Goal: Task Accomplishment & Management: Manage account settings

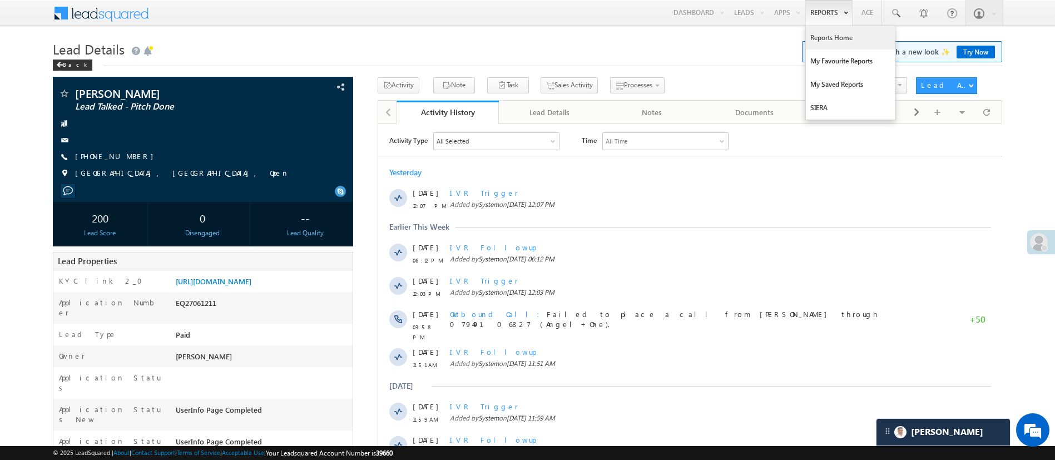
click at [833, 34] on link "Reports Home" at bounding box center [850, 37] width 89 height 23
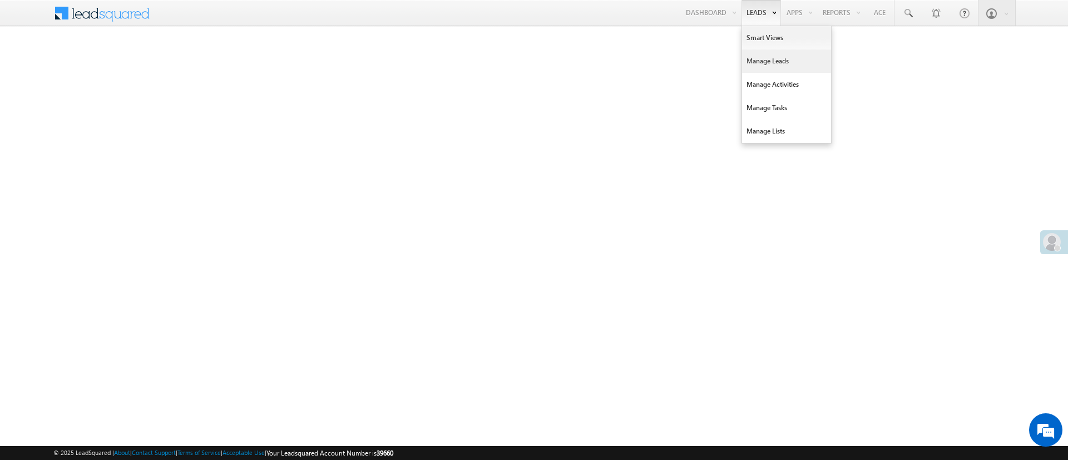
click at [759, 62] on link "Manage Leads" at bounding box center [786, 60] width 89 height 23
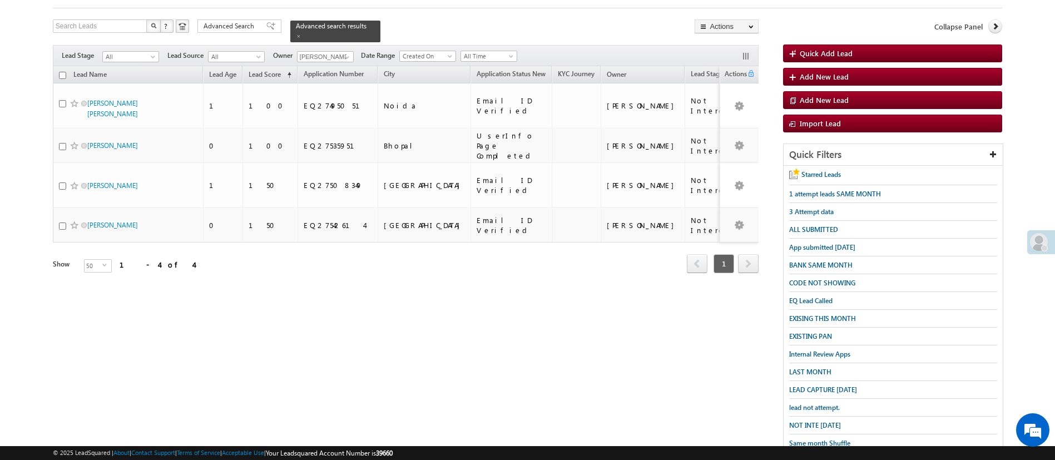
scroll to position [115, 0]
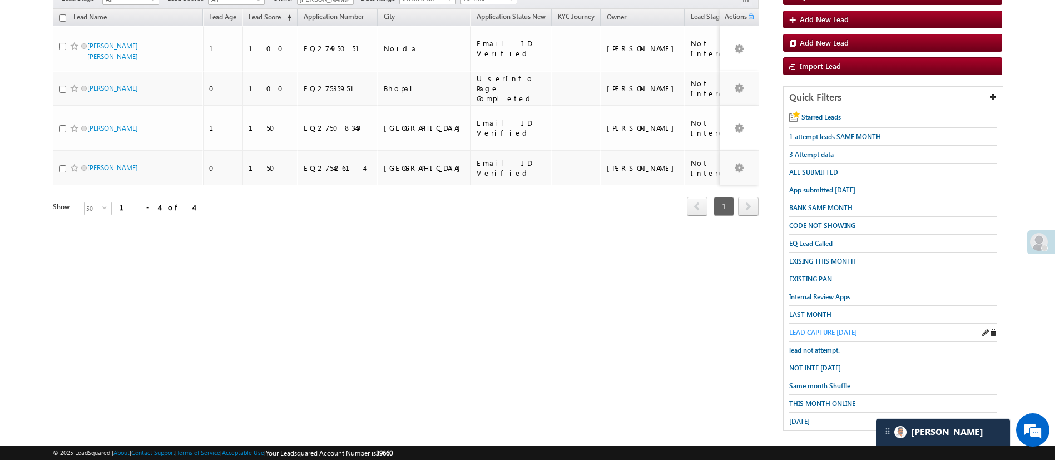
click at [841, 328] on span "LEAD CAPTURE TODAY" at bounding box center [823, 332] width 68 height 8
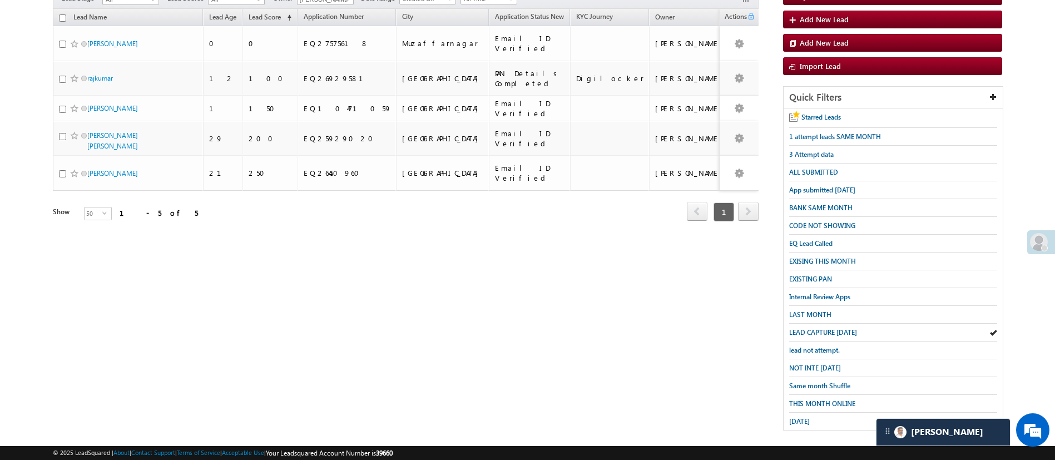
scroll to position [0, 0]
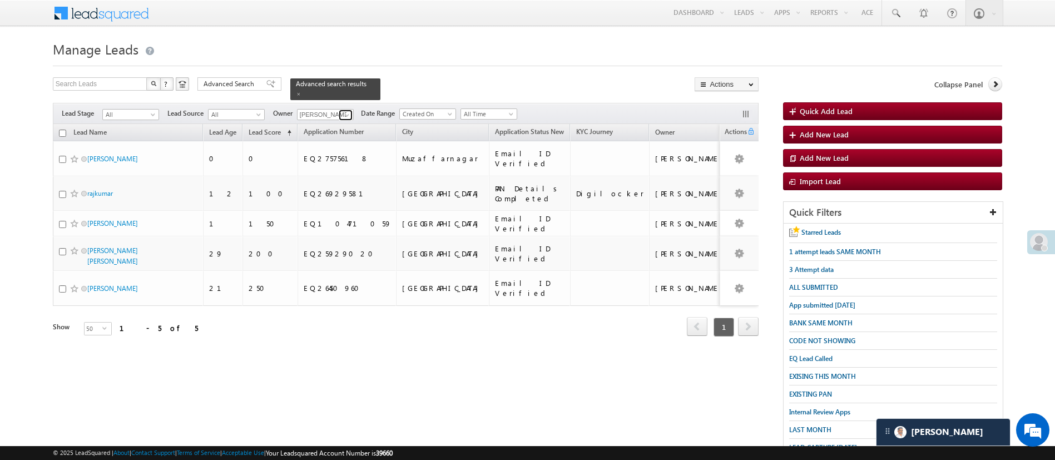
click at [347, 111] on span at bounding box center [346, 115] width 9 height 9
click at [340, 122] on link "Any" at bounding box center [352, 126] width 111 height 13
type input "Any"
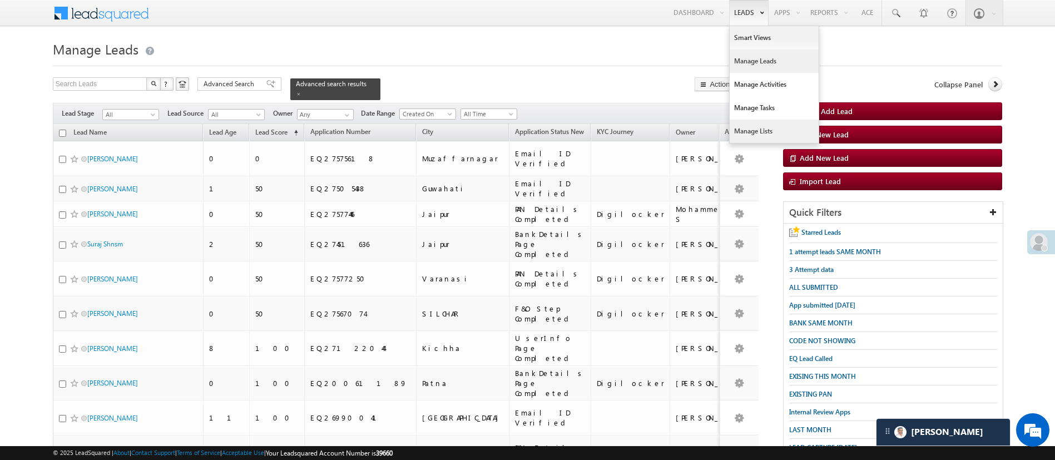
click at [777, 132] on link "Manage Lists" at bounding box center [773, 131] width 89 height 23
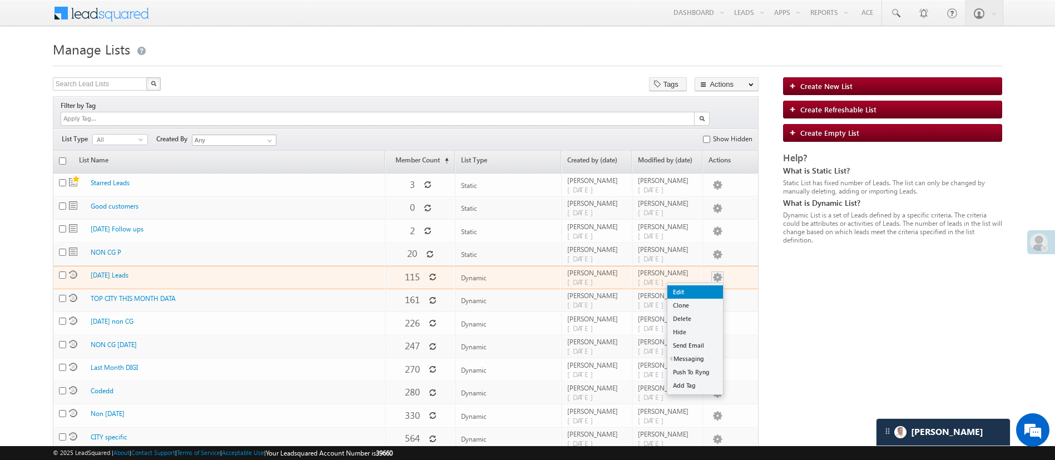
click at [707, 285] on link "Edit" at bounding box center [695, 291] width 56 height 13
checkbox input "true"
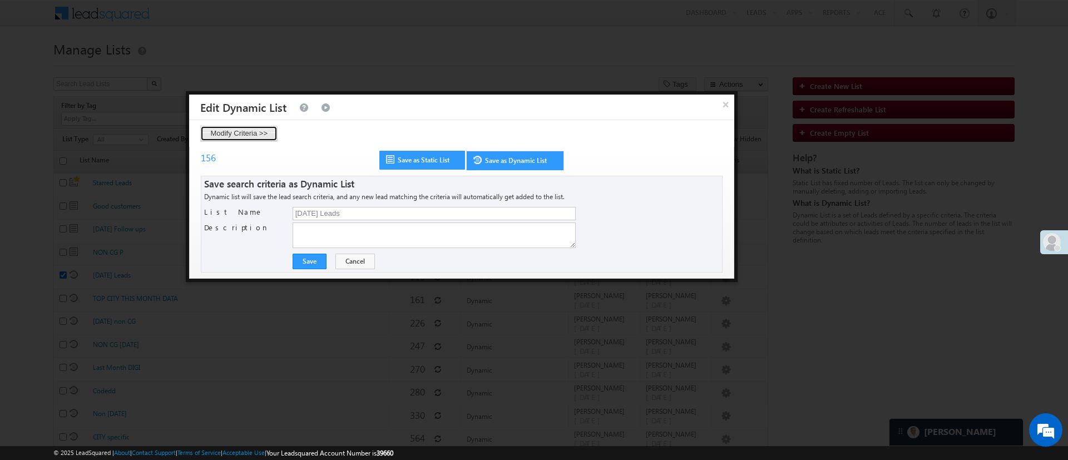
click at [253, 134] on button "Modify Criteria >>" at bounding box center [238, 134] width 77 height 16
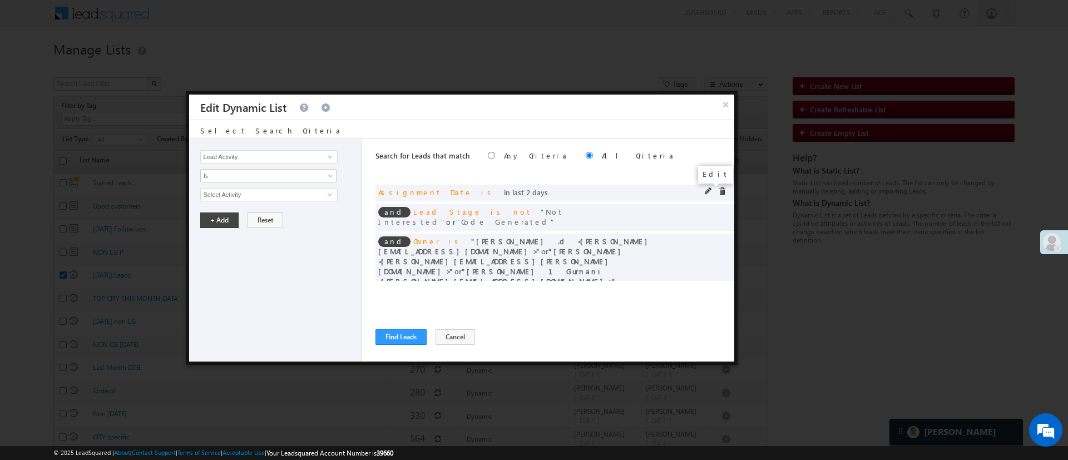
click at [706, 190] on span at bounding box center [708, 191] width 8 height 8
click at [291, 214] on input "2" at bounding box center [301, 213] width 69 height 13
type input "4"
click at [207, 244] on button "+ Add" at bounding box center [219, 244] width 38 height 16
click at [707, 236] on span at bounding box center [708, 240] width 8 height 8
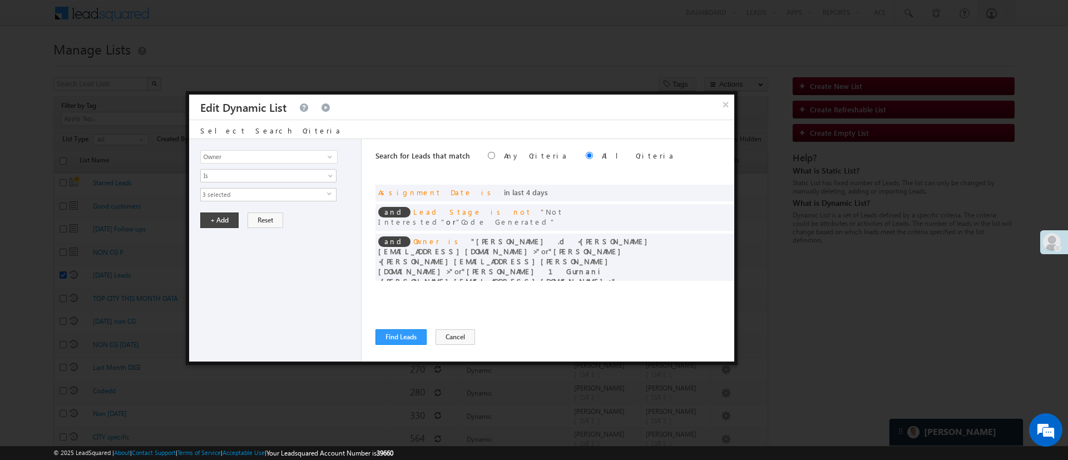
click at [309, 197] on span "3 selected" at bounding box center [264, 194] width 126 height 12
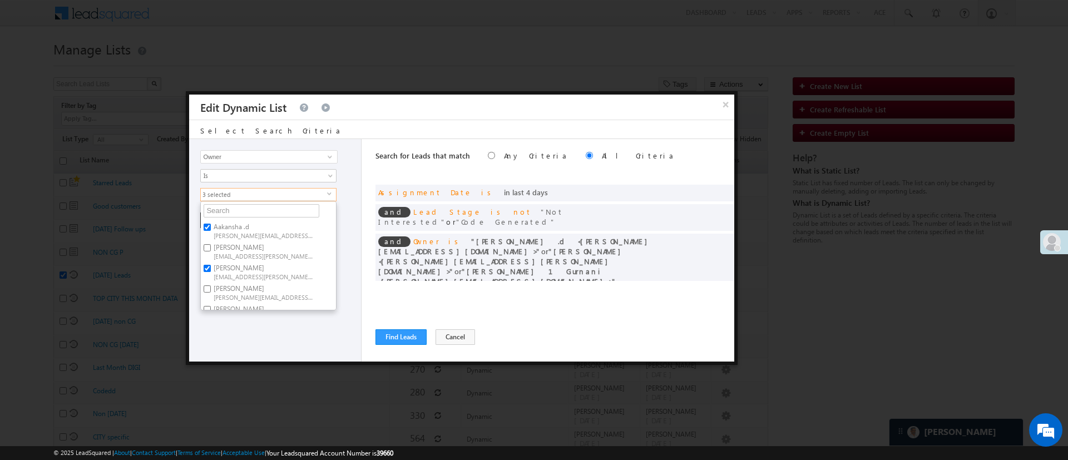
click at [252, 231] on span "Aakansha.D@angelbroking.com" at bounding box center [264, 235] width 100 height 8
click at [211, 231] on input "Aakansha .d Aakansha.D@angelbroking.com" at bounding box center [206, 227] width 7 height 7
checkbox input "false"
click at [288, 337] on div "Lead Activity Task Sales Group Prospect Id WA Last Message Timestamp 4th Day Di…" at bounding box center [275, 250] width 172 height 222
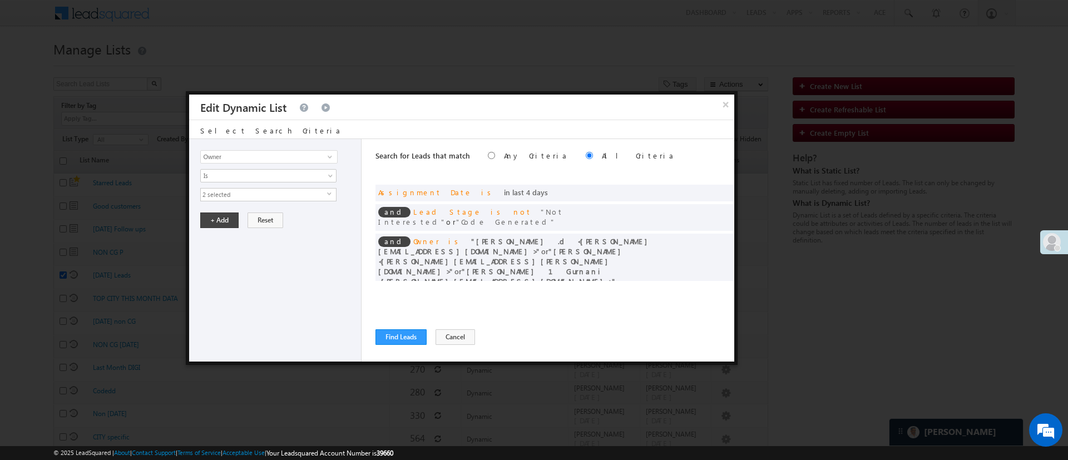
click at [244, 195] on span "2 selected" at bounding box center [264, 194] width 126 height 12
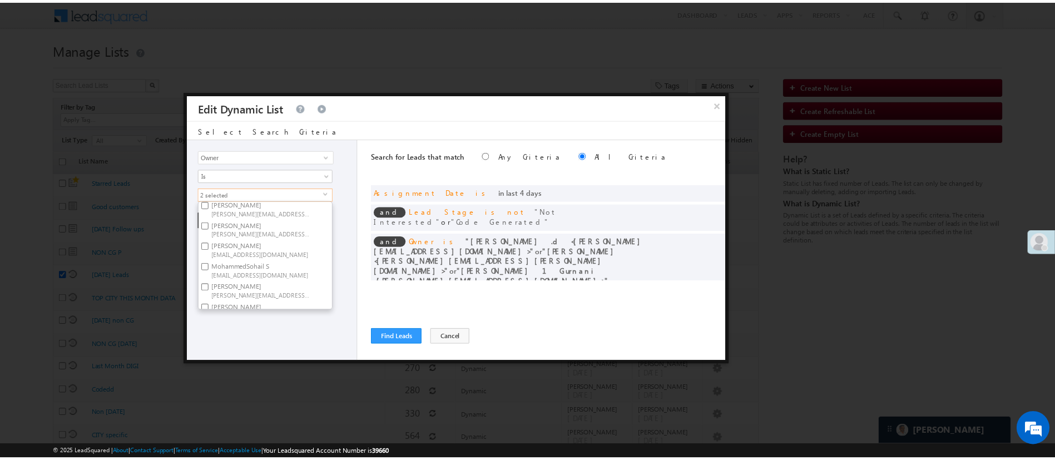
scroll to position [167, 0]
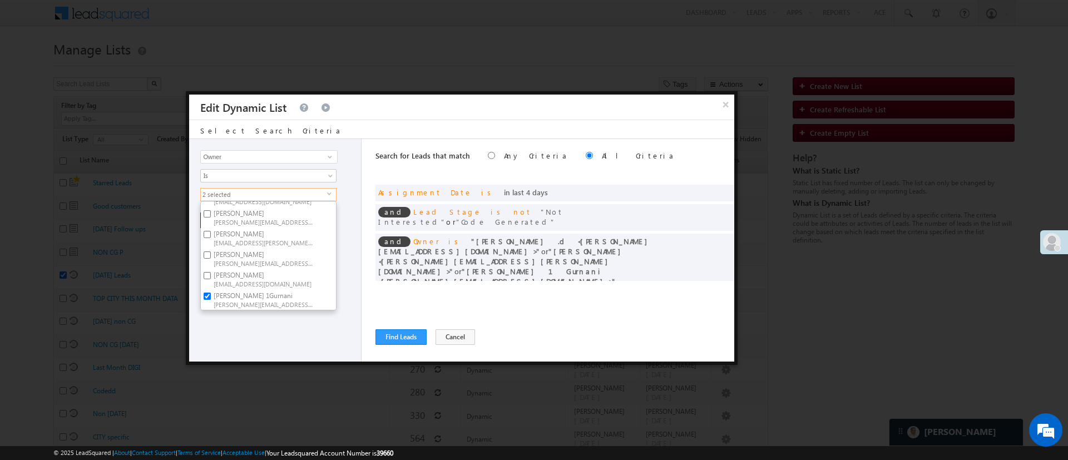
click at [277, 278] on label "Sandeep Kashyap Sandeep.Kashyap@angelbroking.com" at bounding box center [263, 279] width 124 height 21
click at [211, 278] on input "Sandeep Kashyap Sandeep.Kashyap@angelbroking.com" at bounding box center [206, 275] width 7 height 7
checkbox input "true"
click at [270, 289] on label "Ujjwal 1Gurnani Ujjwal.1Gurnani@angelbroking.com" at bounding box center [263, 299] width 124 height 21
click at [211, 292] on input "Ujjwal 1Gurnani Ujjwal.1Gurnani@angelbroking.com" at bounding box center [206, 295] width 7 height 7
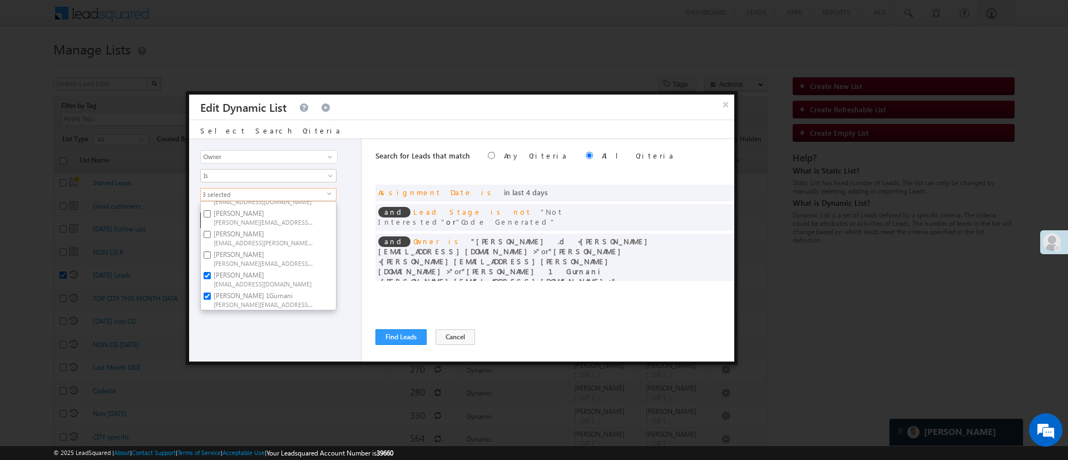
checkbox input "false"
click at [270, 279] on span "Sandeep.Kashyap@angelbroking.com" at bounding box center [264, 283] width 100 height 8
click at [211, 276] on input "Sandeep Kashyap Sandeep.Kashyap@angelbroking.com" at bounding box center [206, 275] width 7 height 7
checkbox input "false"
click at [267, 323] on div "Lead Activity Task Sales Group Prospect Id WA Last Message Timestamp 4th Day Di…" at bounding box center [275, 250] width 172 height 222
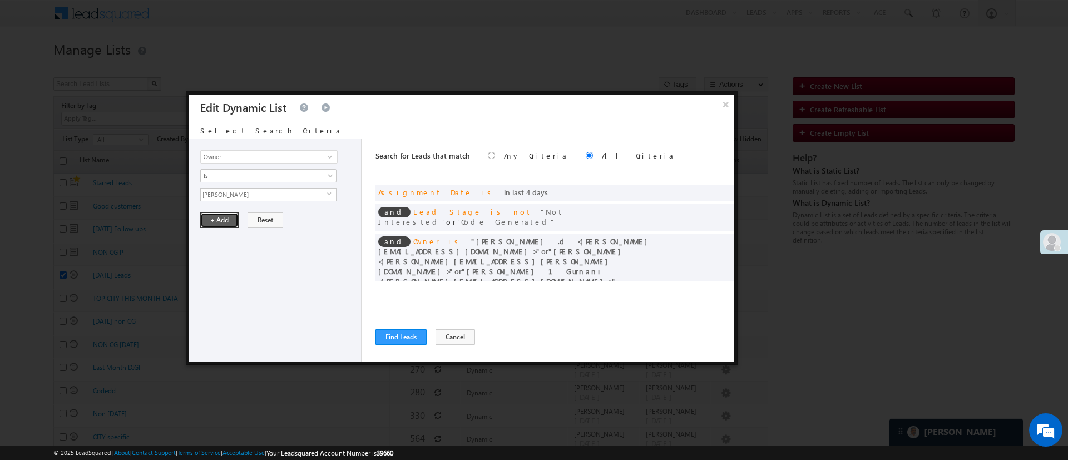
click at [229, 227] on button "+ Add" at bounding box center [219, 220] width 38 height 16
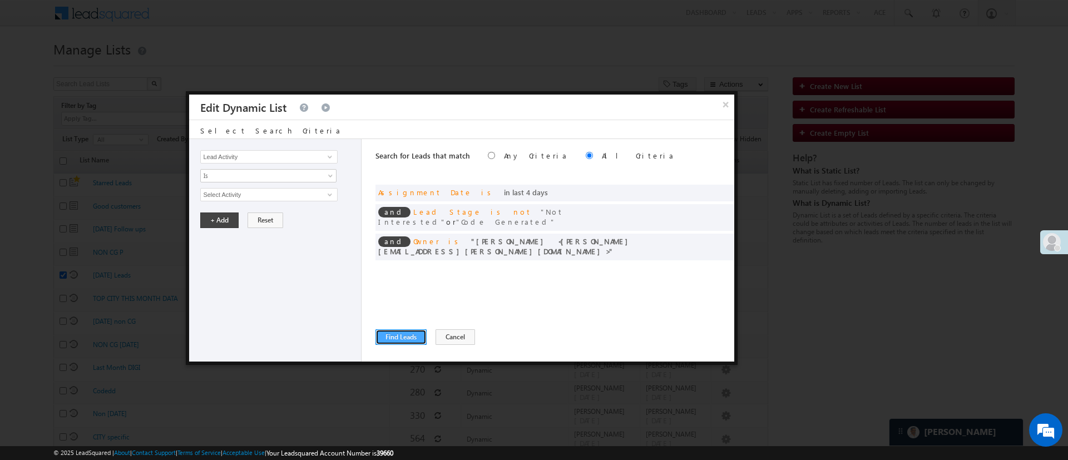
click at [391, 340] on button "Find Leads" at bounding box center [400, 337] width 51 height 16
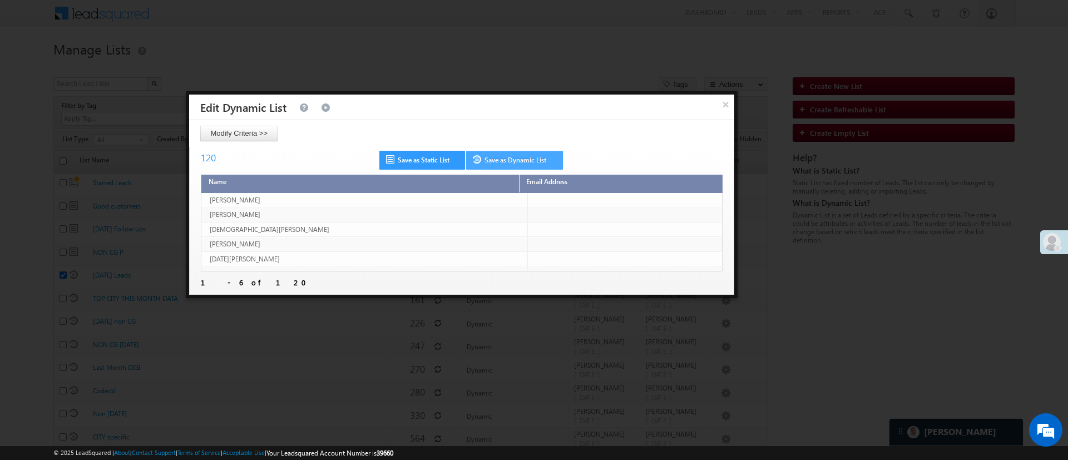
click at [505, 153] on link "Save as Dynamic List" at bounding box center [514, 160] width 97 height 19
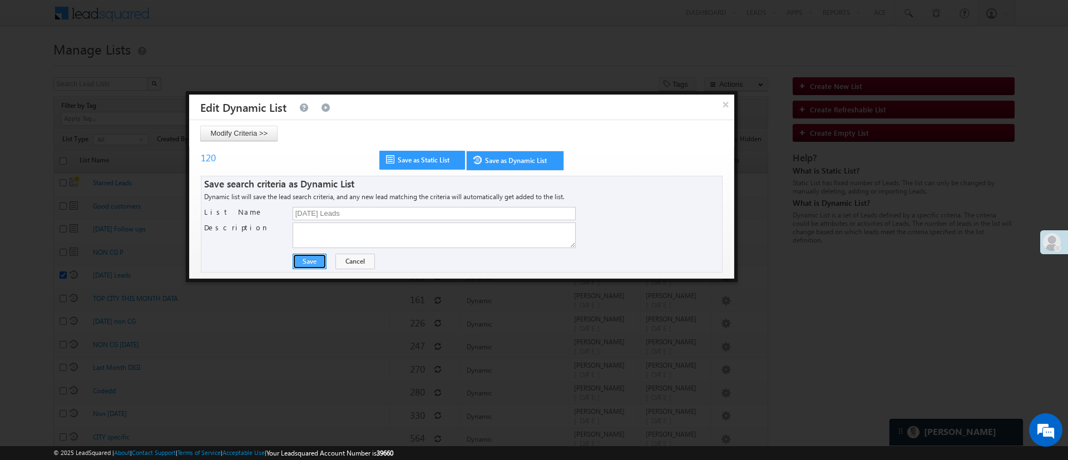
click at [309, 265] on button "Save" at bounding box center [309, 262] width 34 height 16
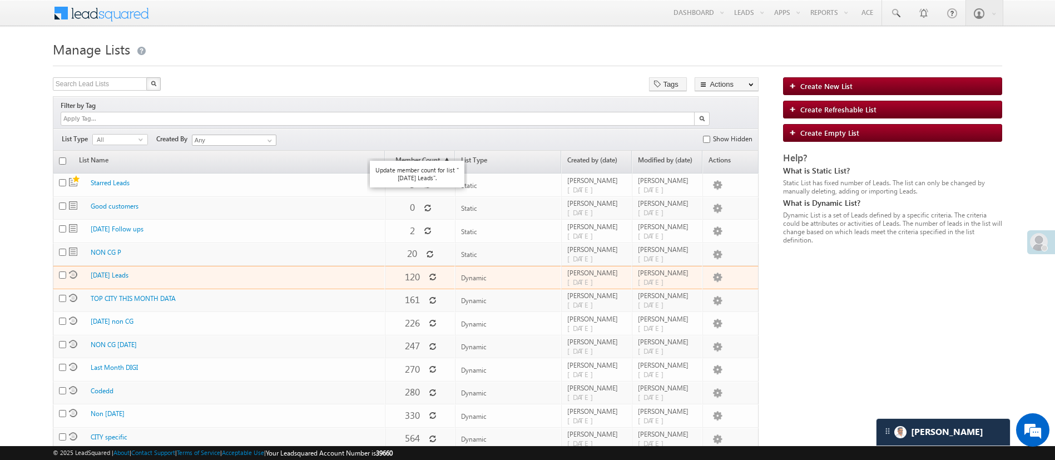
click at [429, 273] on icon at bounding box center [433, 277] width 8 height 8
click at [701, 365] on link "Push To Ryng" at bounding box center [695, 371] width 56 height 13
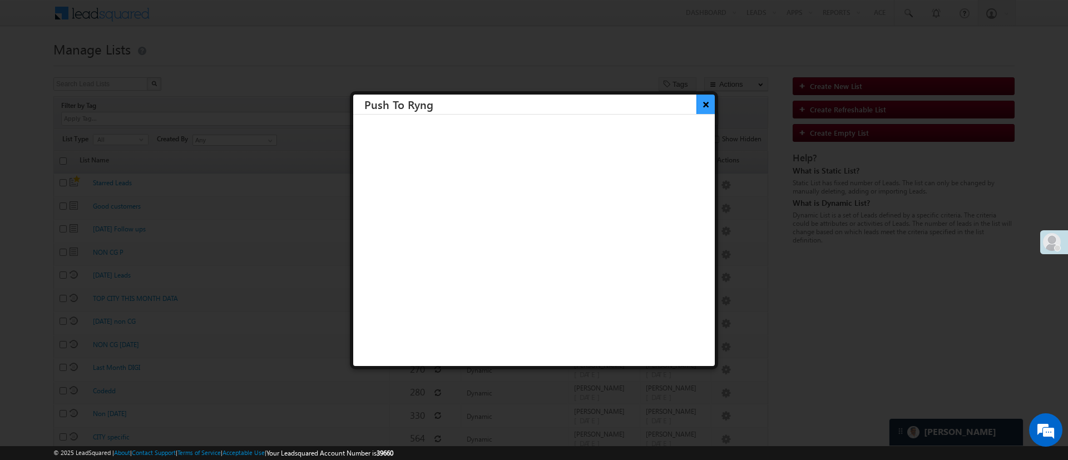
click at [696, 108] on button "×" at bounding box center [705, 104] width 18 height 19
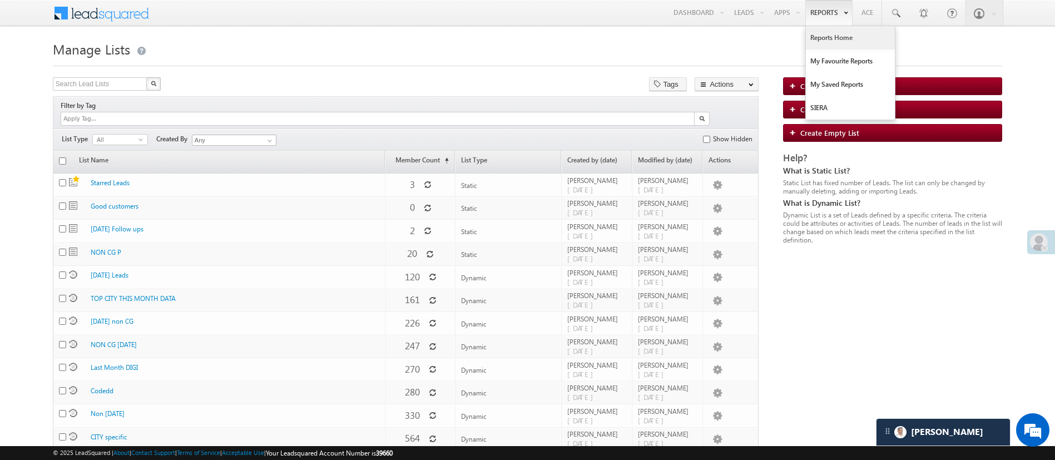
click at [826, 36] on link "Reports Home" at bounding box center [850, 37] width 89 height 23
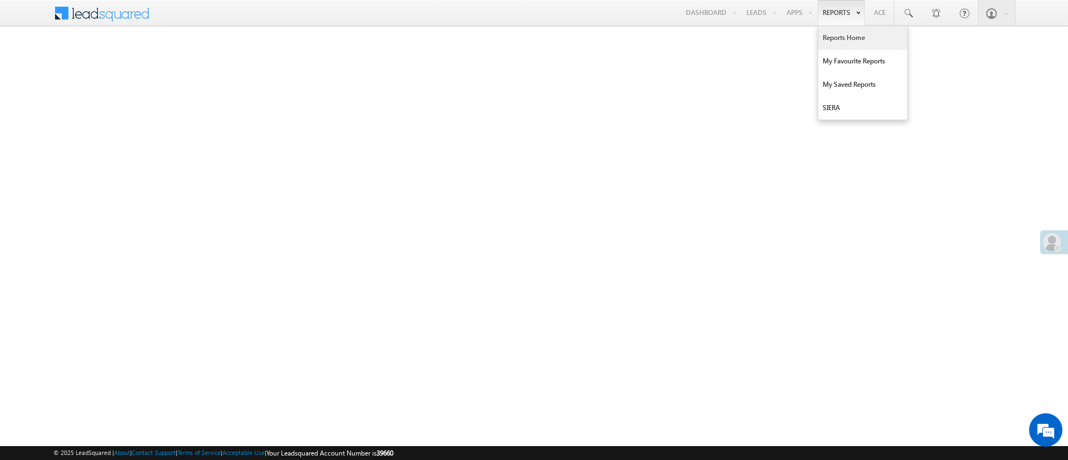
click at [842, 33] on link "Reports Home" at bounding box center [862, 37] width 89 height 23
click at [912, 15] on span at bounding box center [907, 13] width 11 height 11
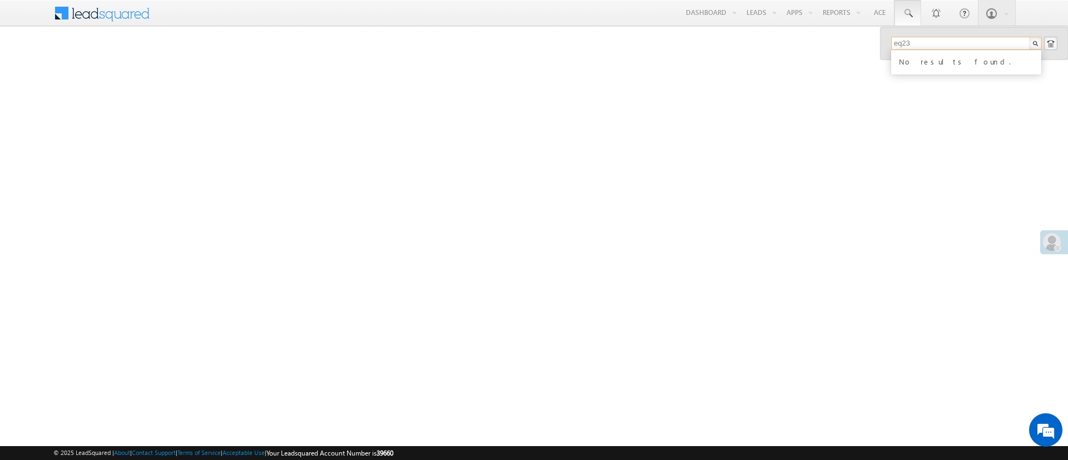
click at [953, 48] on input "eq23" at bounding box center [966, 43] width 151 height 13
type input "e"
click at [911, 48] on input "EQ23" at bounding box center [966, 43] width 151 height 13
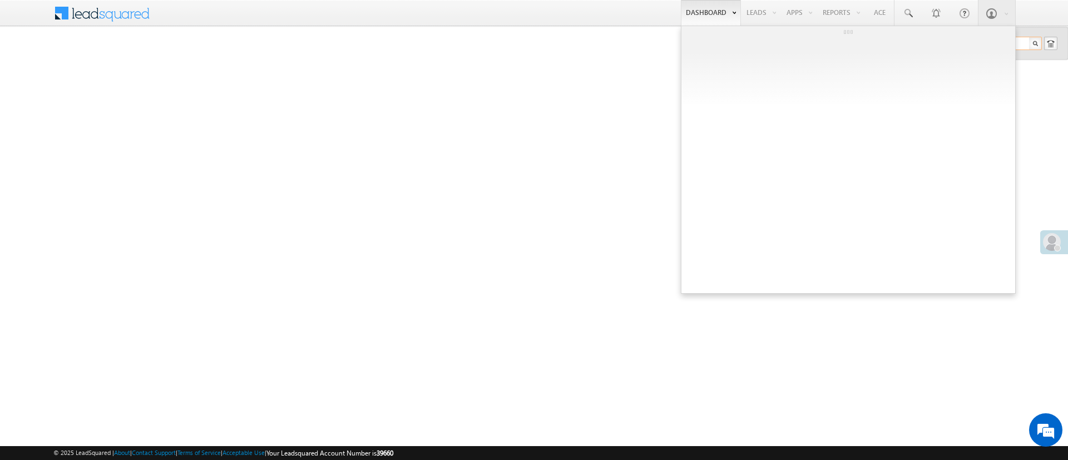
type input "EQ26608790"
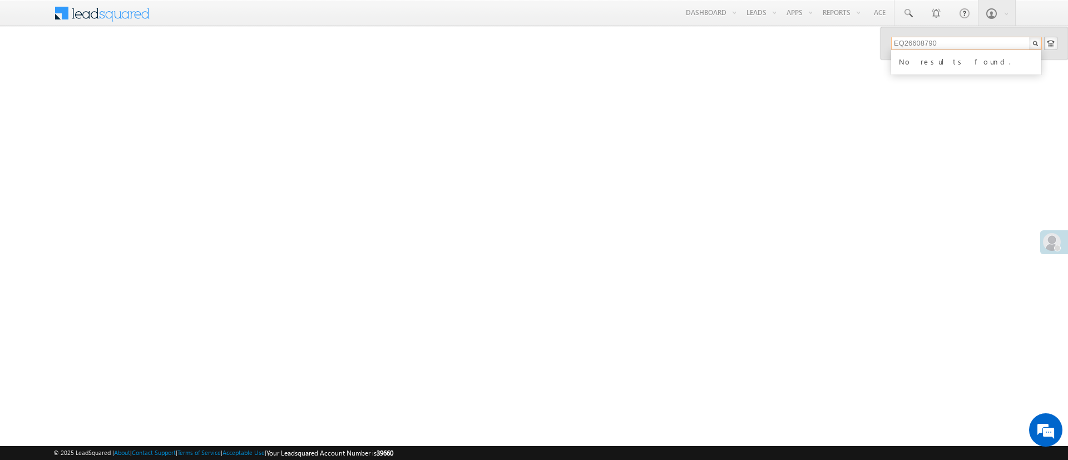
click at [910, 43] on input "EQ26608790" at bounding box center [966, 43] width 151 height 13
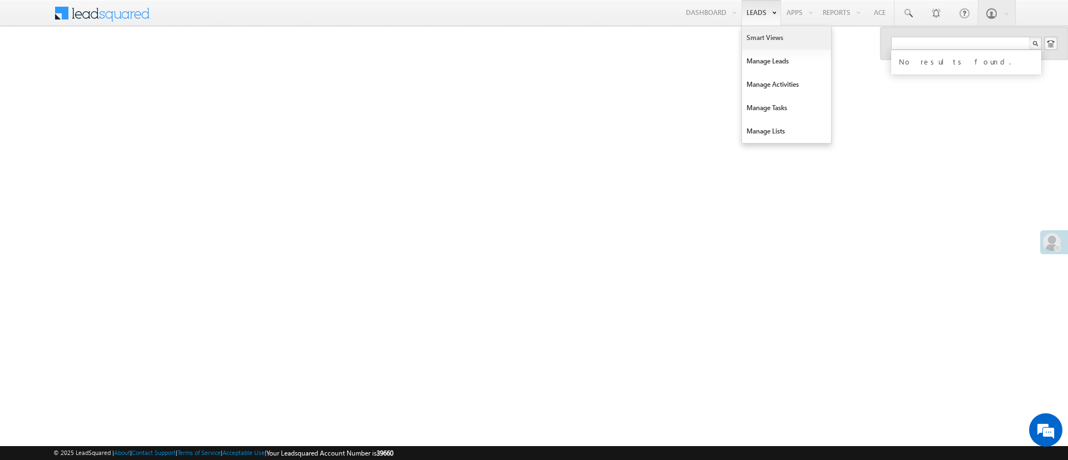
click at [765, 40] on link "Smart Views" at bounding box center [786, 37] width 89 height 23
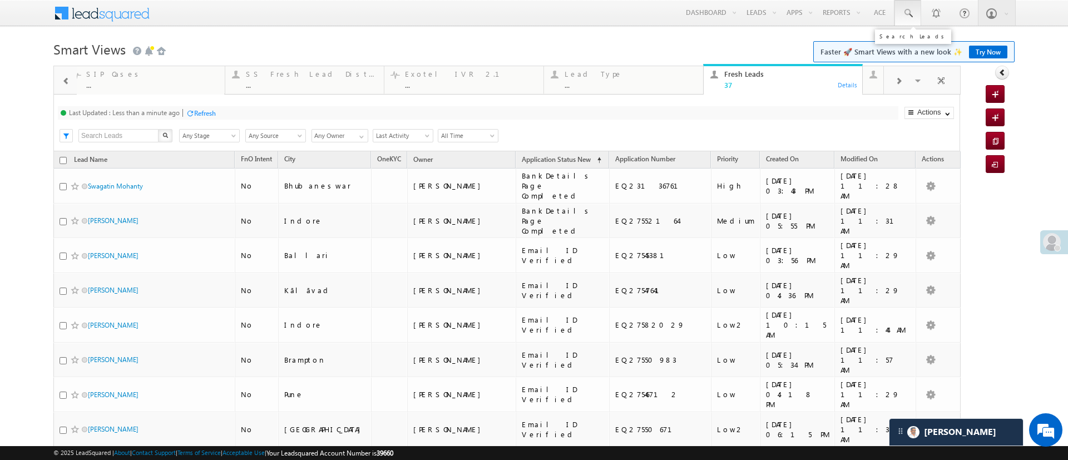
click at [902, 13] on span at bounding box center [907, 13] width 11 height 11
click at [907, 39] on input "text" at bounding box center [966, 43] width 151 height 13
type input "e"
click at [907, 37] on input "text" at bounding box center [966, 43] width 151 height 13
click at [733, 99] on div "Last Updated : Less than a minute ago Refresh Refreshing... Search X Lead Stage…" at bounding box center [506, 123] width 906 height 57
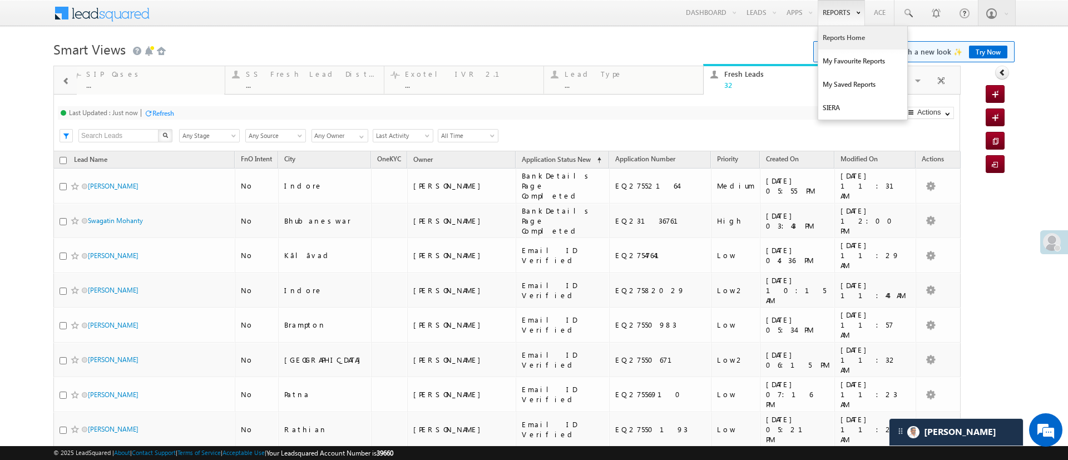
click at [841, 37] on link "Reports Home" at bounding box center [862, 37] width 89 height 23
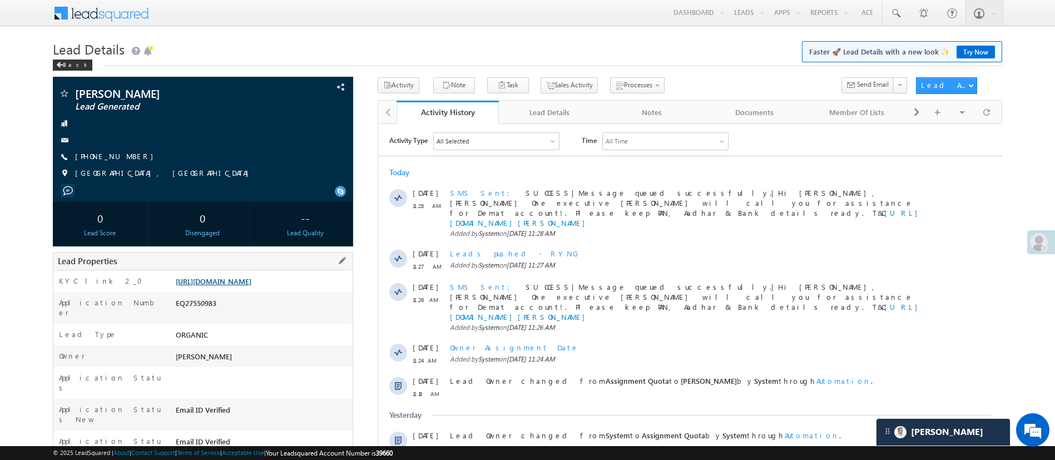
click at [243, 286] on link "[URL][DOMAIN_NAME]" at bounding box center [214, 280] width 76 height 9
click at [251, 286] on link "[URL][DOMAIN_NAME]" at bounding box center [214, 280] width 76 height 9
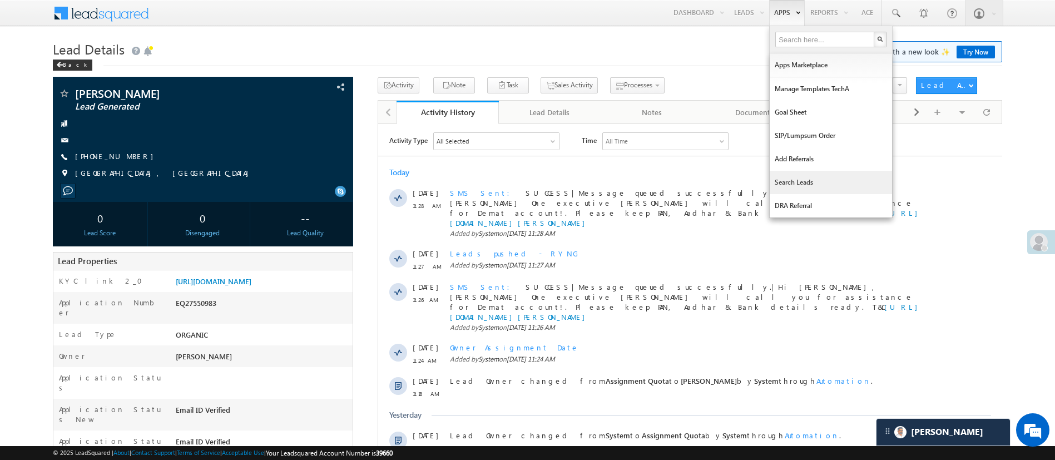
click at [819, 183] on link "Search Leads" at bounding box center [831, 182] width 122 height 23
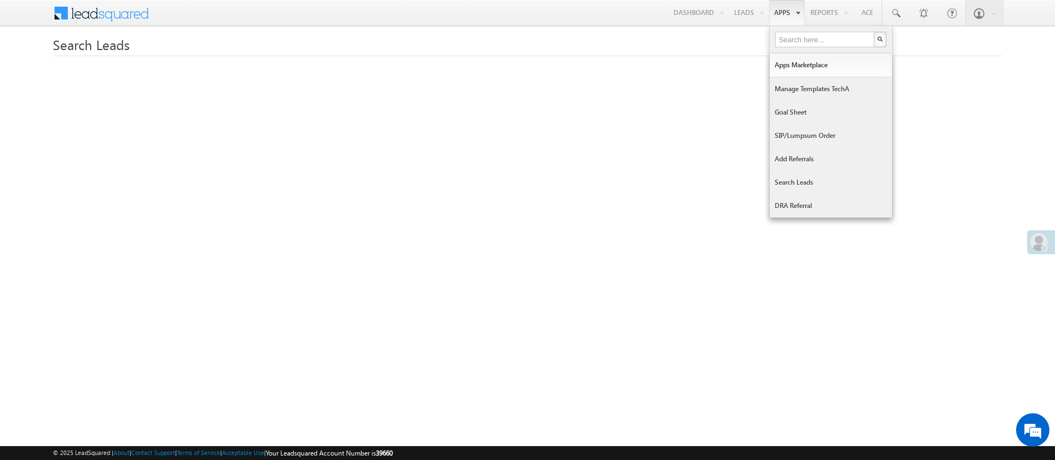
click at [800, 140] on link "SIP/Lumpsum Order" at bounding box center [831, 135] width 122 height 23
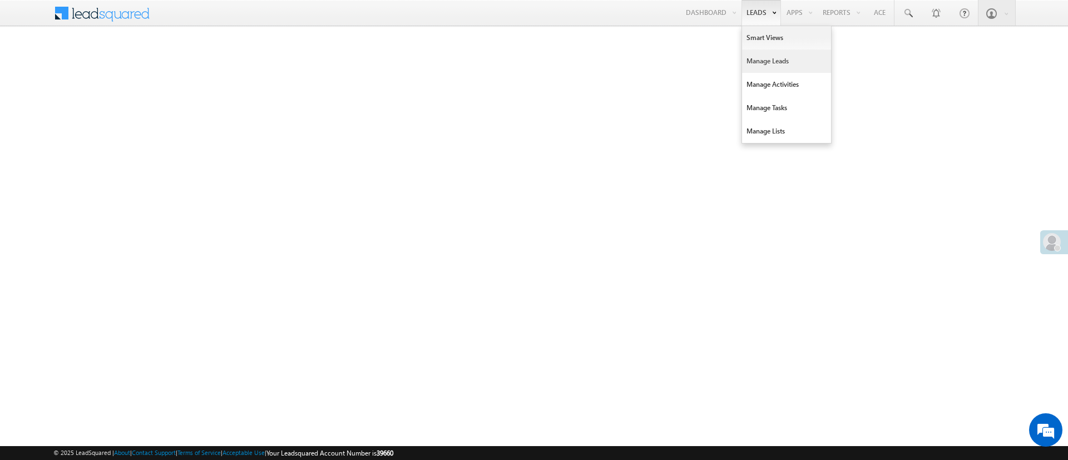
click at [767, 59] on link "Manage Leads" at bounding box center [786, 60] width 89 height 23
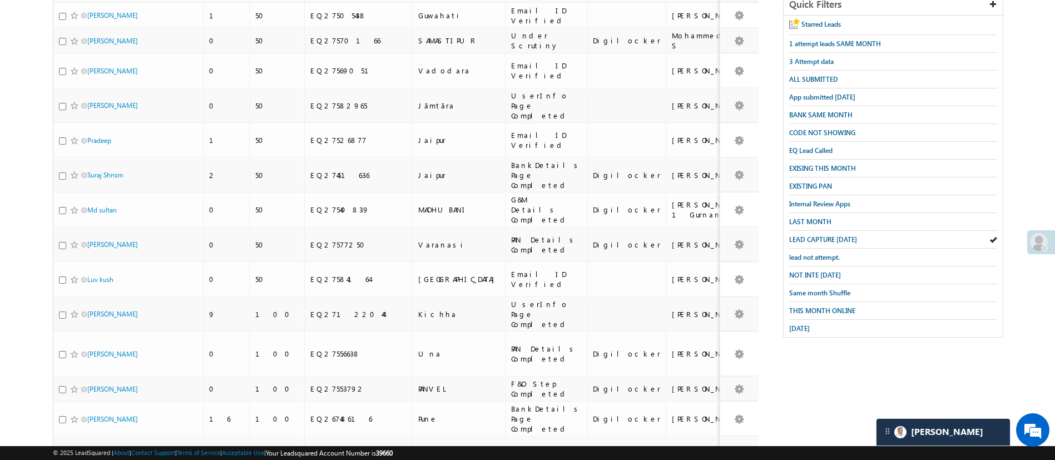
scroll to position [211, 0]
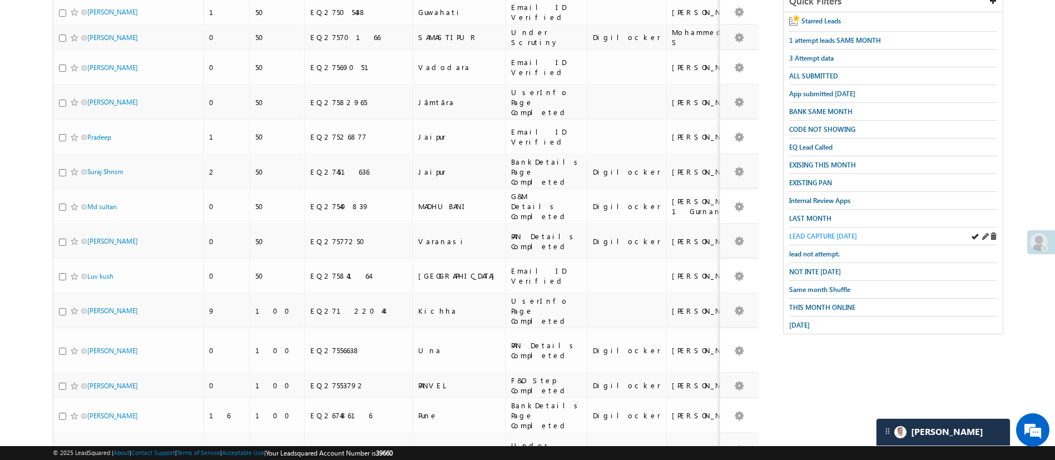
click at [842, 233] on span "LEAD CAPTURE TODAY" at bounding box center [823, 236] width 68 height 8
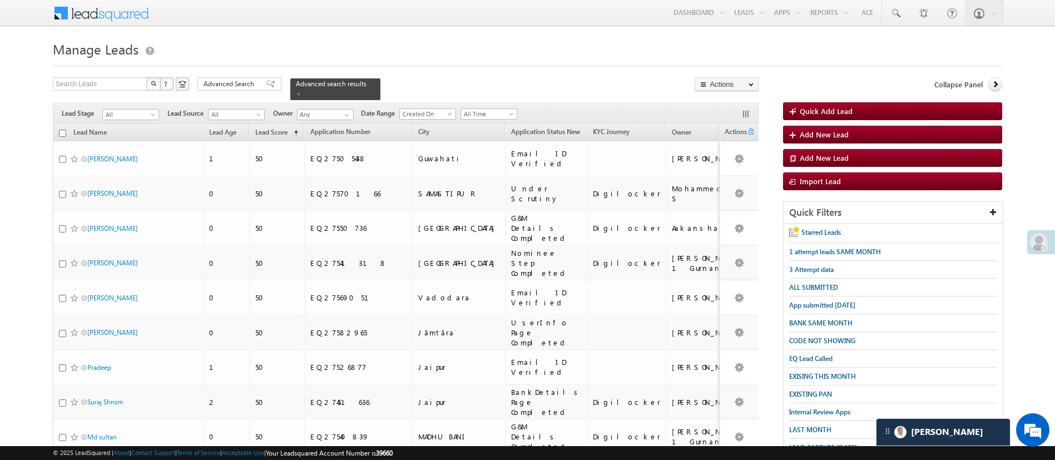
scroll to position [402, 0]
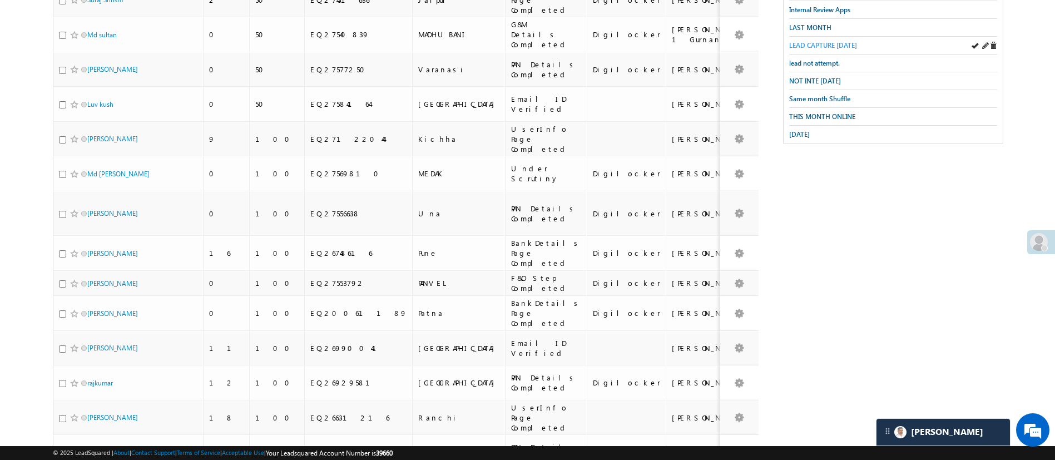
click at [836, 41] on span "LEAD CAPTURE TODAY" at bounding box center [823, 45] width 68 height 8
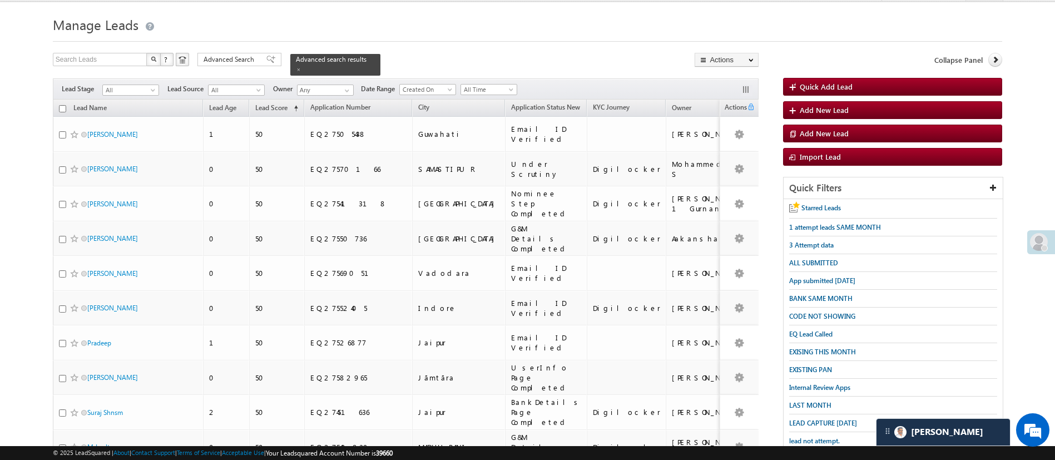
scroll to position [0, 0]
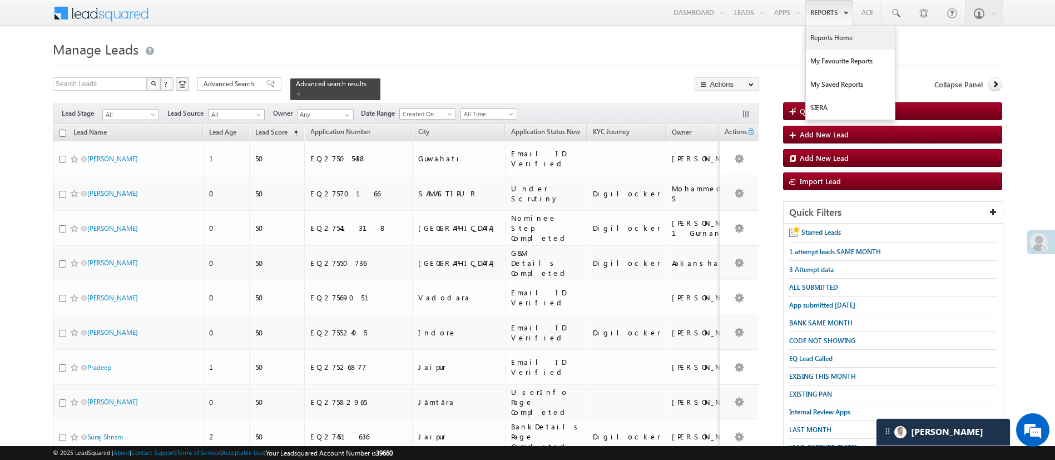
click at [845, 38] on link "Reports Home" at bounding box center [850, 37] width 89 height 23
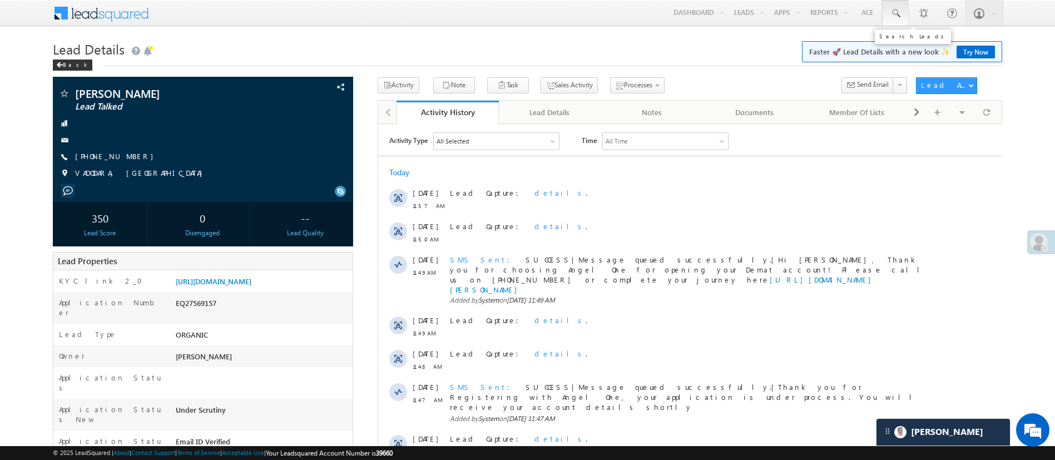
click at [892, 7] on link at bounding box center [895, 13] width 27 height 26
paste input "EQ27570166"
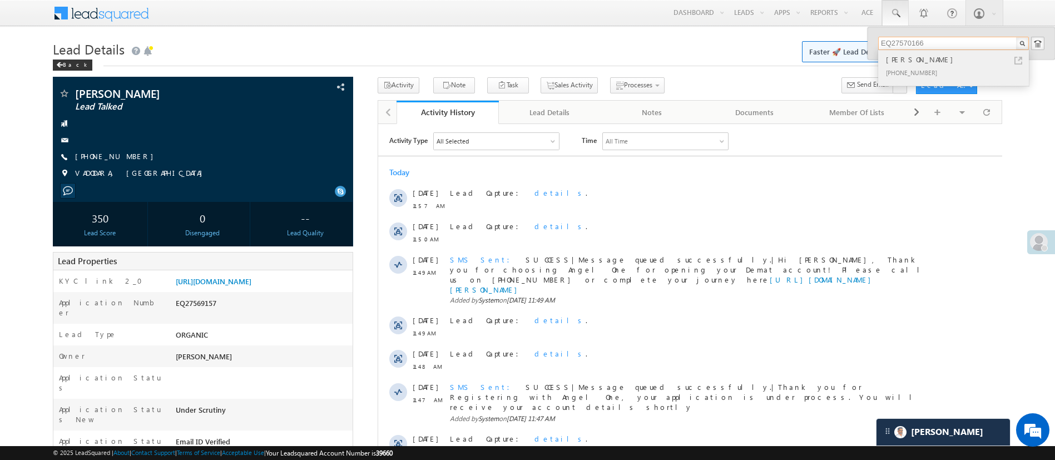
type input "EQ27570166"
click at [946, 63] on div "[PERSON_NAME]" at bounding box center [957, 59] width 149 height 12
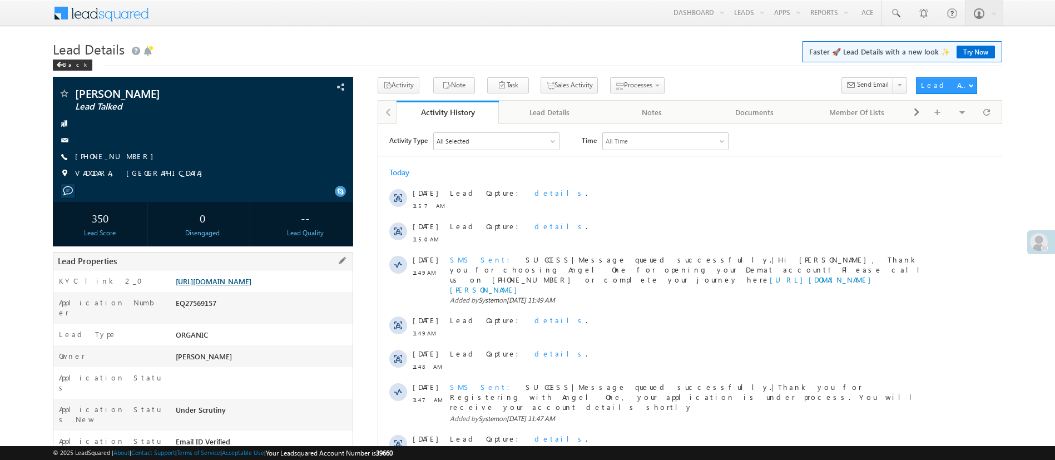
click at [249, 284] on link "[URL][DOMAIN_NAME]" at bounding box center [214, 280] width 76 height 9
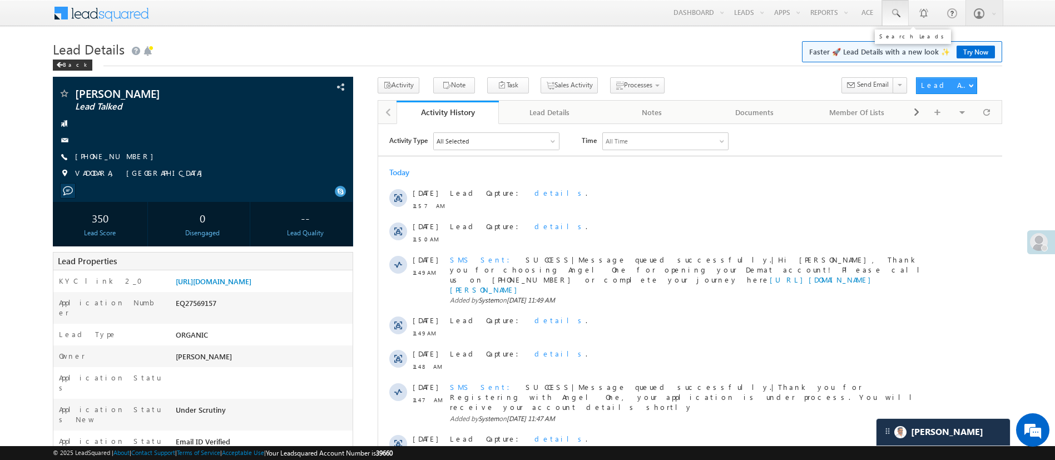
click at [900, 10] on span at bounding box center [895, 13] width 11 height 11
paste input "EQ27528784"
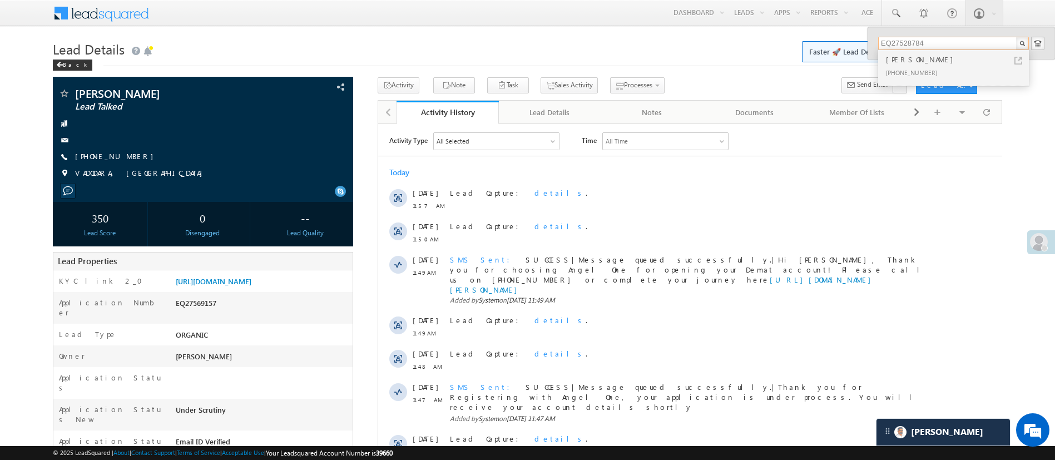
type input "EQ27528784"
click at [932, 66] on div "[PHONE_NUMBER]" at bounding box center [957, 72] width 149 height 13
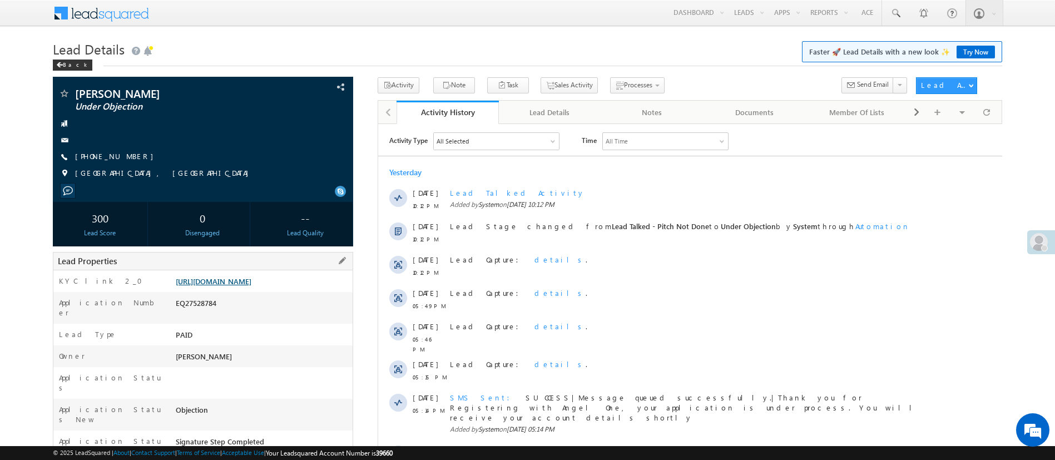
click at [251, 282] on link "https://angelbroking1-pk3em7sa.customui-test.leadsquared.com?leadId=7b9afbd2-c3…" at bounding box center [214, 280] width 76 height 9
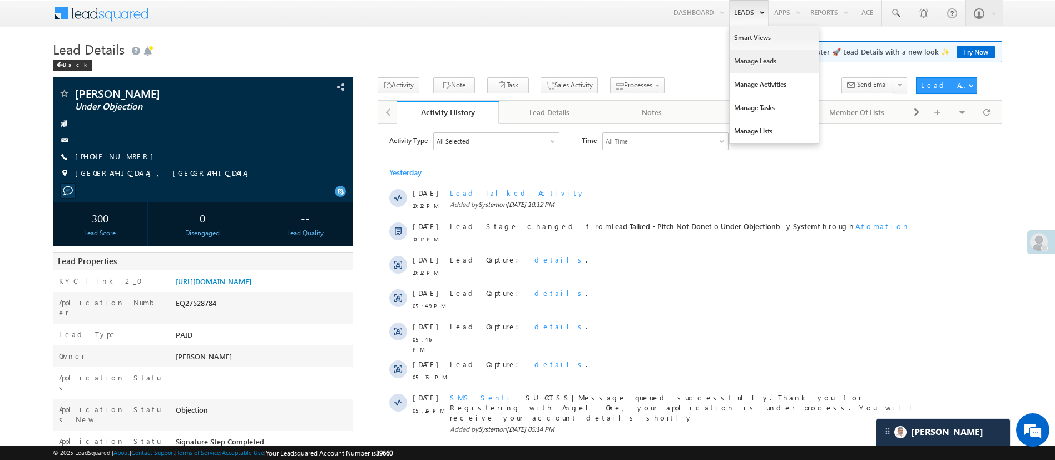
click at [779, 56] on link "Manage Leads" at bounding box center [773, 60] width 89 height 23
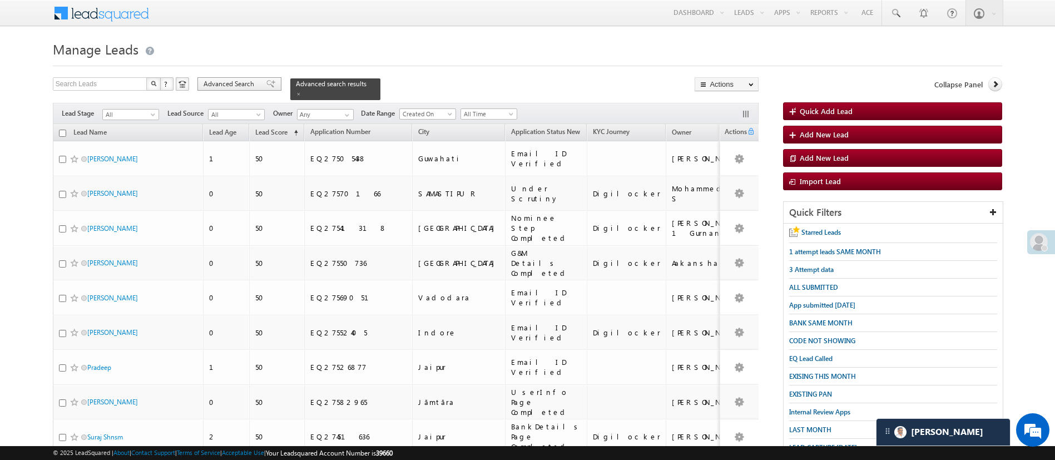
click at [240, 85] on span "Advanced Search" at bounding box center [230, 84] width 54 height 10
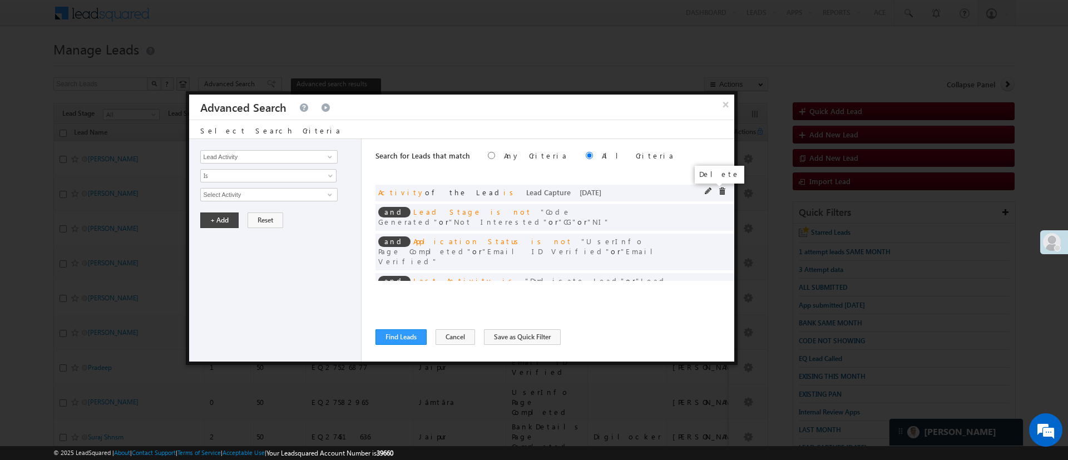
click at [718, 192] on span at bounding box center [722, 191] width 8 height 8
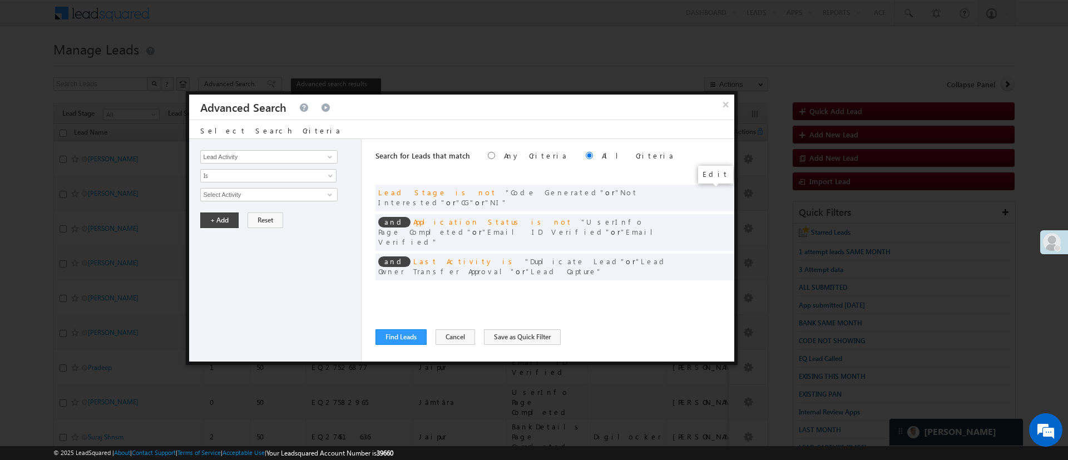
click at [0, 0] on span at bounding box center [0, 0] width 0 height 0
click at [729, 192] on div at bounding box center [717, 192] width 27 height 10
click at [722, 192] on span at bounding box center [722, 191] width 8 height 8
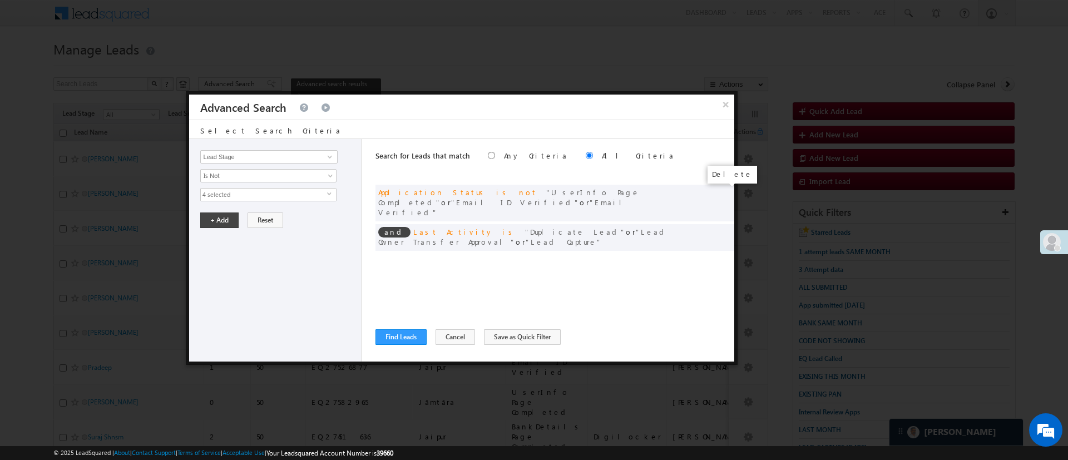
click at [0, 0] on span at bounding box center [0, 0] width 0 height 0
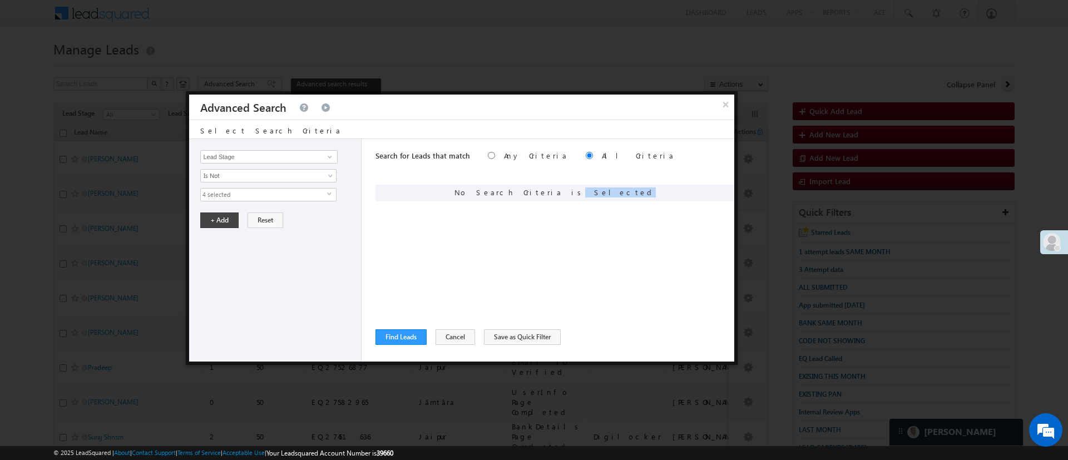
click at [722, 192] on div "No Search Criteria is Selected" at bounding box center [554, 193] width 359 height 17
click at [331, 153] on span at bounding box center [329, 156] width 9 height 9
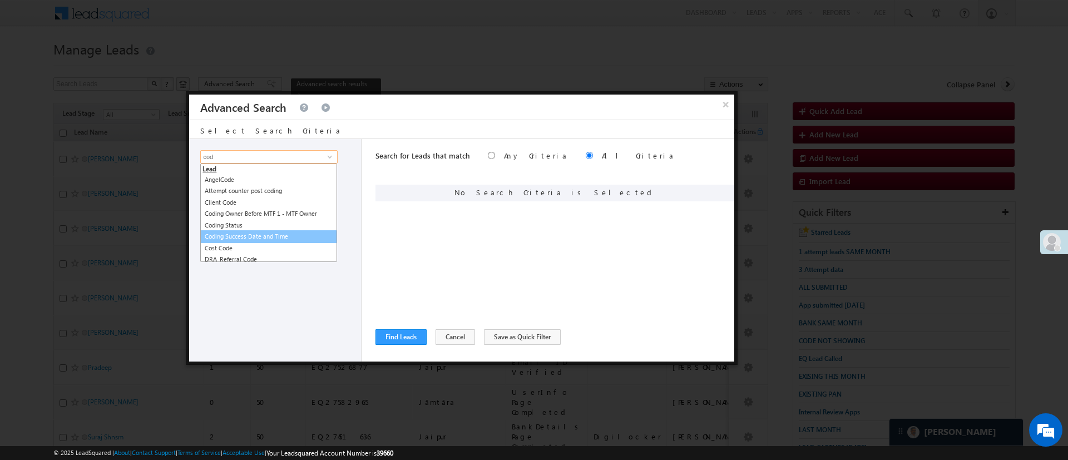
click at [276, 232] on link "Coding Success Date and Time" at bounding box center [268, 236] width 137 height 13
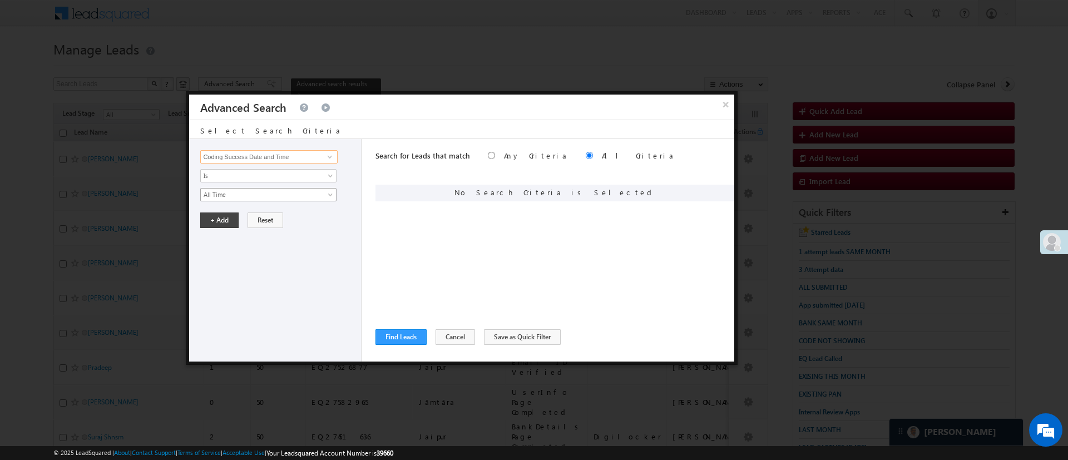
type input "Coding Success Date and Time"
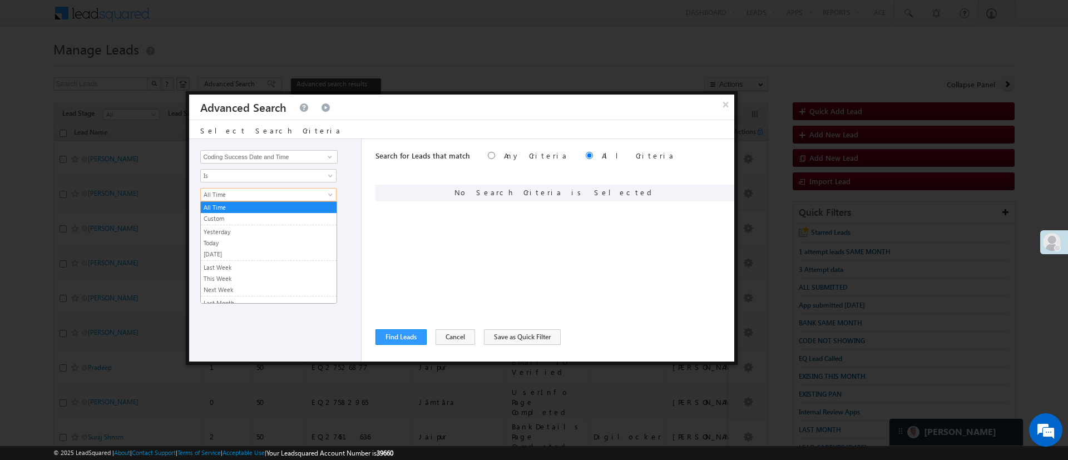
click at [281, 198] on span "All Time" at bounding box center [261, 195] width 121 height 10
click at [258, 242] on link "Today" at bounding box center [269, 243] width 136 height 10
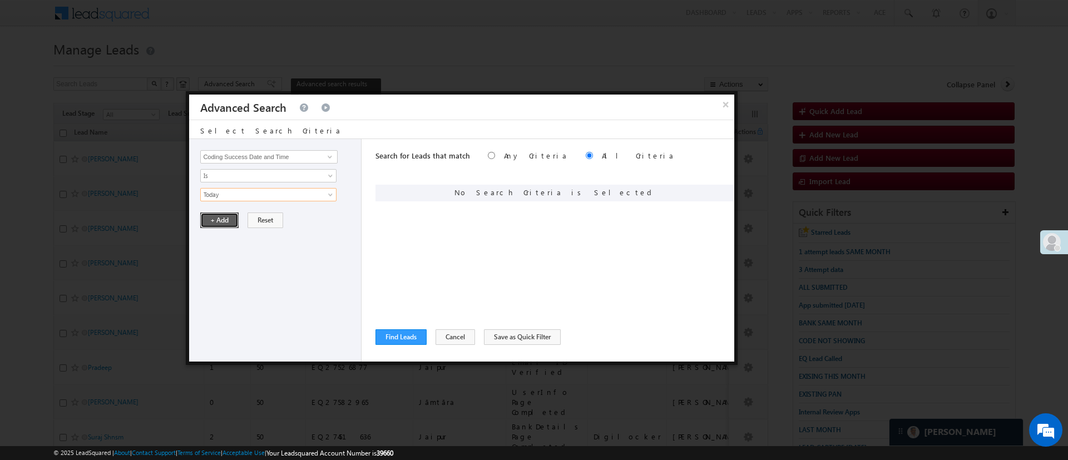
click at [234, 223] on button "+ Add" at bounding box center [219, 220] width 38 height 16
click at [395, 341] on button "Find Leads" at bounding box center [400, 337] width 51 height 16
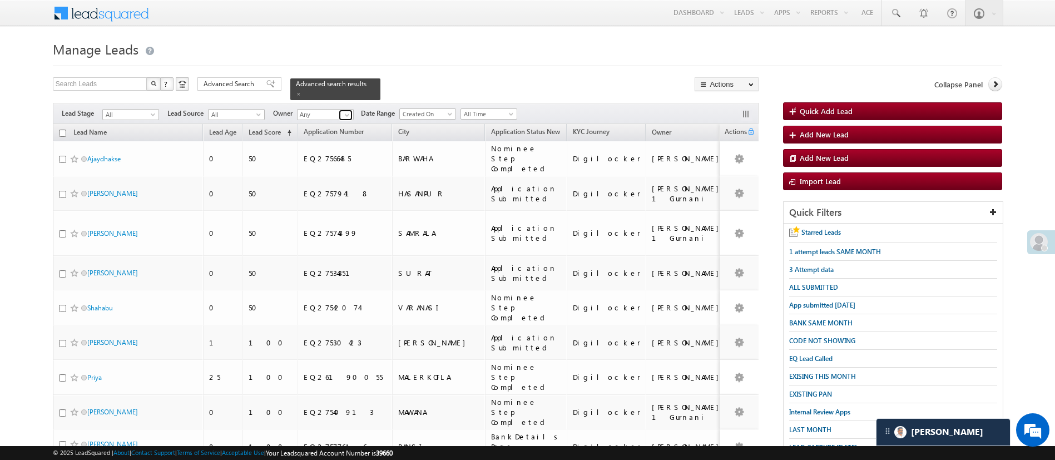
click at [344, 111] on span at bounding box center [346, 115] width 9 height 9
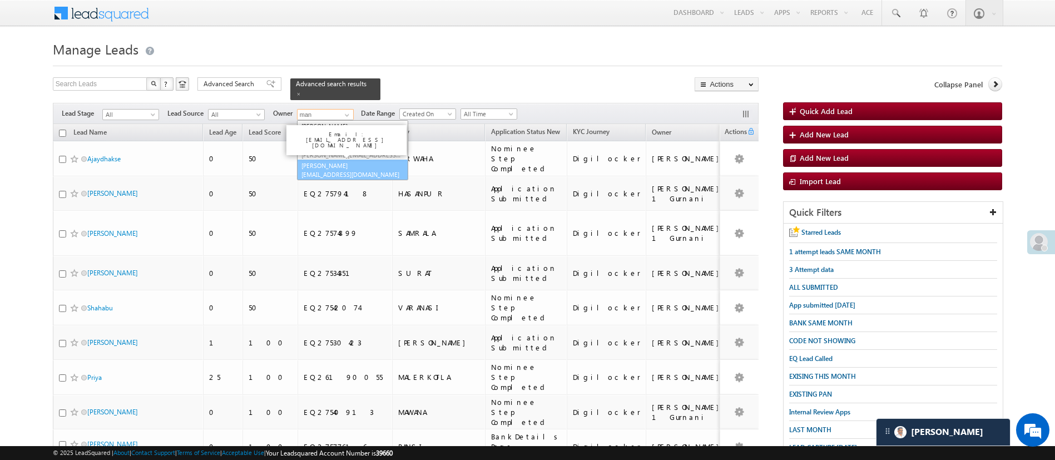
click at [360, 160] on link "Manish Panchal Manish.1Panchal@angelbroking.com" at bounding box center [352, 170] width 111 height 21
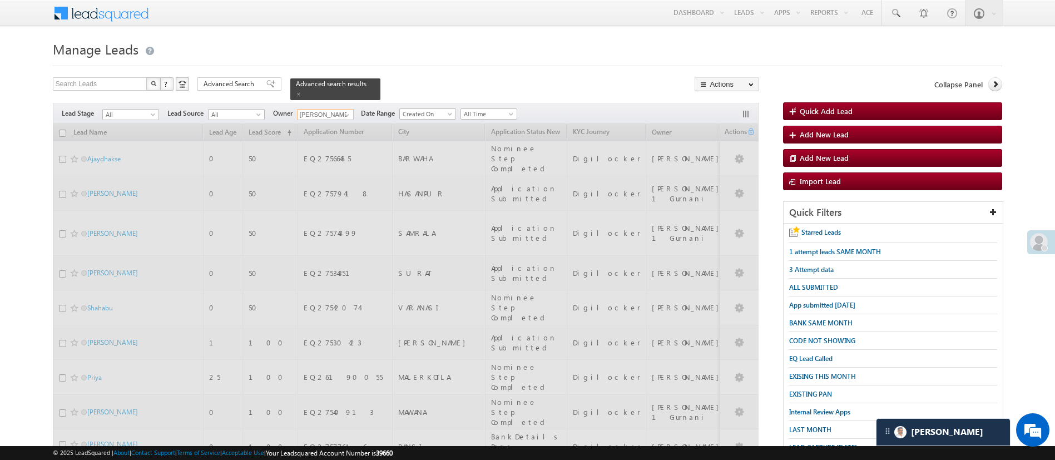
type input "[PERSON_NAME]"
click at [488, 49] on h1 "Manage Leads" at bounding box center [527, 48] width 949 height 22
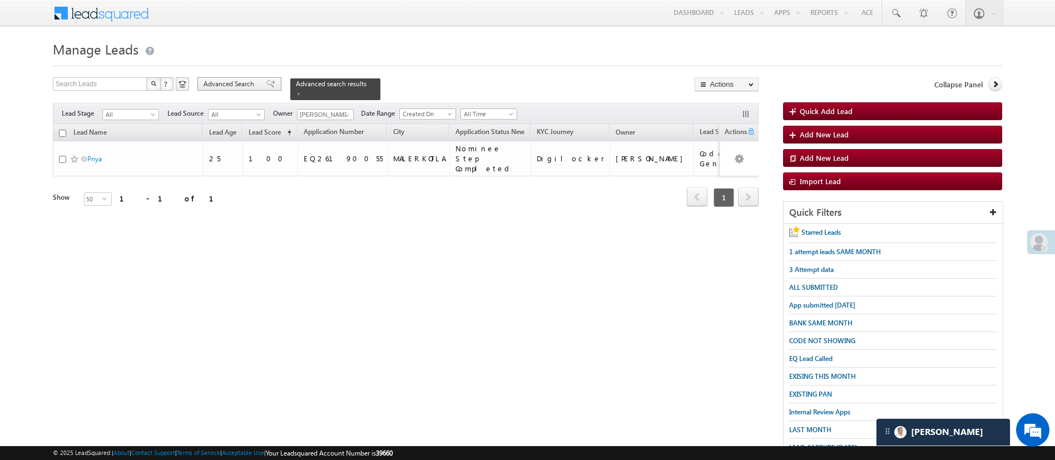
click at [236, 83] on span "Advanced Search" at bounding box center [230, 84] width 54 height 10
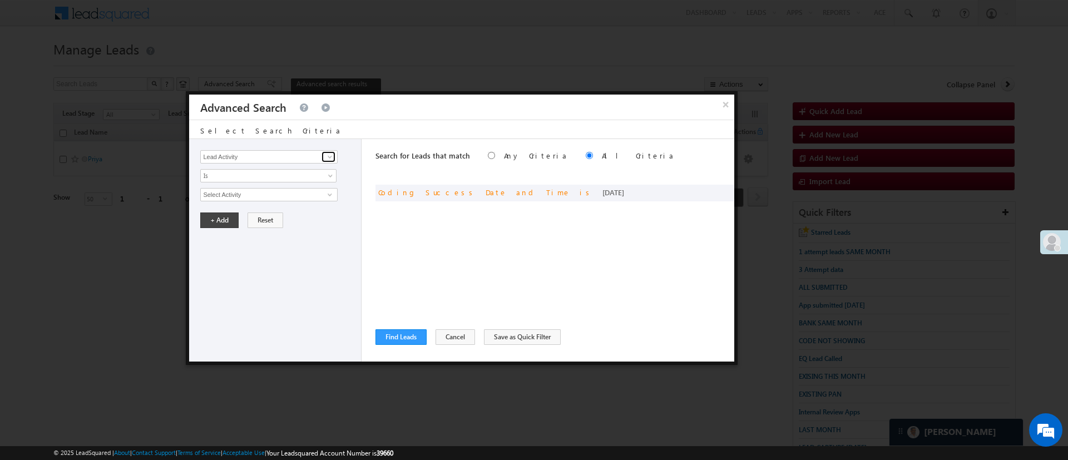
click at [331, 161] on link at bounding box center [328, 156] width 14 height 11
click at [282, 182] on link "Operating System" at bounding box center [268, 179] width 137 height 13
type input "Operating System"
click at [282, 180] on link "Is" at bounding box center [268, 175] width 136 height 13
click at [280, 244] on div "Lead Activity Task Sales Group Prospect Id WA Last Message Timestamp 4th Day Di…" at bounding box center [275, 250] width 172 height 222
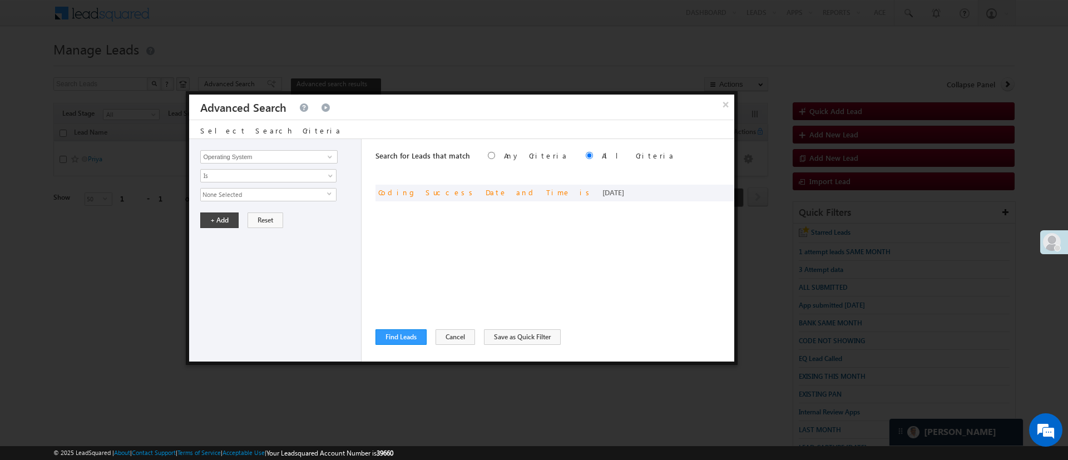
click at [287, 196] on span "None Selected" at bounding box center [264, 194] width 126 height 12
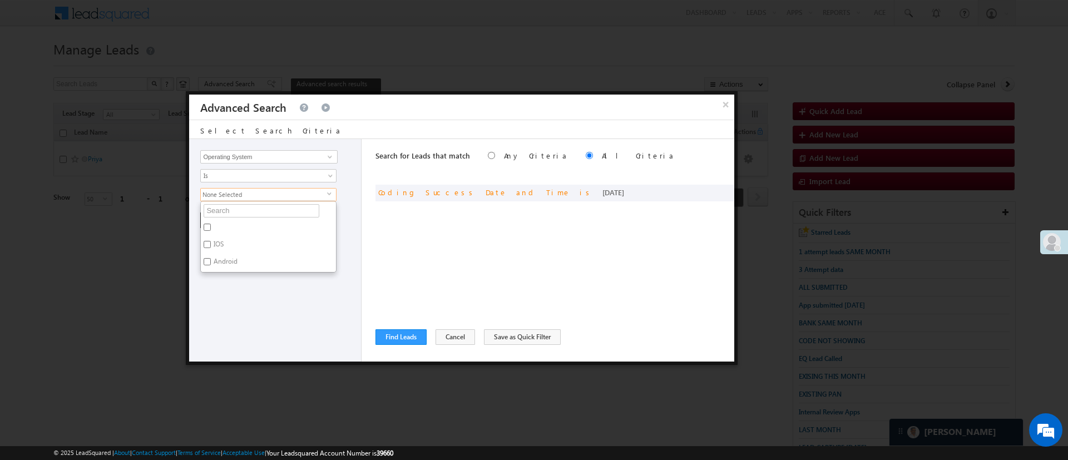
click at [217, 245] on label "IOS" at bounding box center [218, 245] width 34 height 17
click at [211, 245] on input "IOS" at bounding box center [206, 244] width 7 height 7
checkbox input "true"
click at [255, 294] on div "Lead Activity Task Sales Group Prospect Id WA Last Message Timestamp 4th Day Di…" at bounding box center [275, 250] width 172 height 222
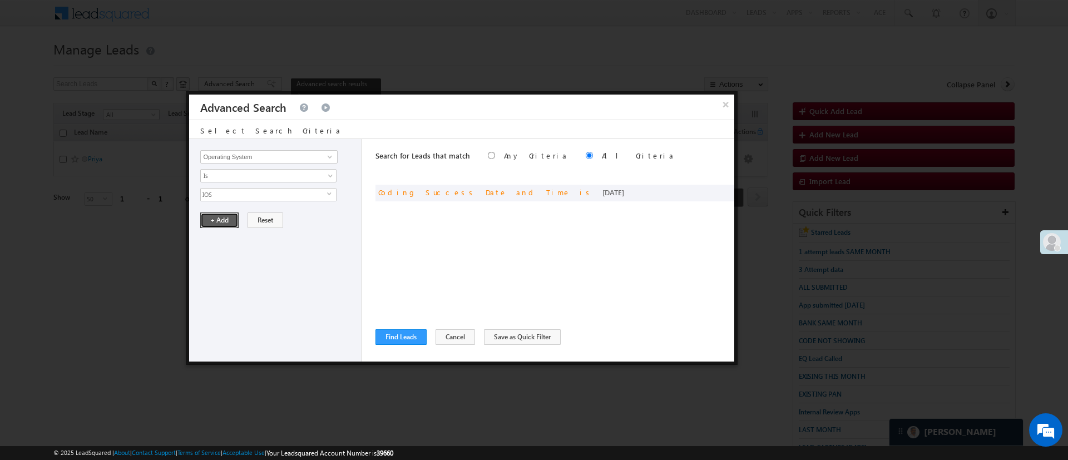
click at [224, 226] on button "+ Add" at bounding box center [219, 220] width 38 height 16
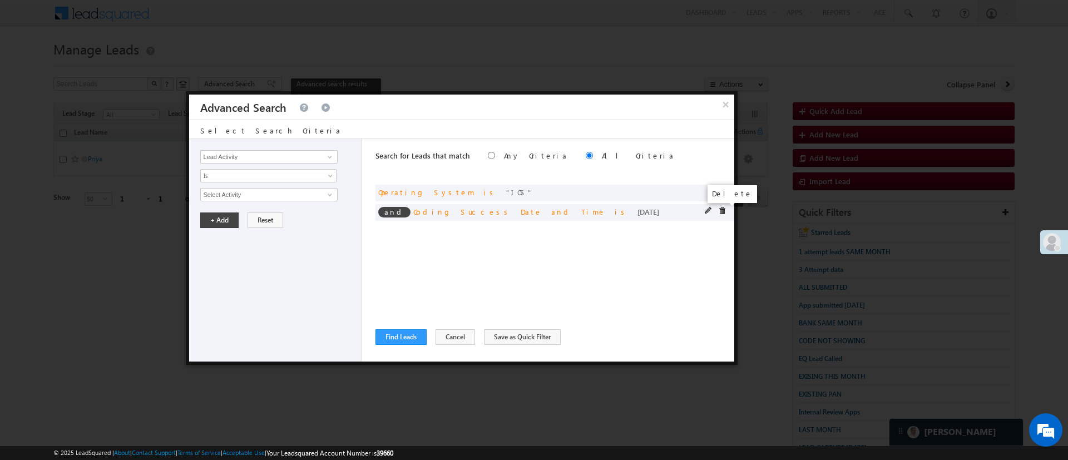
click at [722, 210] on span at bounding box center [722, 211] width 8 height 8
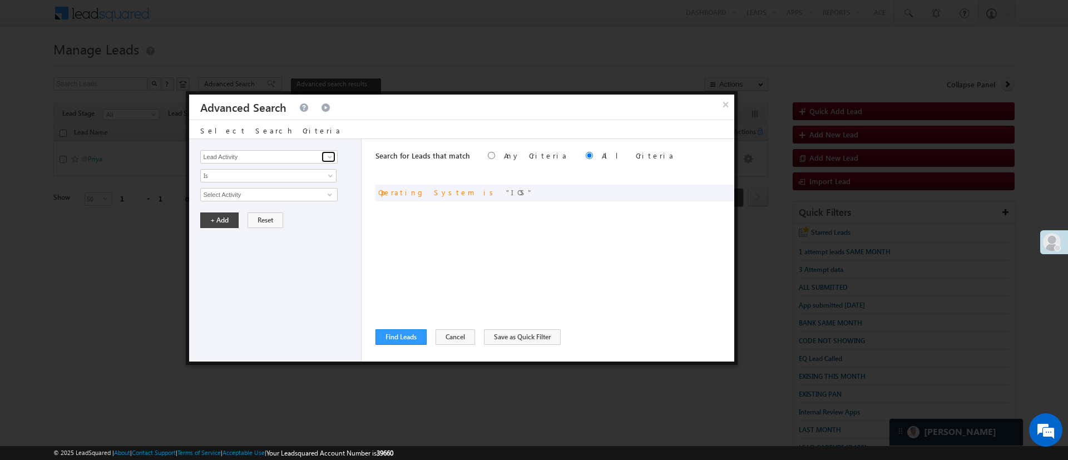
click at [329, 155] on span at bounding box center [329, 156] width 9 height 9
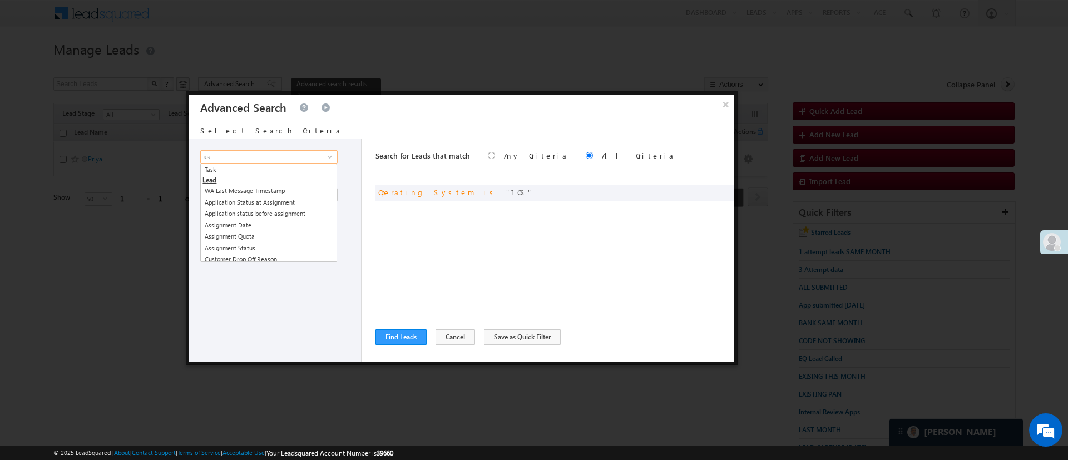
type input "a"
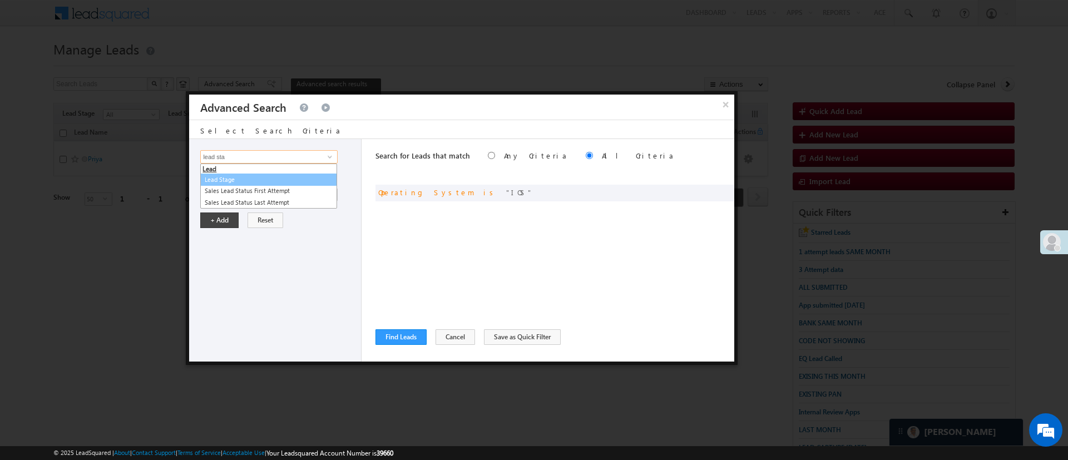
click at [262, 180] on link "Lead Stage" at bounding box center [268, 179] width 137 height 13
type input "Lead Stage"
click at [262, 175] on span "Is" at bounding box center [261, 176] width 121 height 10
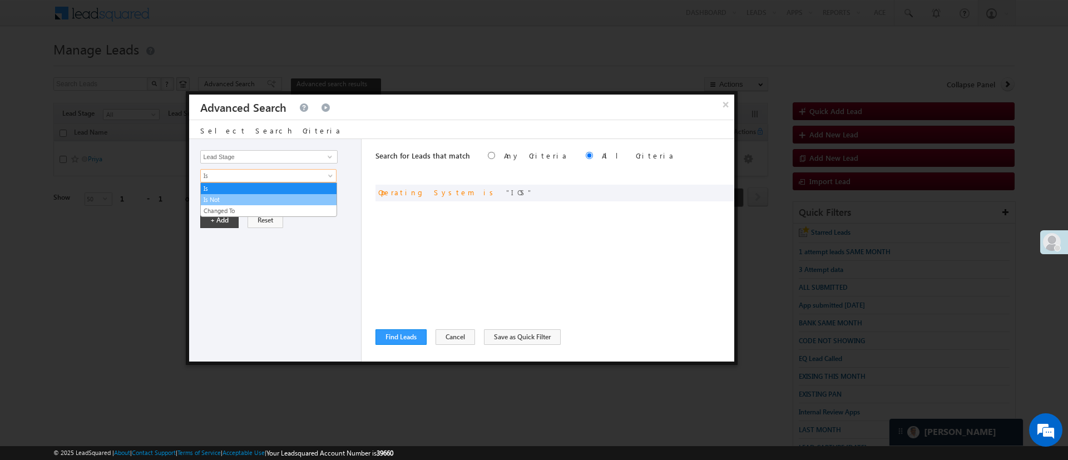
click at [240, 199] on link "Is Not" at bounding box center [269, 200] width 136 height 10
click at [242, 196] on span "None Selected" at bounding box center [264, 194] width 126 height 12
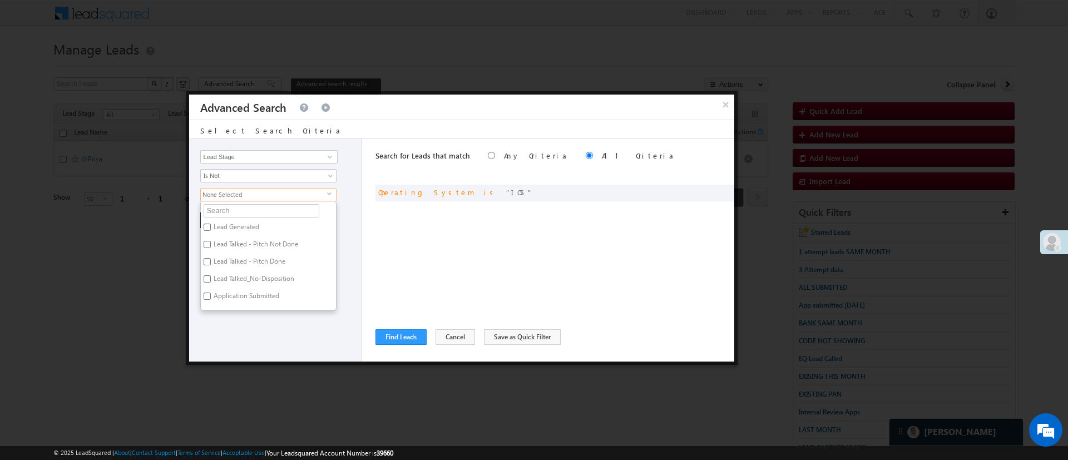
scroll to position [95, 0]
click at [247, 304] on label "Not Interested" at bounding box center [234, 306] width 66 height 17
click at [211, 304] on input "Not Interested" at bounding box center [206, 304] width 7 height 7
checkbox input "true"
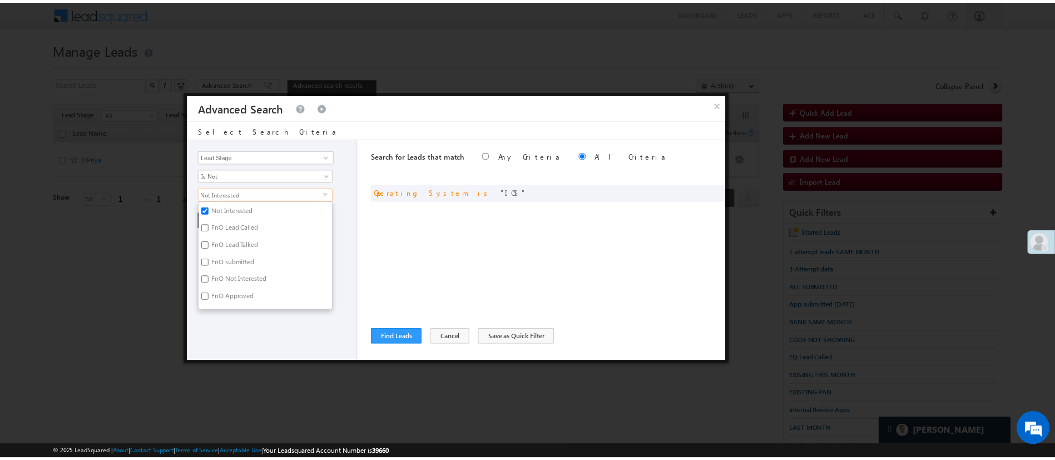
scroll to position [272, 0]
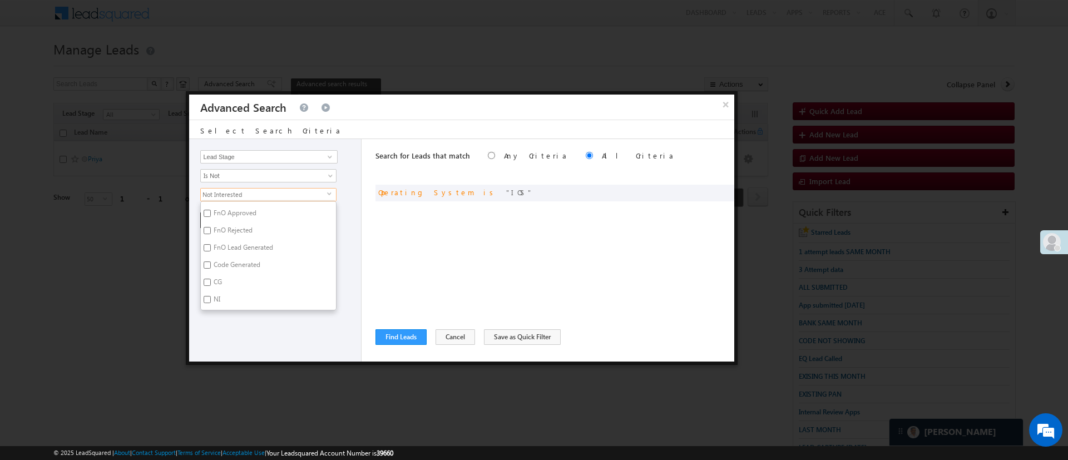
click at [253, 260] on label "Code Generated" at bounding box center [236, 266] width 71 height 17
click at [211, 261] on input "Code Generated" at bounding box center [206, 264] width 7 height 7
checkbox input "true"
click at [256, 326] on div "Lead Activity Task Sales Group Prospect Id WA Last Message Timestamp 4th Day Di…" at bounding box center [275, 250] width 172 height 222
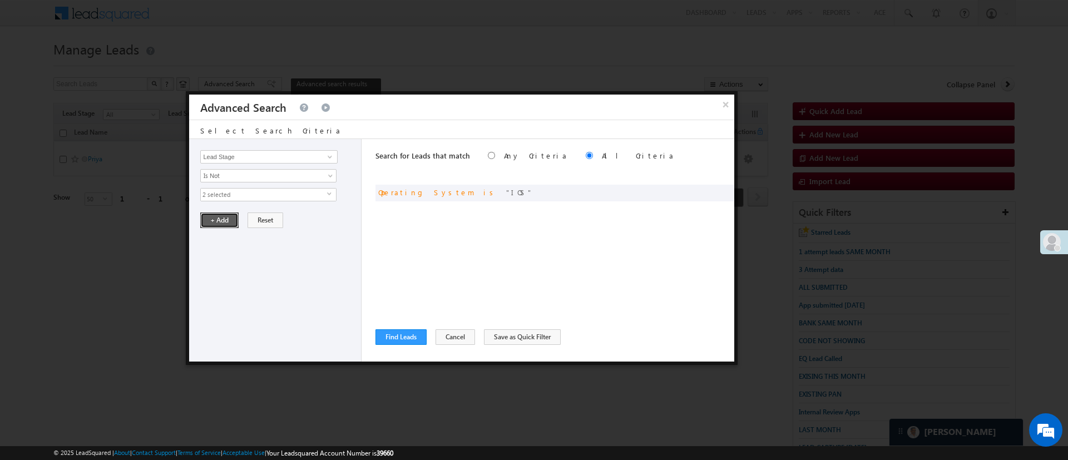
click at [226, 224] on button "+ Add" at bounding box center [219, 220] width 38 height 16
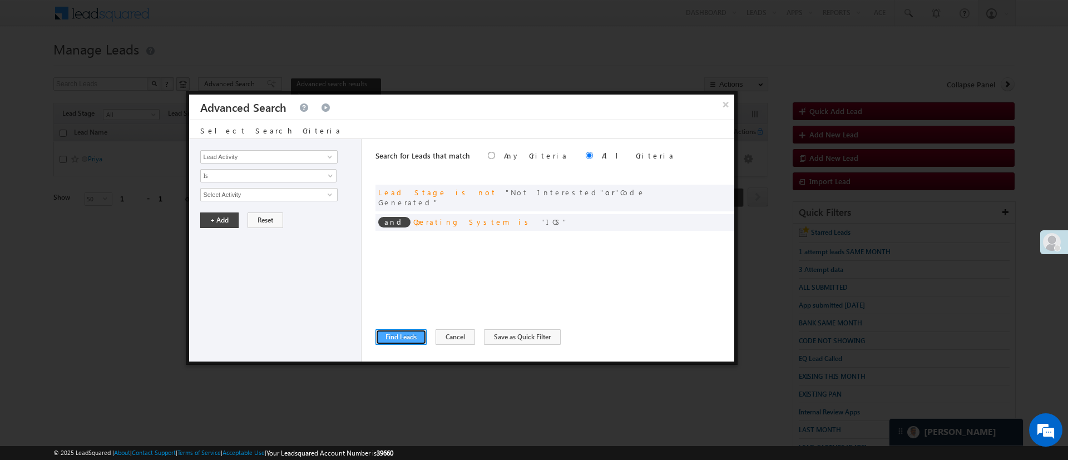
click at [395, 334] on button "Find Leads" at bounding box center [400, 337] width 51 height 16
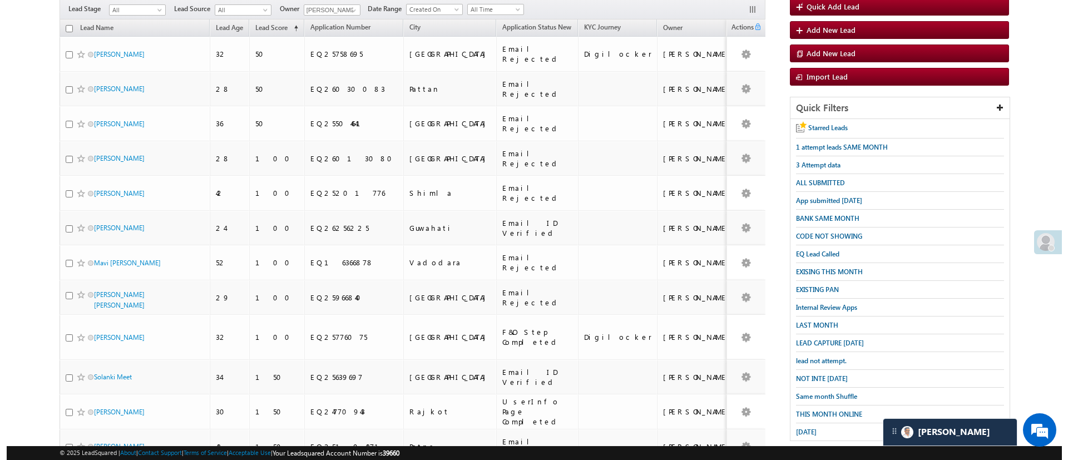
scroll to position [0, 0]
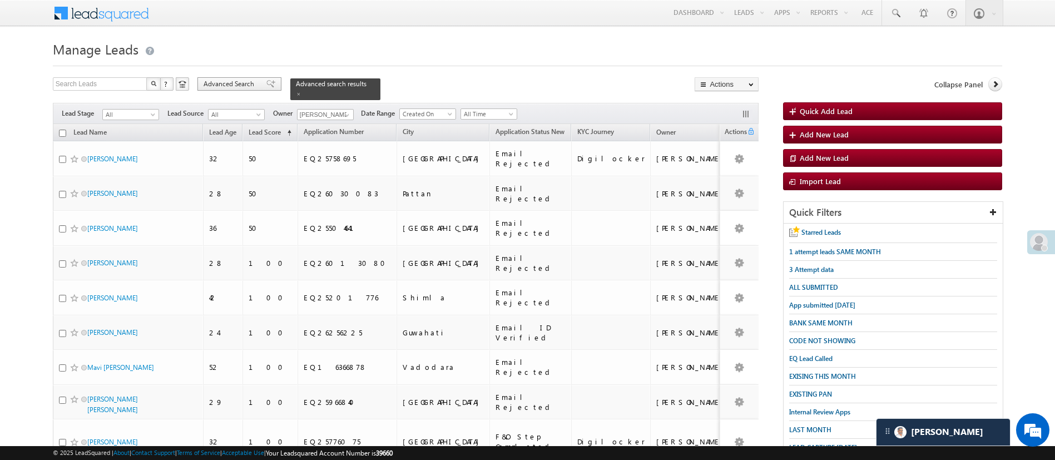
click at [231, 83] on span "Advanced Search" at bounding box center [230, 84] width 54 height 10
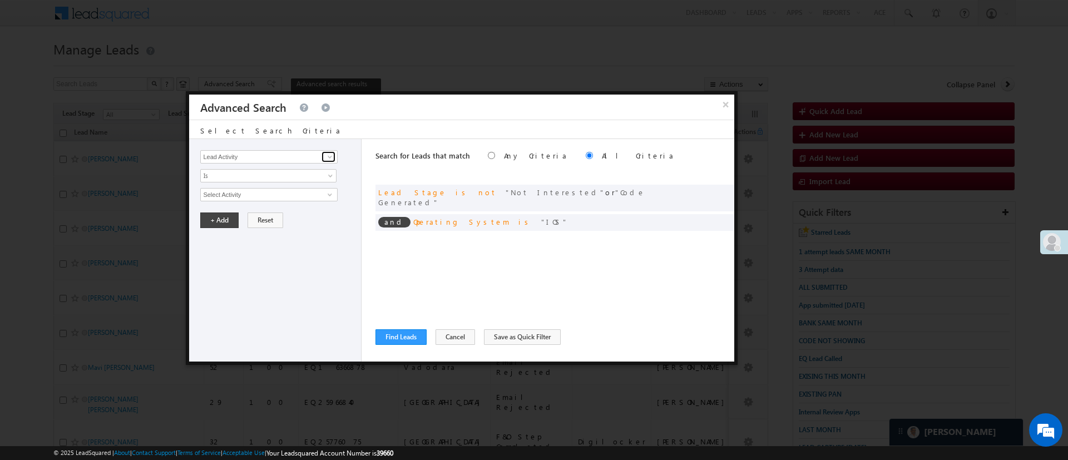
click at [328, 155] on span at bounding box center [329, 156] width 9 height 9
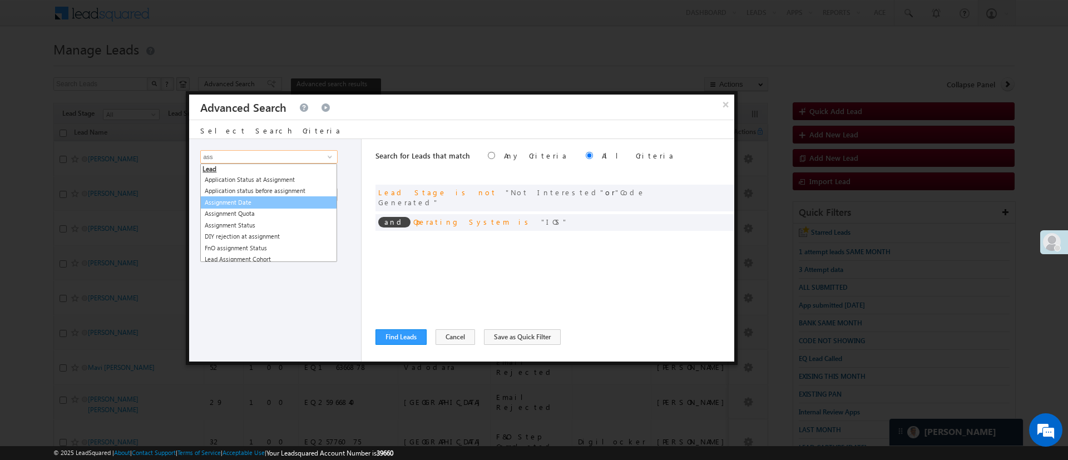
click at [273, 199] on link "Assignment Date" at bounding box center [268, 202] width 137 height 13
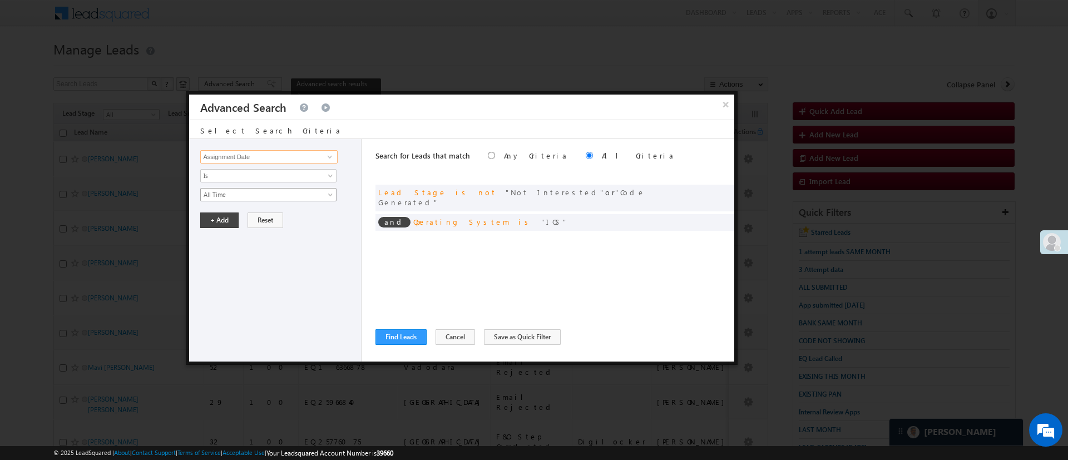
type input "Assignment Date"
click at [273, 197] on span "All Time" at bounding box center [261, 195] width 121 height 10
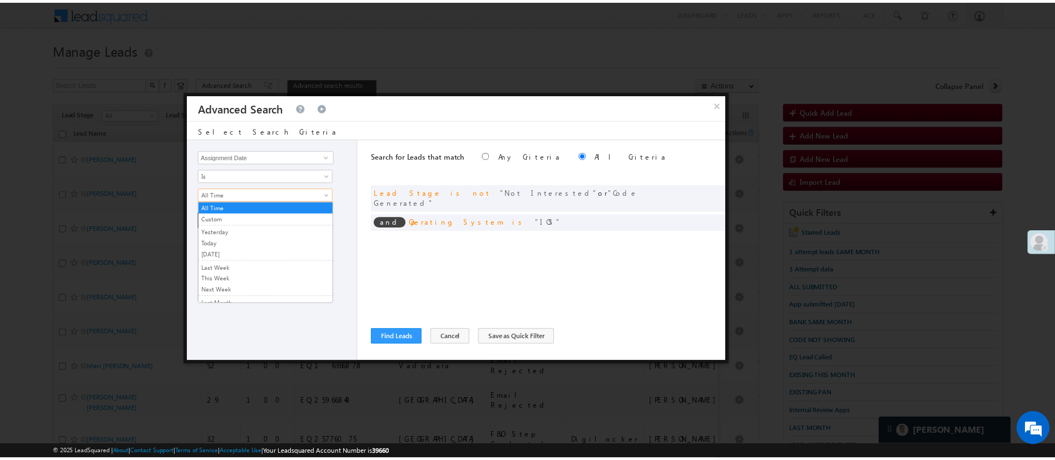
scroll to position [75, 0]
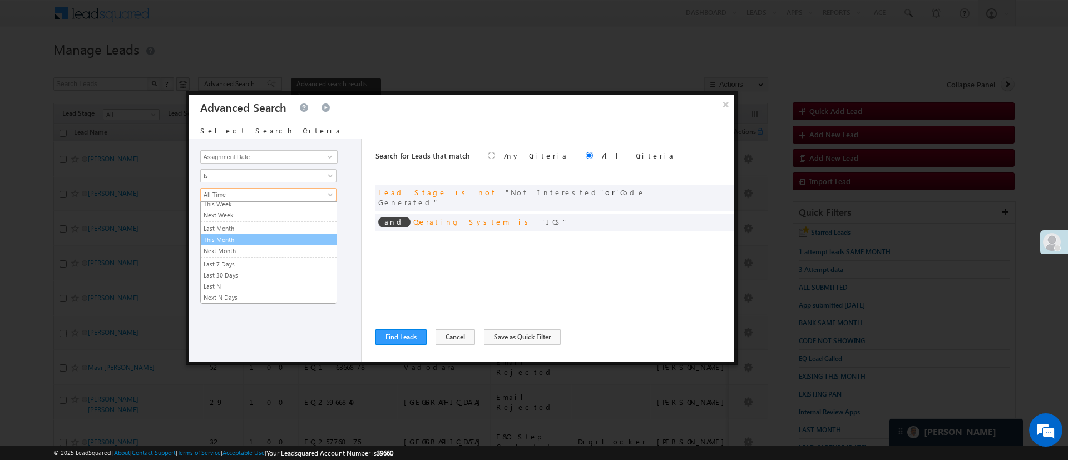
click at [279, 241] on link "This Month" at bounding box center [269, 240] width 136 height 10
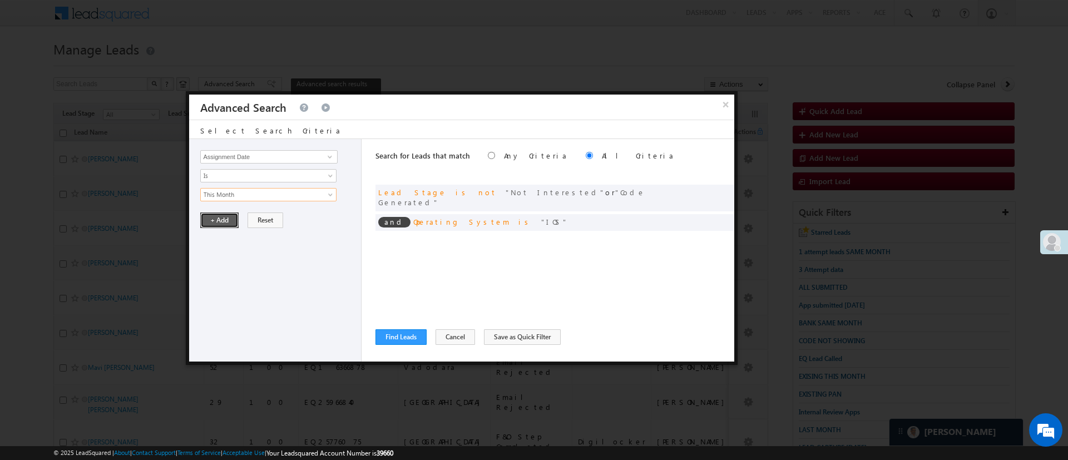
click at [232, 219] on button "+ Add" at bounding box center [219, 220] width 38 height 16
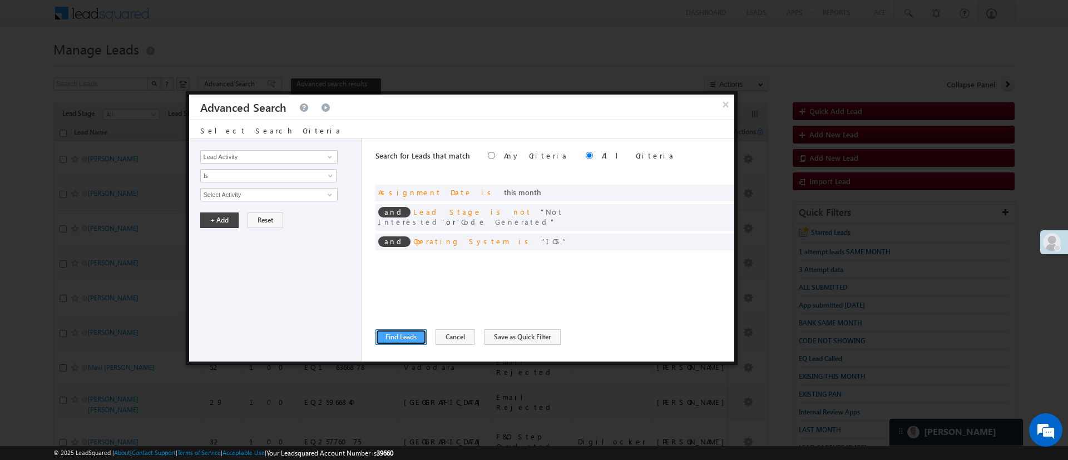
click at [400, 335] on button "Find Leads" at bounding box center [400, 337] width 51 height 16
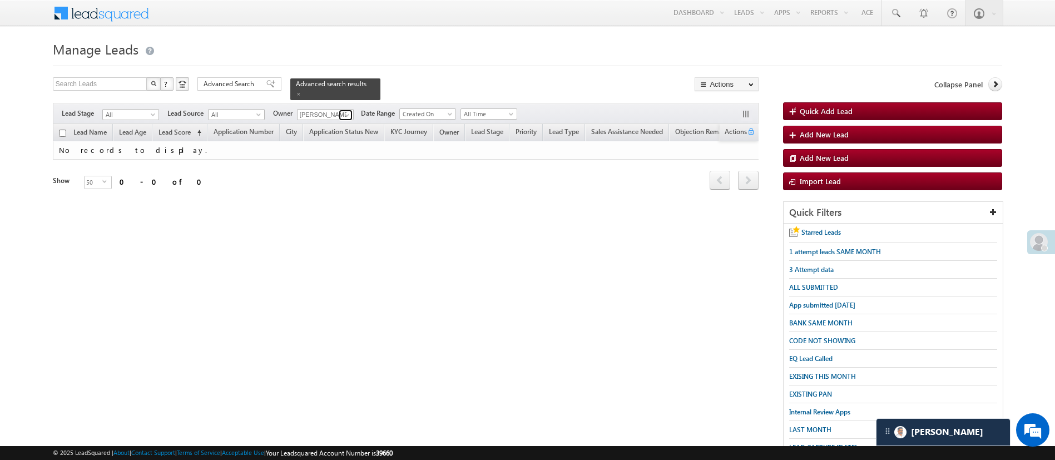
click at [346, 111] on span at bounding box center [346, 115] width 9 height 9
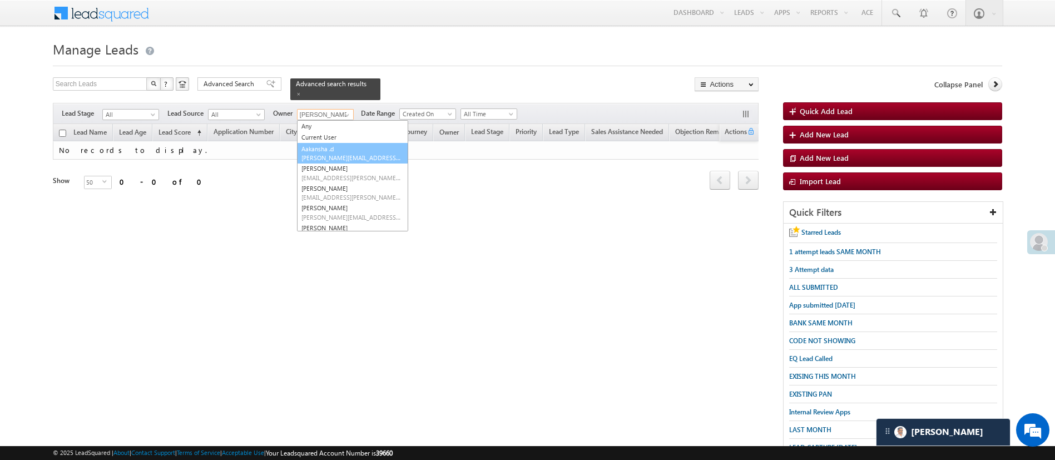
click at [341, 143] on link "Aakansha .d Aakansha.D@angelbroking.com" at bounding box center [352, 153] width 111 height 21
type input "Aakansha .d"
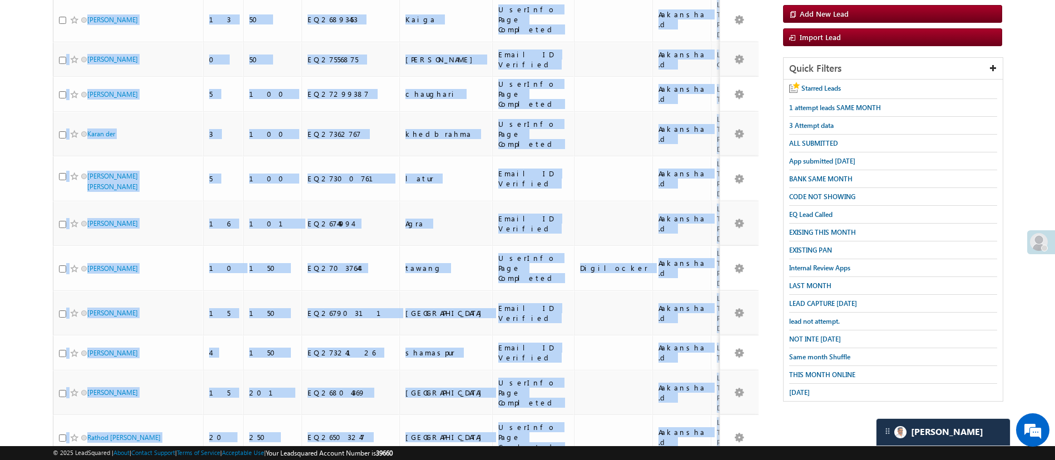
scroll to position [390, 0]
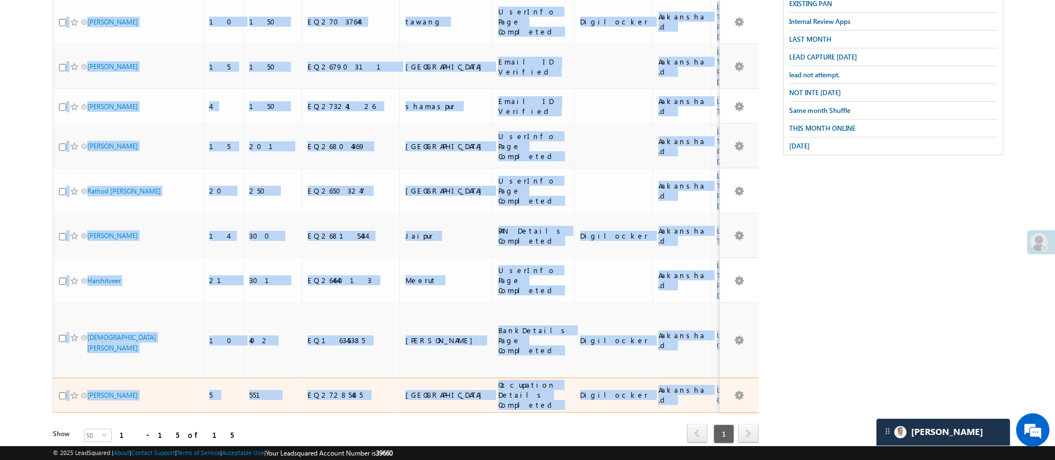
drag, startPoint x: 68, startPoint y: 141, endPoint x: 715, endPoint y: 349, distance: 679.8
copy tbody "Ganesh gouda 13 50 EQ26893453 Kaiga UserInfo Page Completed Aakansha .d Lead Ta…"
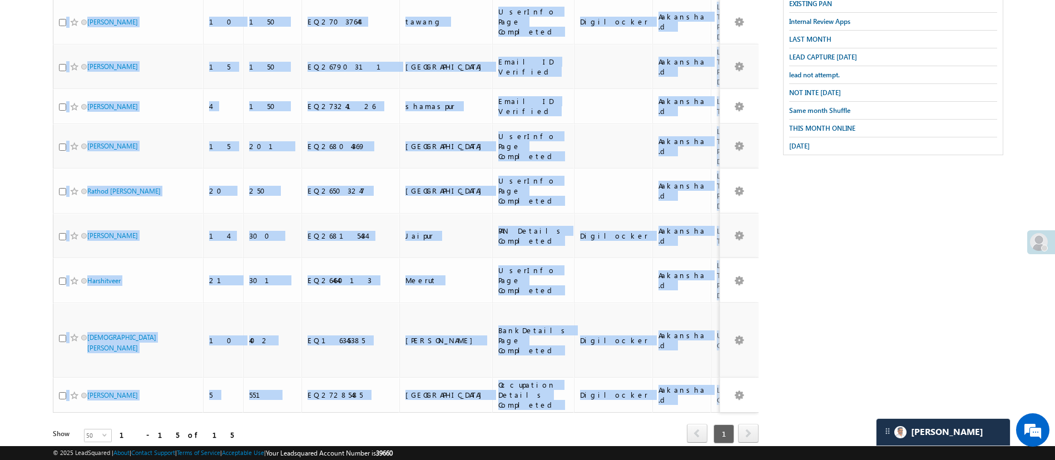
scroll to position [0, 0]
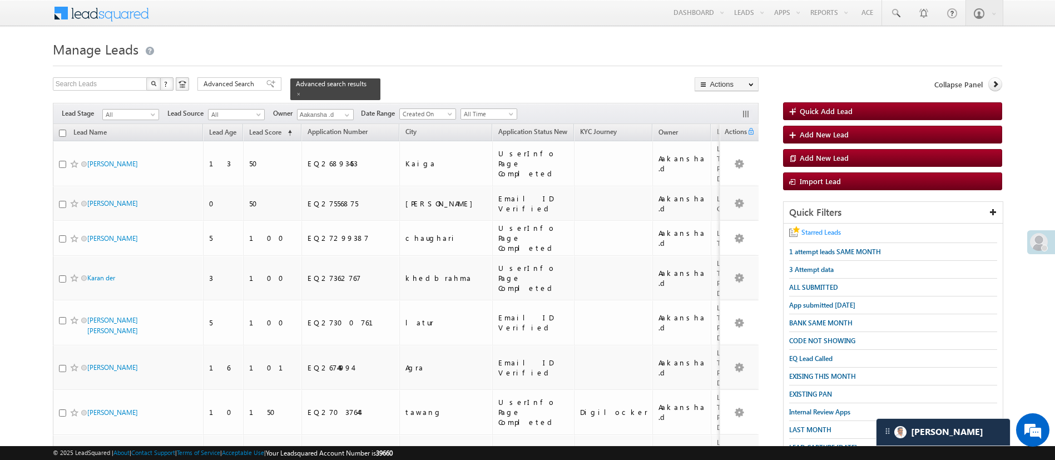
click at [833, 230] on span "Starred Leads" at bounding box center [820, 232] width 39 height 8
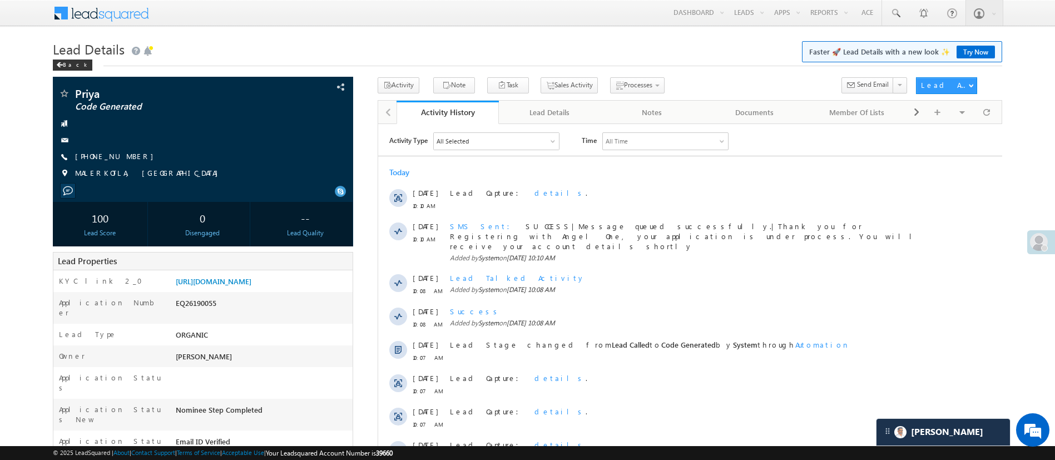
scroll to position [350, 0]
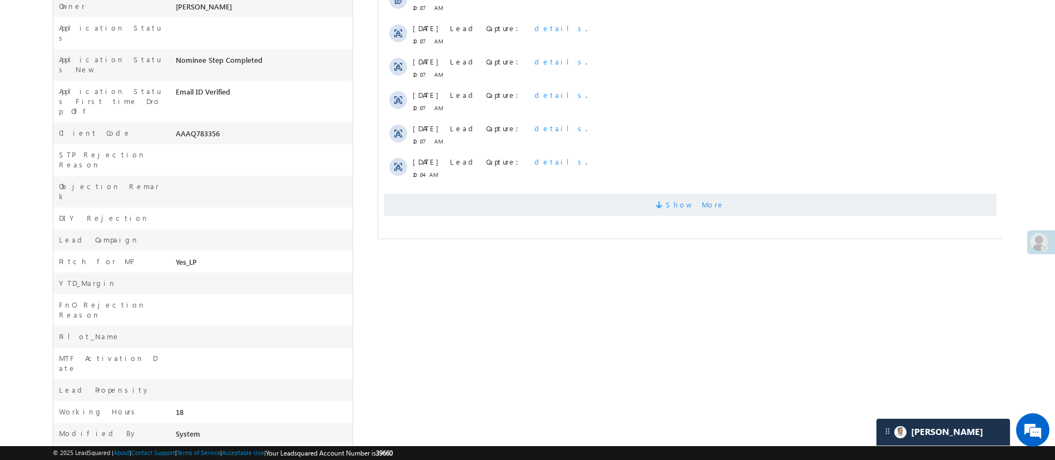
click at [772, 198] on span "Show More" at bounding box center [689, 204] width 613 height 22
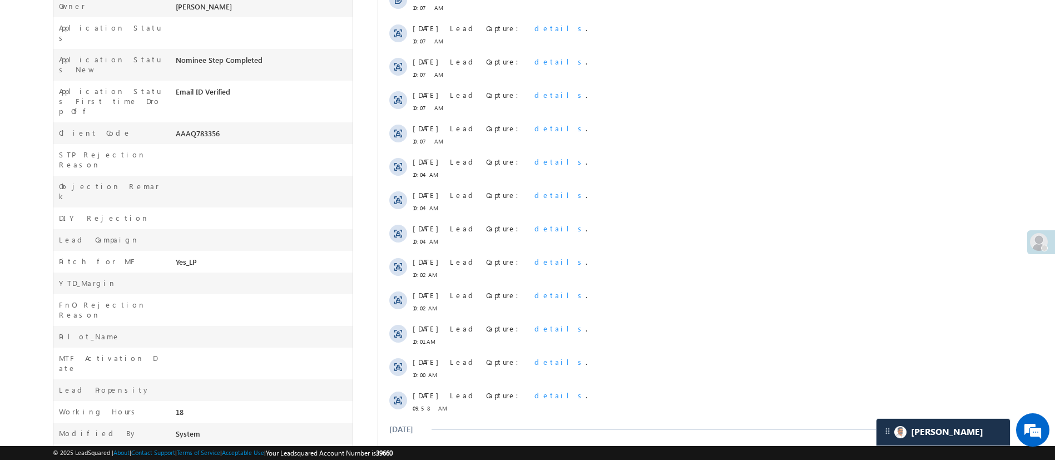
scroll to position [497, 0]
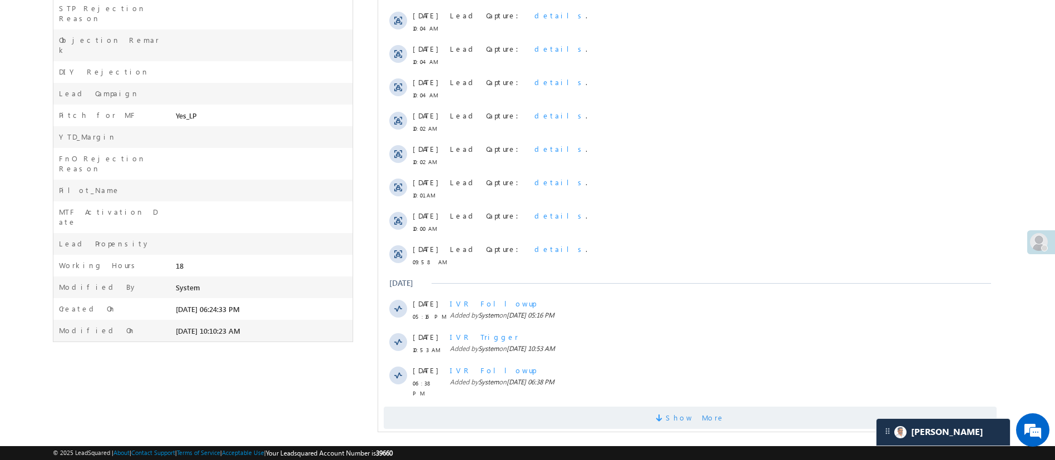
click at [728, 406] on span "Show More" at bounding box center [689, 417] width 613 height 22
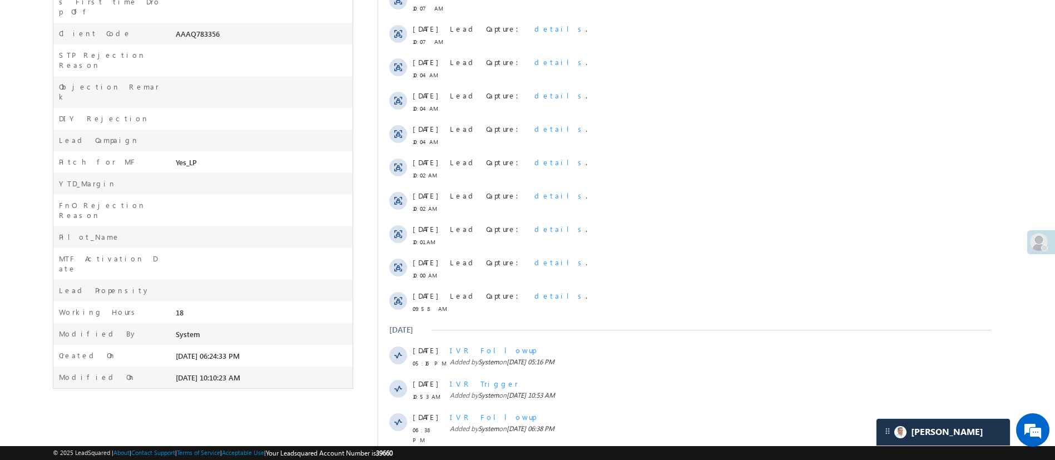
scroll to position [47, 0]
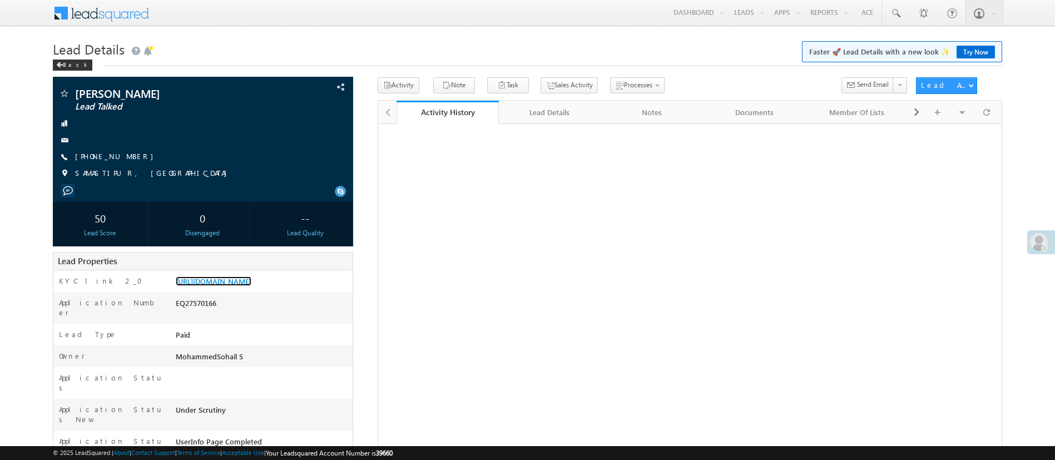
click at [251, 283] on link "[URL][DOMAIN_NAME]" at bounding box center [214, 280] width 76 height 9
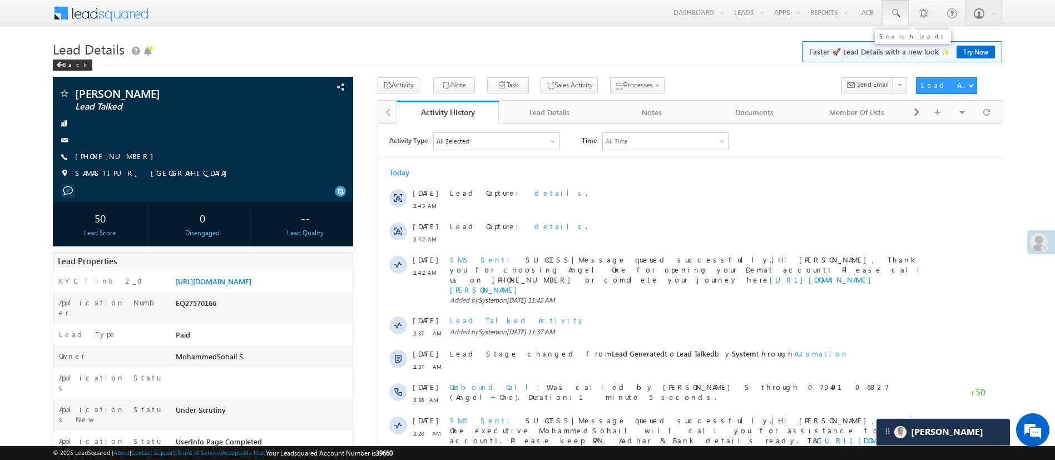
click at [884, 13] on link at bounding box center [895, 13] width 27 height 26
paste input "EQ26385044"
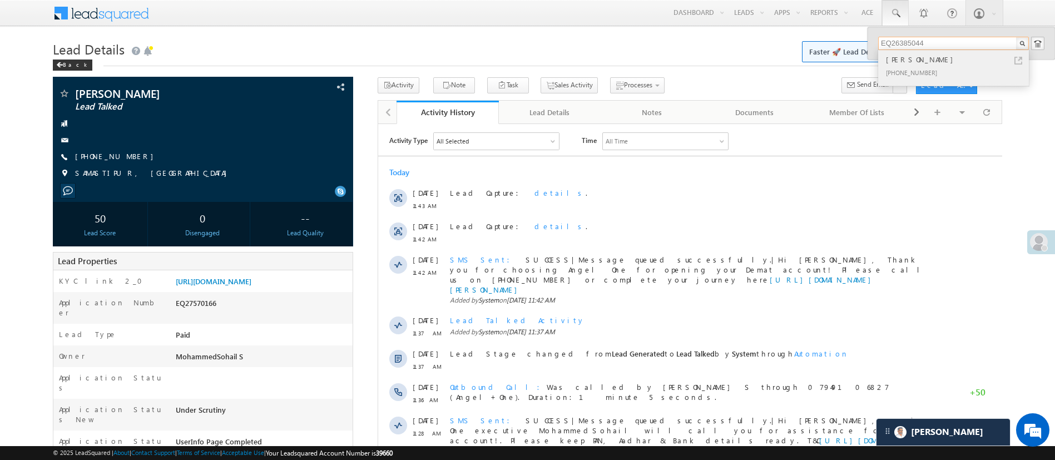
type input "EQ26385044"
click at [937, 61] on div "[PERSON_NAME]" at bounding box center [957, 59] width 149 height 12
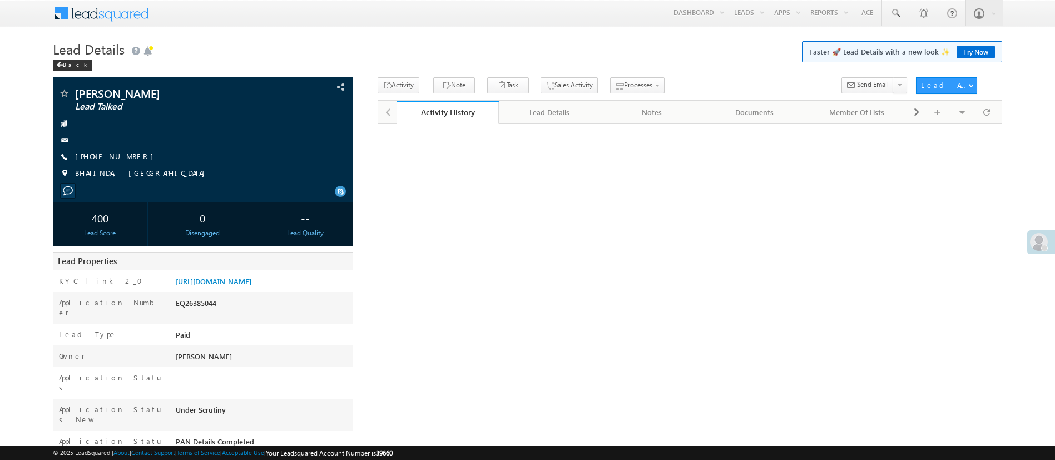
click at [237, 280] on link "[URL][DOMAIN_NAME]" at bounding box center [214, 280] width 76 height 9
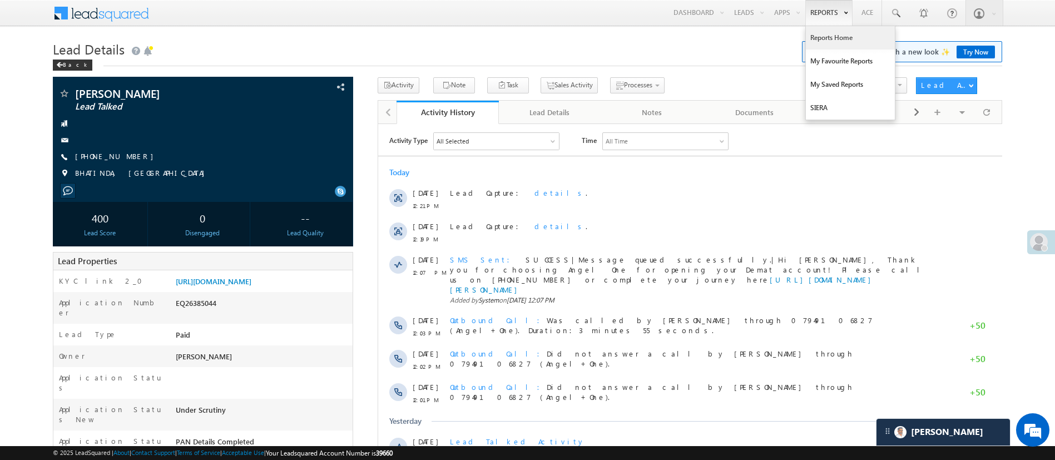
click at [828, 38] on link "Reports Home" at bounding box center [850, 37] width 89 height 23
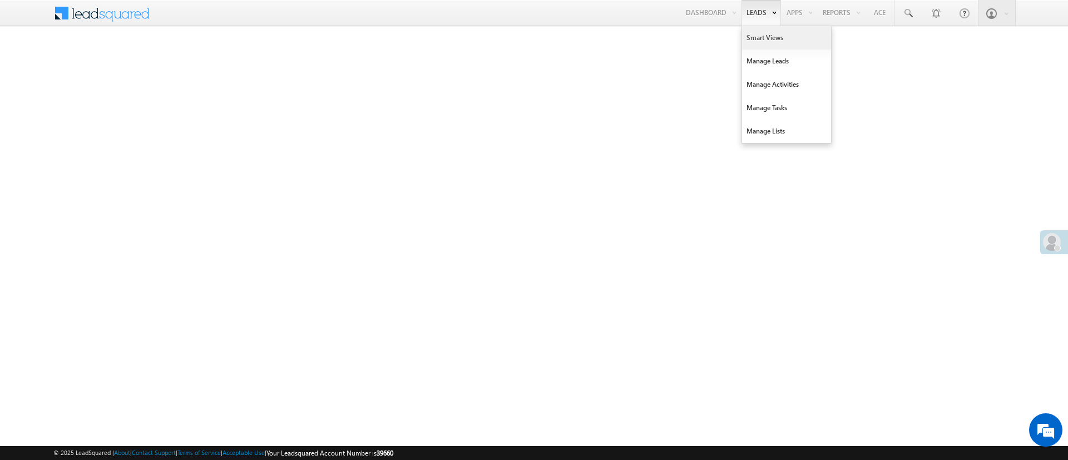
click at [770, 39] on link "Smart Views" at bounding box center [786, 37] width 89 height 23
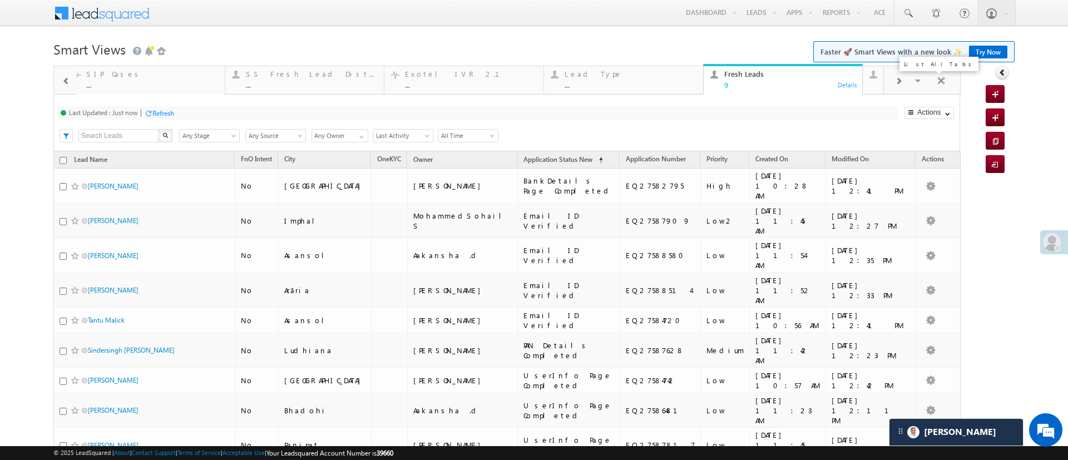
click at [913, 78] on span at bounding box center [918, 82] width 11 height 23
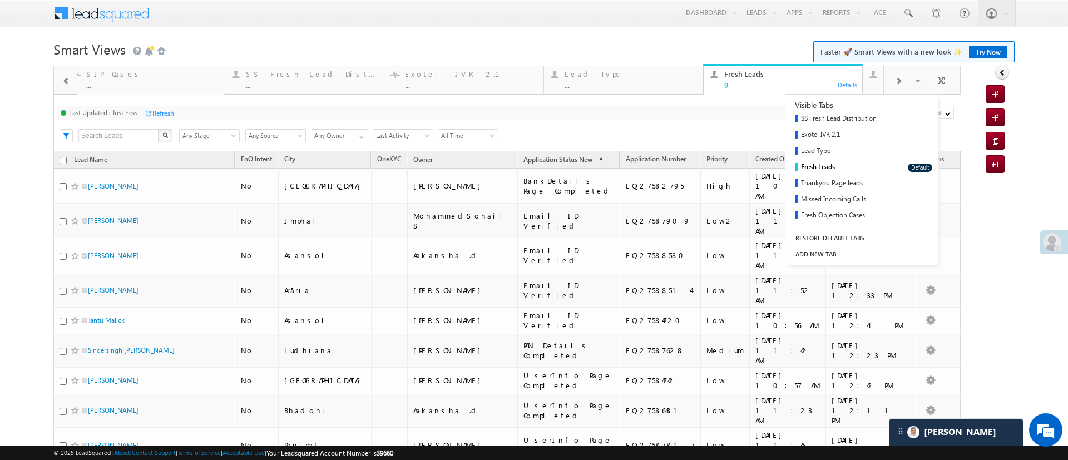
scroll to position [17, 0]
click at [857, 151] on link "Open Leads" at bounding box center [842, 152] width 115 height 16
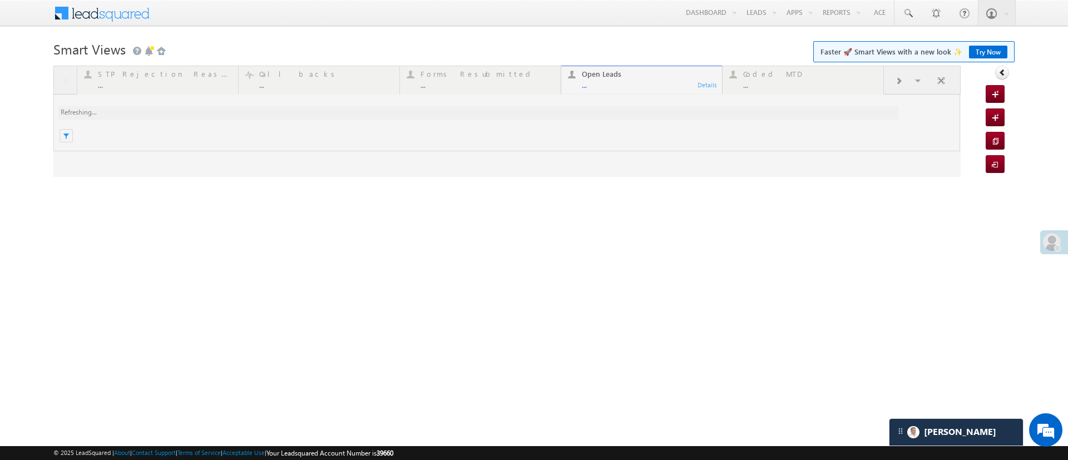
scroll to position [0, 0]
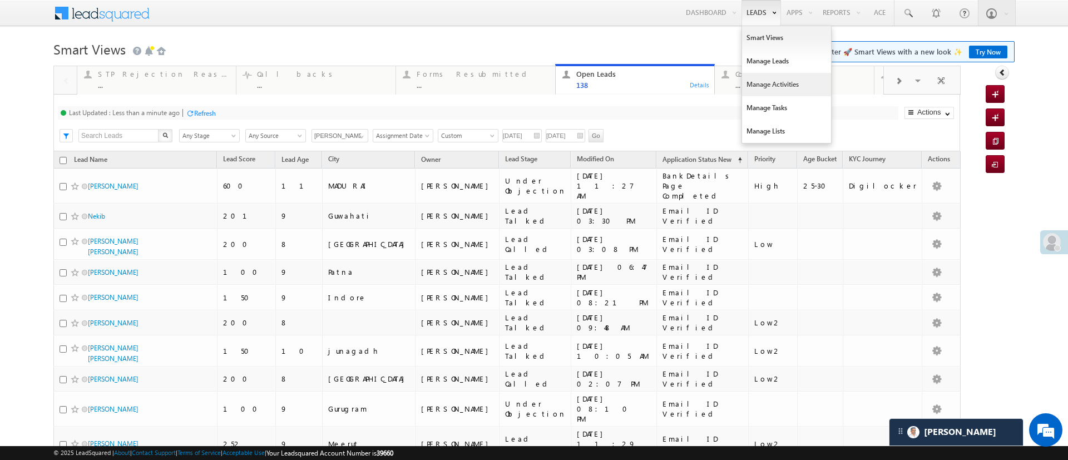
click at [767, 90] on link "Manage Activities" at bounding box center [786, 84] width 89 height 23
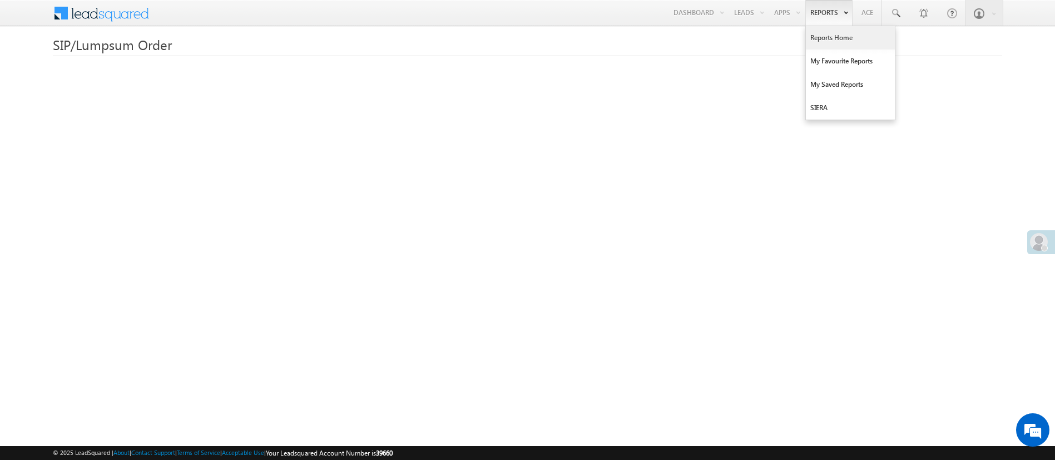
click at [830, 31] on link "Reports Home" at bounding box center [850, 37] width 89 height 23
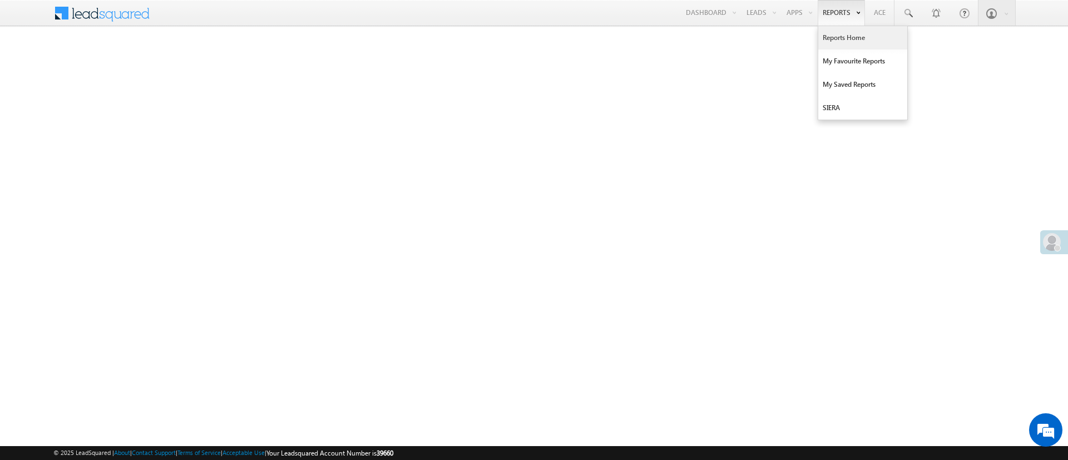
click at [836, 36] on link "Reports Home" at bounding box center [862, 37] width 89 height 23
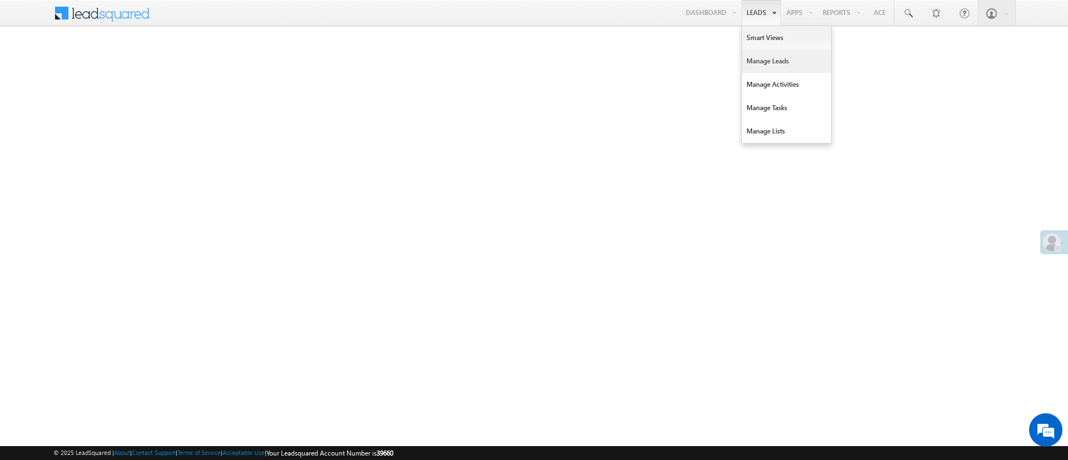
click at [772, 52] on link "Manage Leads" at bounding box center [786, 60] width 89 height 23
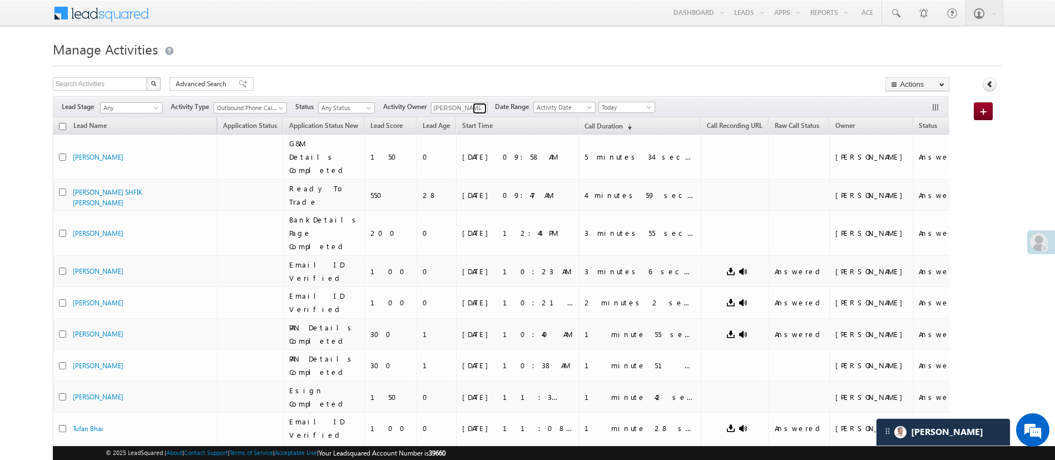
click at [486, 110] on link at bounding box center [480, 108] width 14 height 11
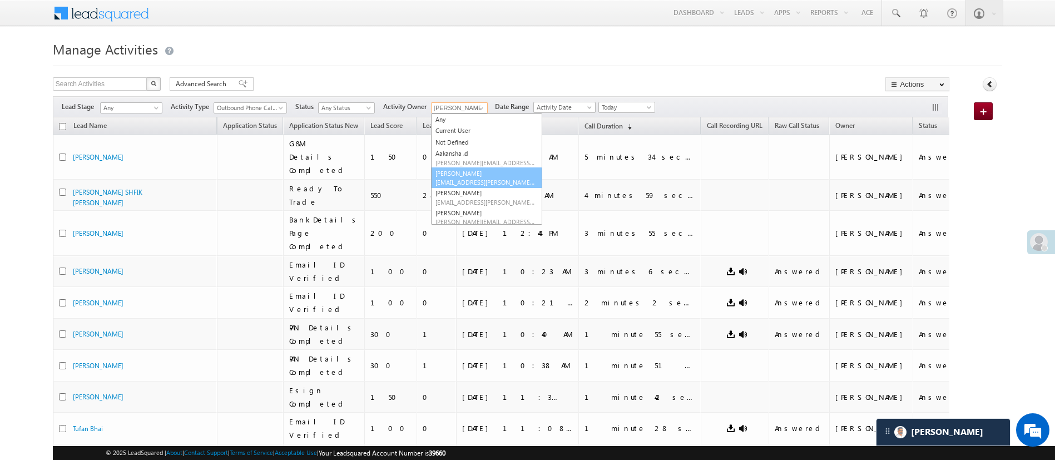
click at [477, 176] on link "Anuj Rajak Anuj.Rajak@angelbroking.com" at bounding box center [486, 177] width 111 height 21
type input "Anuj Rajak"
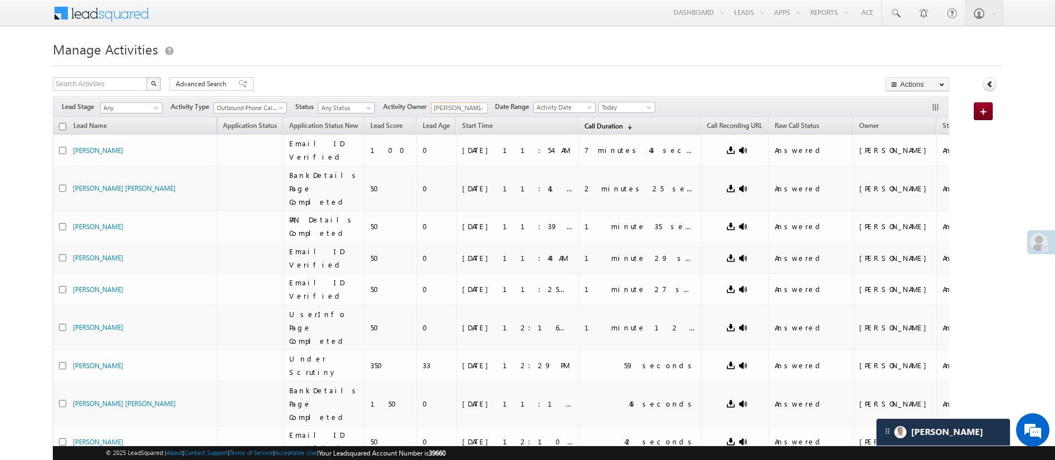
click at [632, 124] on span "(sorted descending)" at bounding box center [627, 126] width 9 height 9
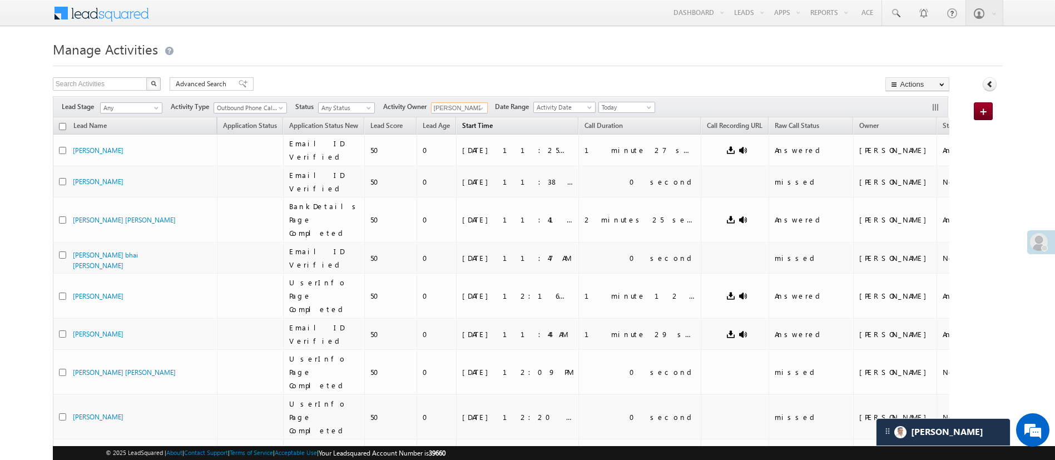
click at [493, 126] on span "Start Time" at bounding box center [477, 125] width 31 height 8
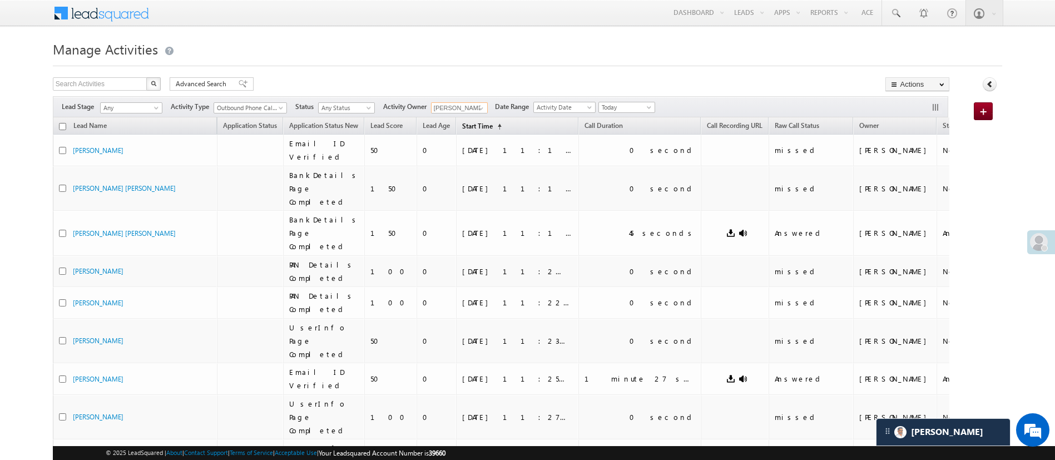
click at [493, 126] on span "Start Time" at bounding box center [477, 126] width 31 height 8
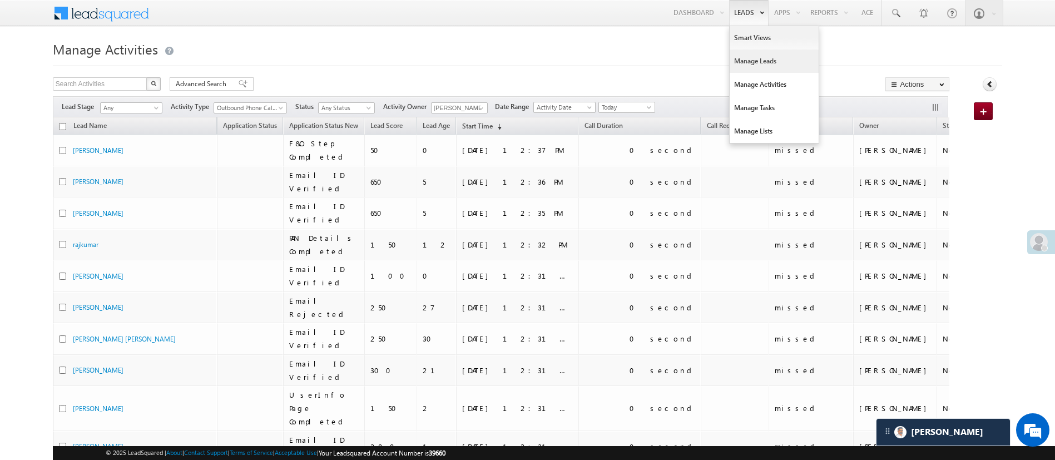
click at [763, 65] on link "Manage Leads" at bounding box center [773, 60] width 89 height 23
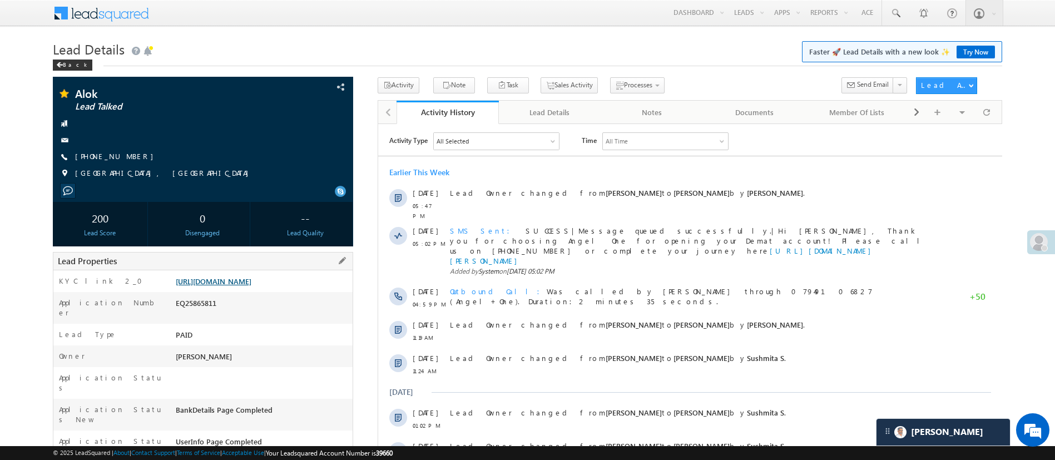
click at [251, 285] on link "https://angelbroking1-pk3em7sa.customui-test.leadsquared.com?leadId=c14e68ff-72…" at bounding box center [214, 280] width 76 height 9
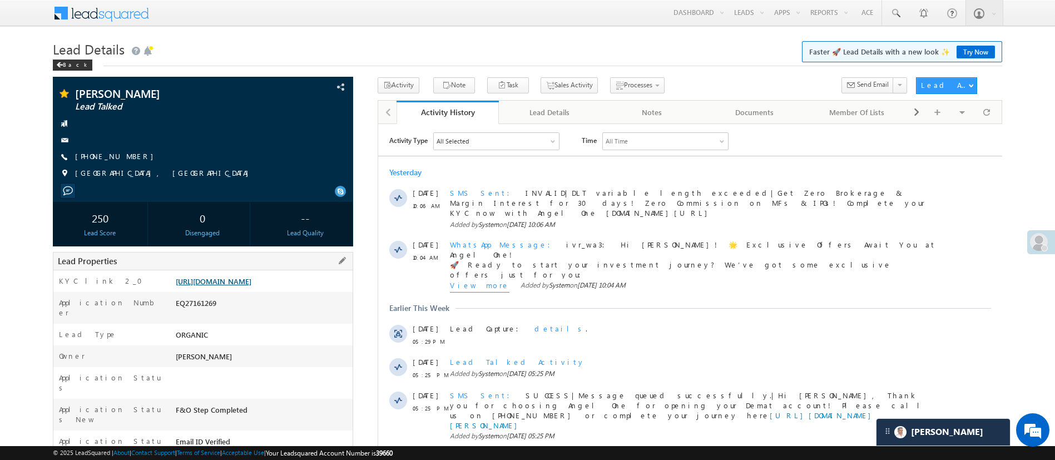
click at [251, 285] on link "https://angelbroking1-pk3em7sa.customui-test.leadsquared.com?leadId=ea1f8e71-22…" at bounding box center [214, 280] width 76 height 9
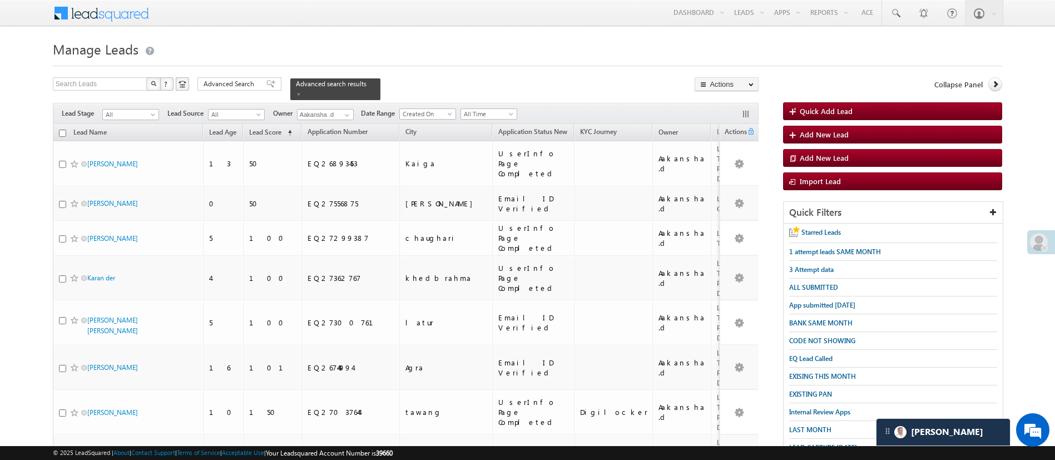
scroll to position [390, 0]
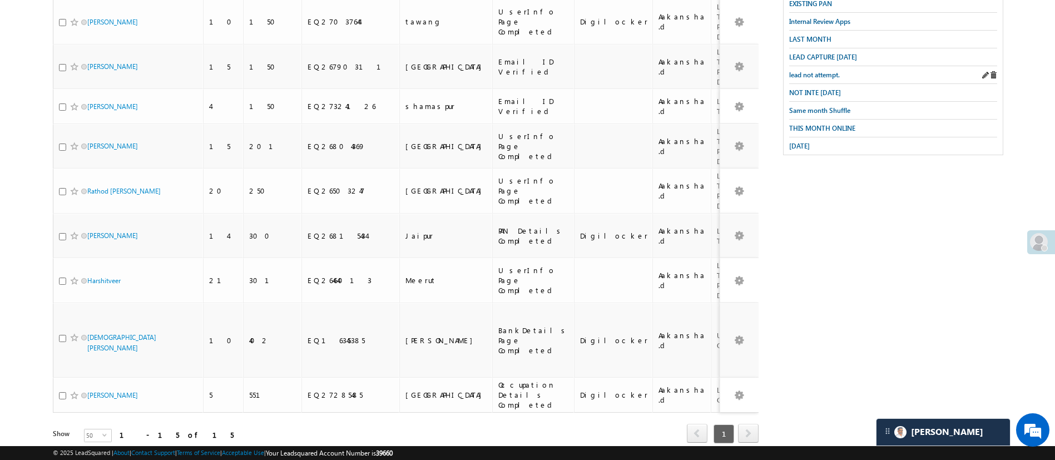
click at [820, 66] on div "lead not attempt." at bounding box center [893, 75] width 208 height 18
click at [821, 71] on span "lead not attempt." at bounding box center [814, 75] width 51 height 8
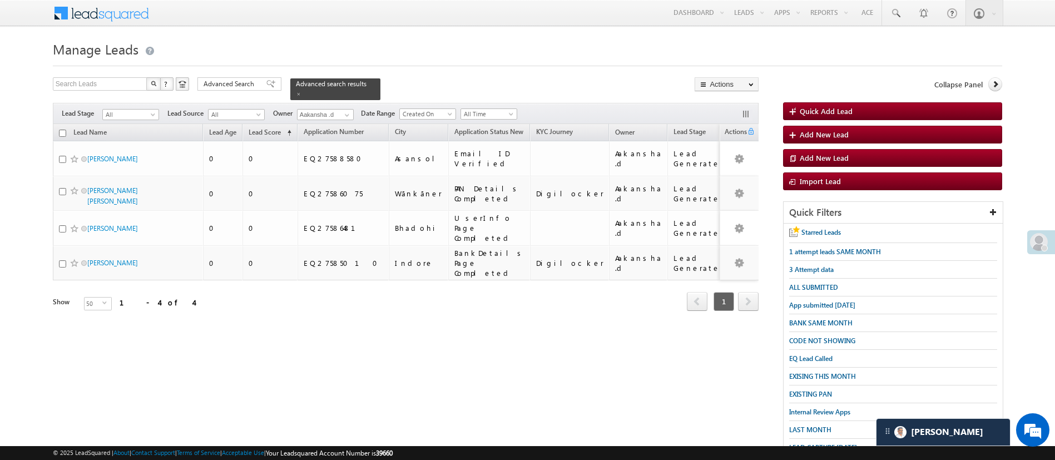
scroll to position [0, 0]
click at [341, 110] on link at bounding box center [346, 115] width 14 height 11
click at [344, 120] on link "Any" at bounding box center [352, 126] width 111 height 13
type input "Any"
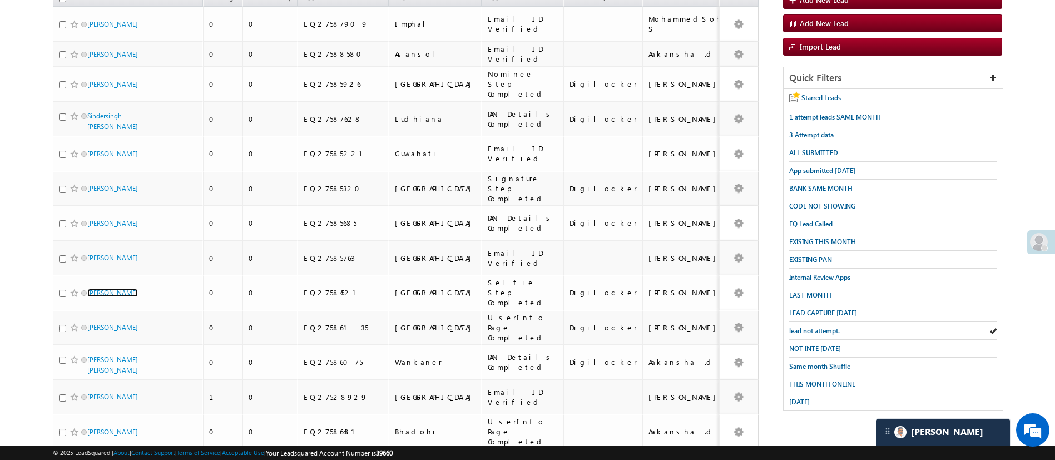
scroll to position [141, 0]
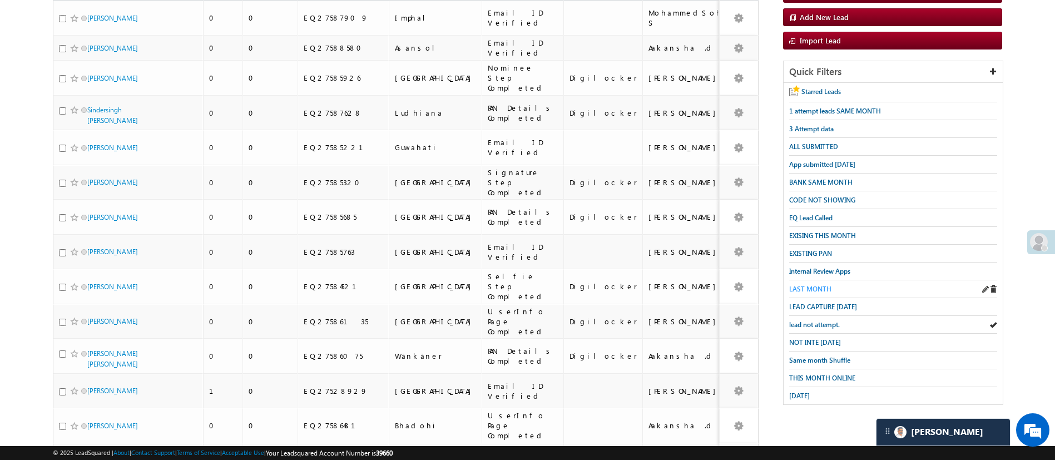
click at [824, 285] on span "LAST MONTH" at bounding box center [810, 289] width 42 height 8
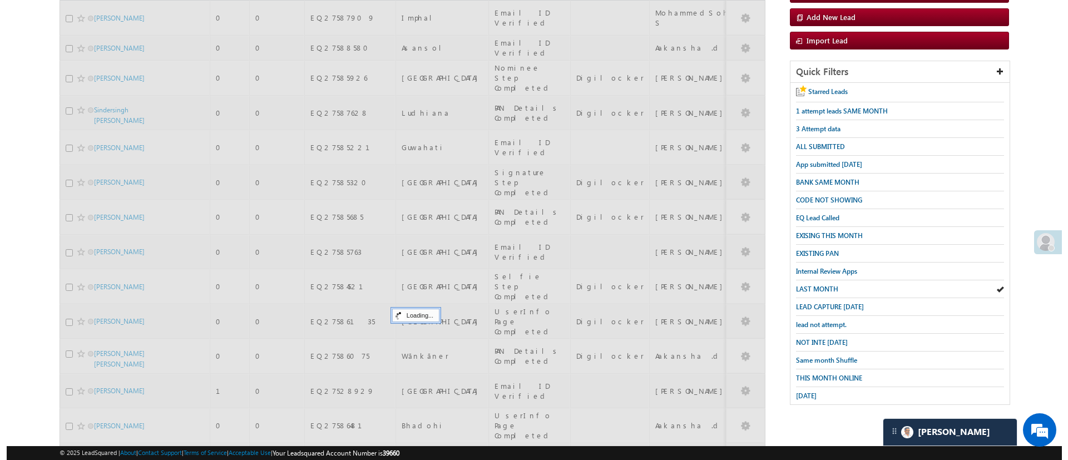
scroll to position [0, 0]
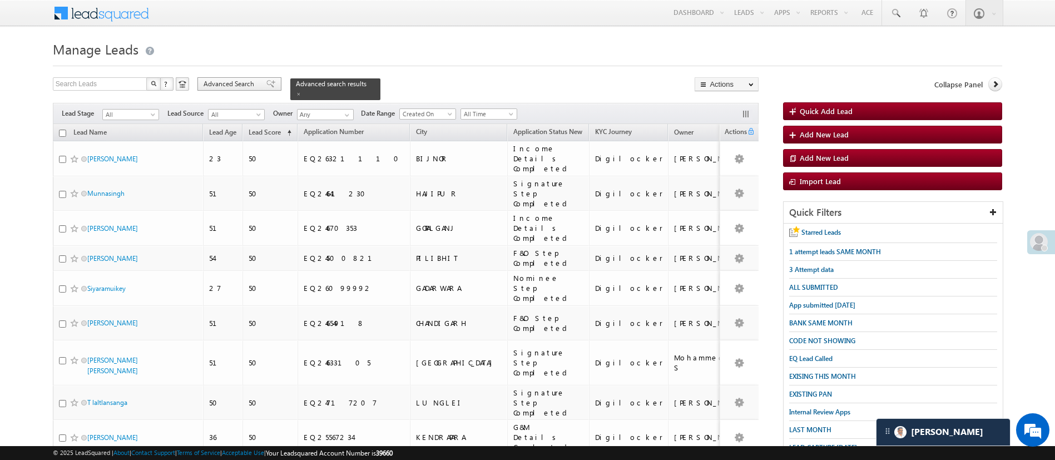
click at [266, 87] on span at bounding box center [270, 84] width 9 height 8
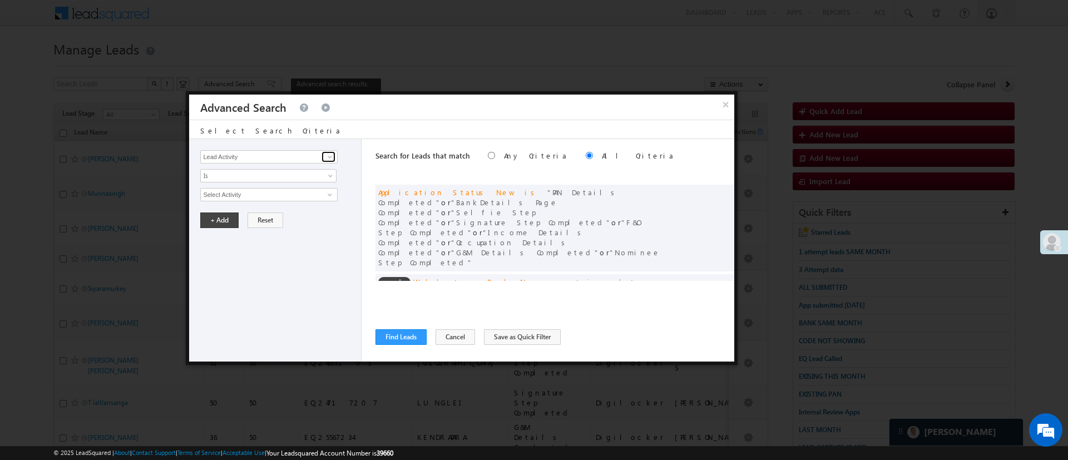
click at [330, 155] on span at bounding box center [329, 156] width 9 height 9
click at [280, 179] on link "Date of Birth" at bounding box center [268, 179] width 137 height 13
type input "Date of Birth"
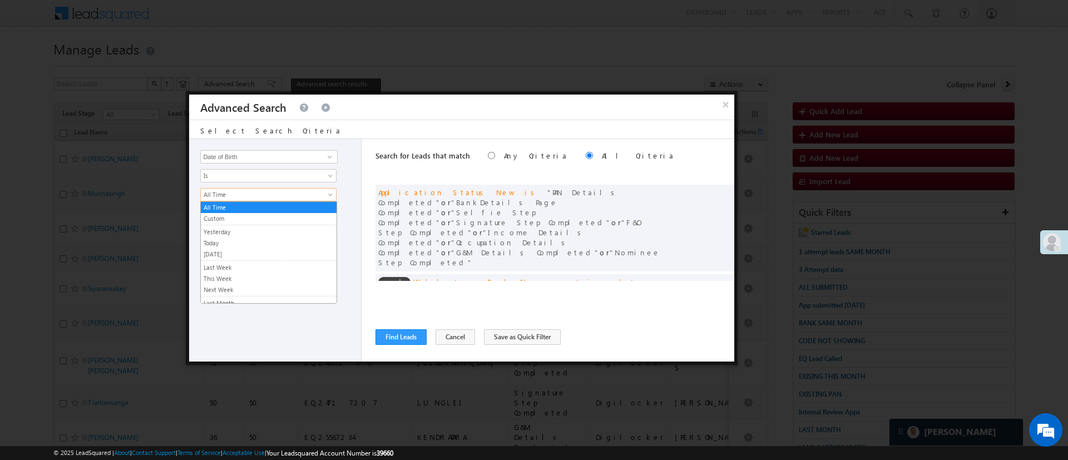
click at [267, 196] on span "All Time" at bounding box center [261, 195] width 121 height 10
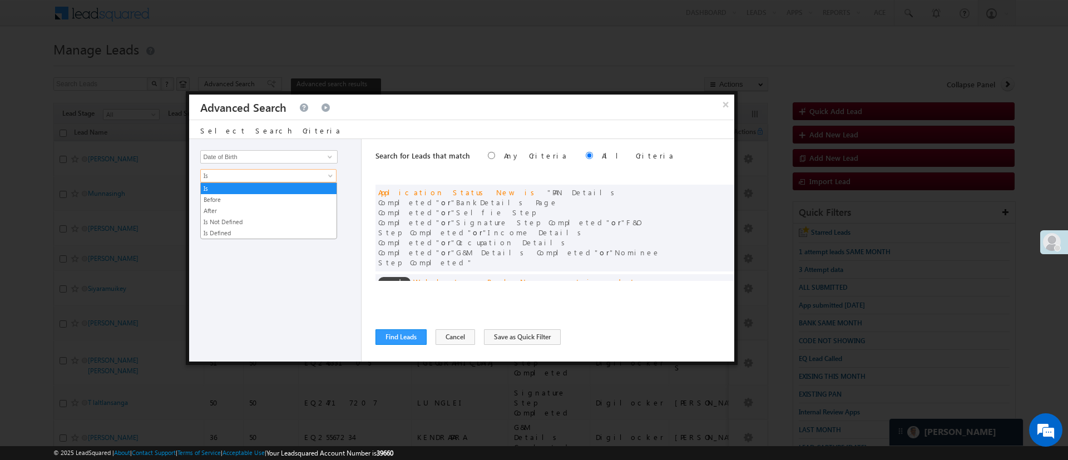
click at [260, 178] on span "Is" at bounding box center [261, 176] width 121 height 10
click at [255, 207] on link "After" at bounding box center [269, 211] width 136 height 10
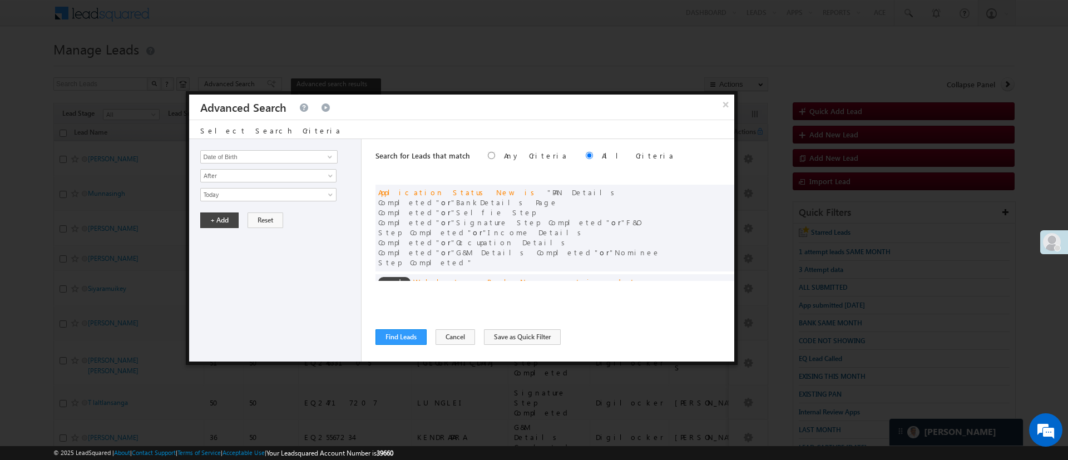
click at [255, 187] on div "Lead Activity Task Sales Group Prospect Id WA Last Message Timestamp 4th Day Di…" at bounding box center [275, 250] width 172 height 222
click at [255, 188] on link "Today" at bounding box center [268, 194] width 136 height 13
click at [260, 226] on link "Custom" at bounding box center [269, 230] width 136 height 10
click at [260, 216] on input "text" at bounding box center [269, 214] width 138 height 14
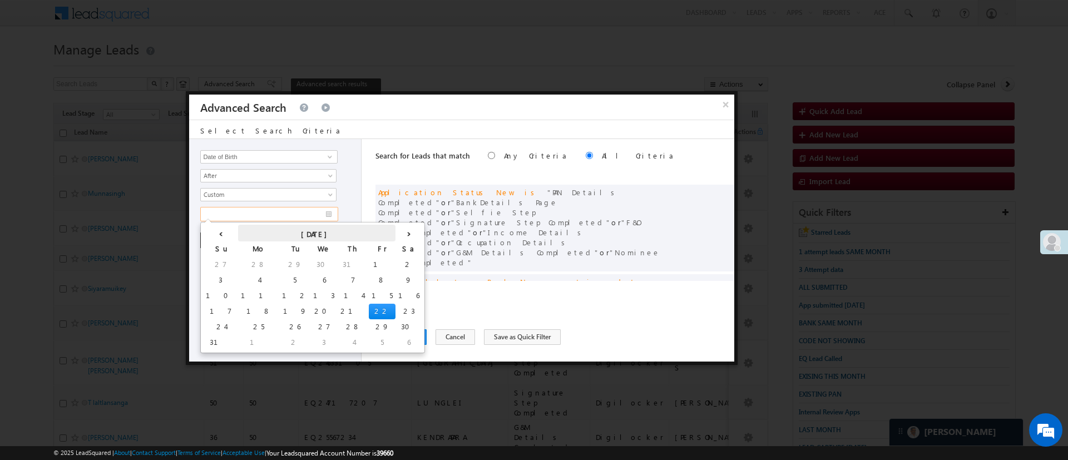
click at [256, 229] on th "[DATE]" at bounding box center [316, 233] width 157 height 17
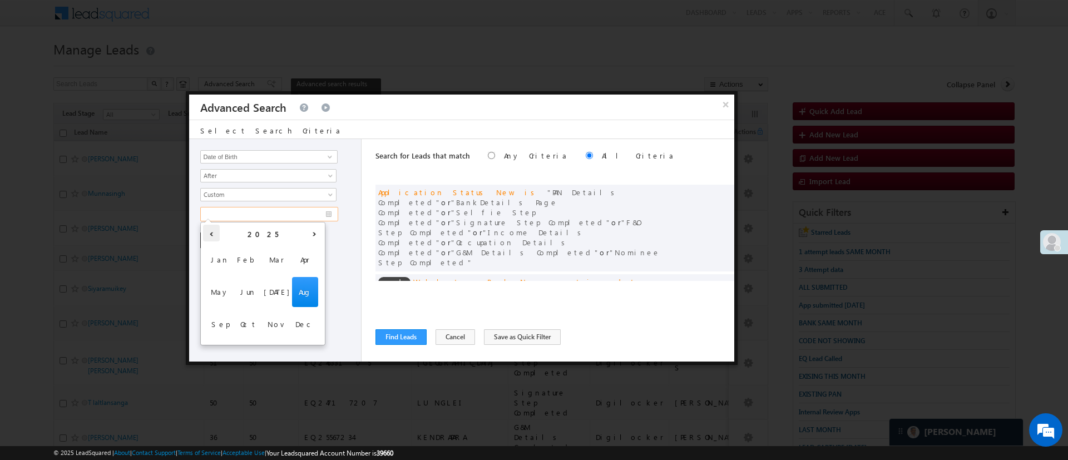
click at [212, 233] on th "‹" at bounding box center [211, 233] width 17 height 17
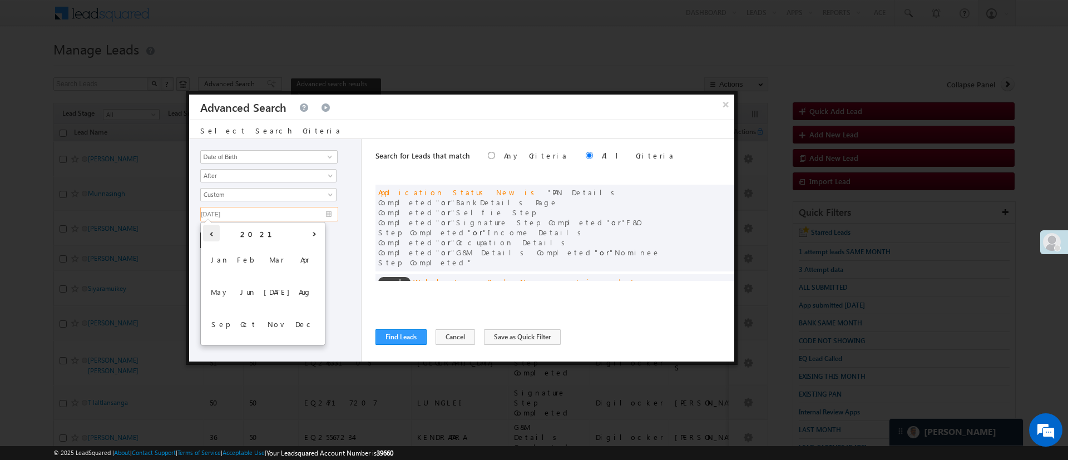
click at [212, 233] on th "‹" at bounding box center [211, 233] width 17 height 17
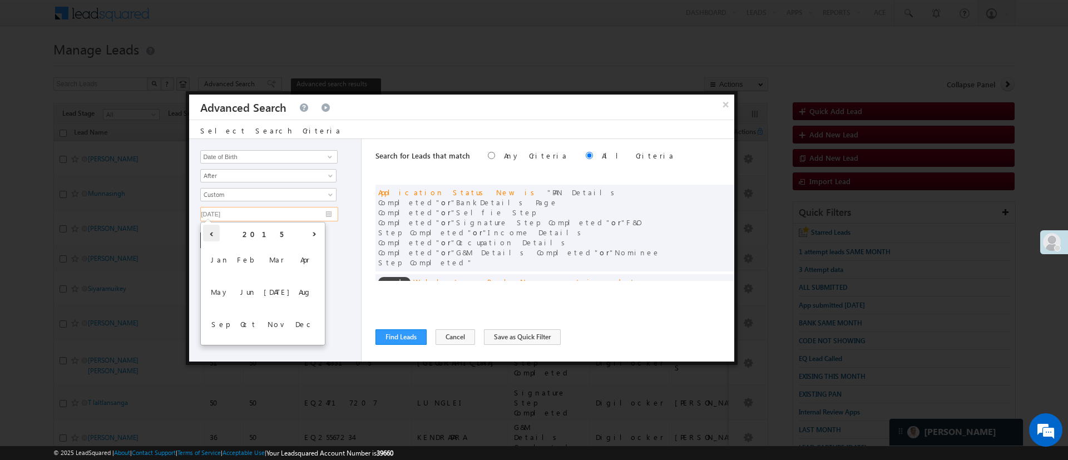
click at [212, 233] on th "‹" at bounding box center [211, 233] width 17 height 17
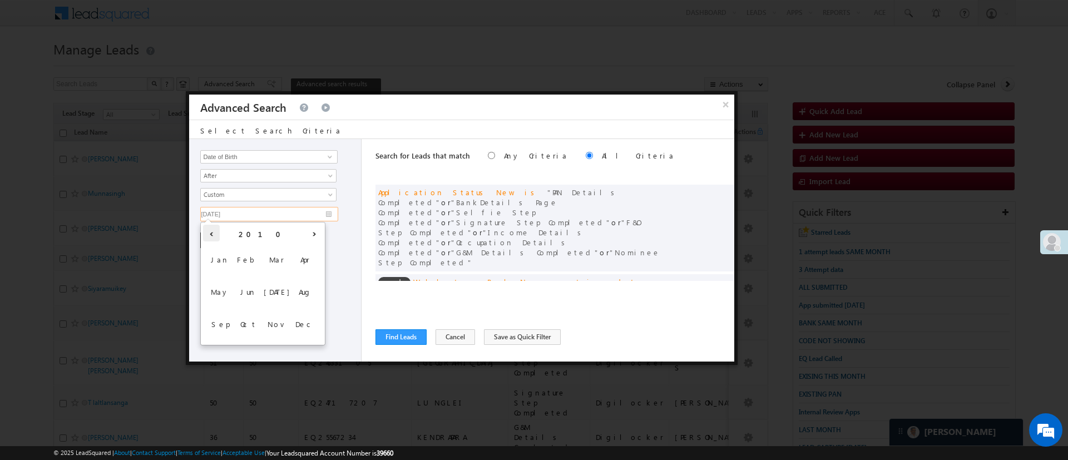
click at [212, 233] on th "‹" at bounding box center [211, 233] width 17 height 17
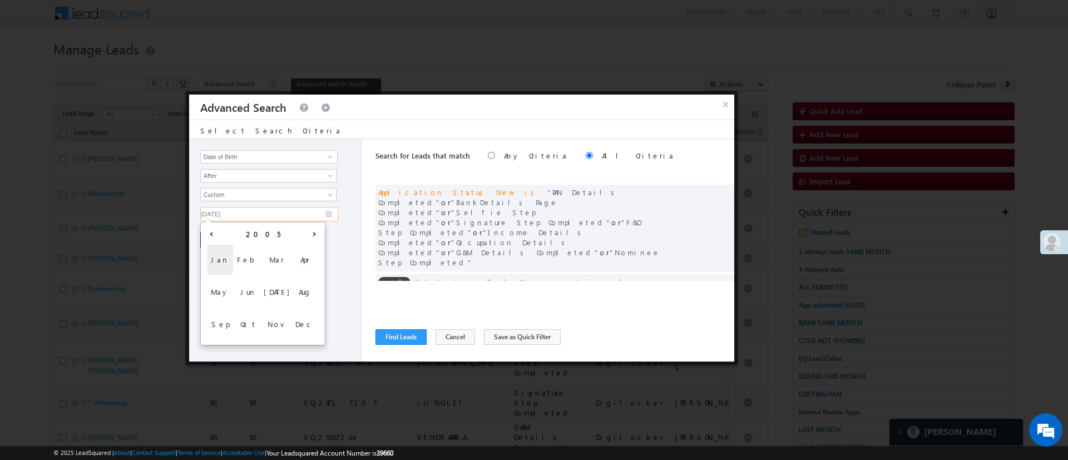
click at [222, 254] on span "Jan" at bounding box center [220, 260] width 26 height 30
type input "01/01/05"
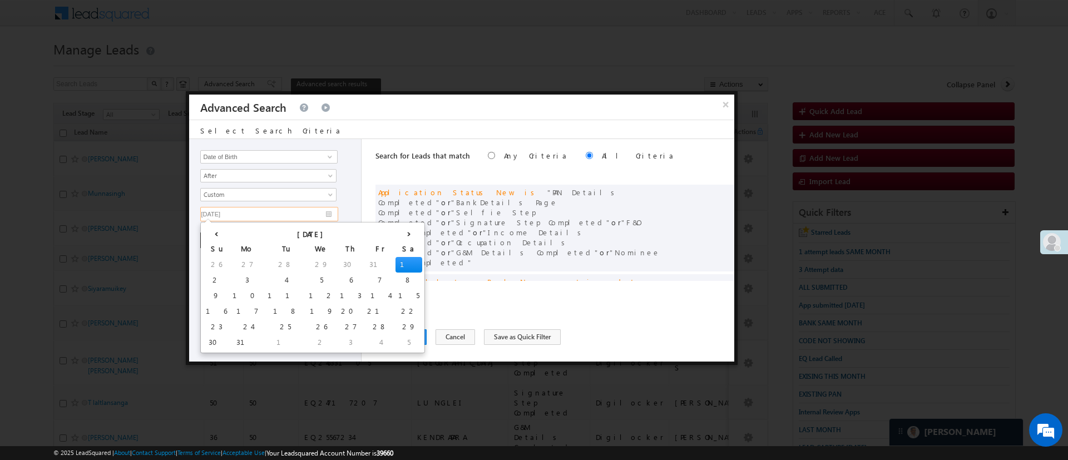
click at [395, 260] on td "1" at bounding box center [408, 265] width 27 height 16
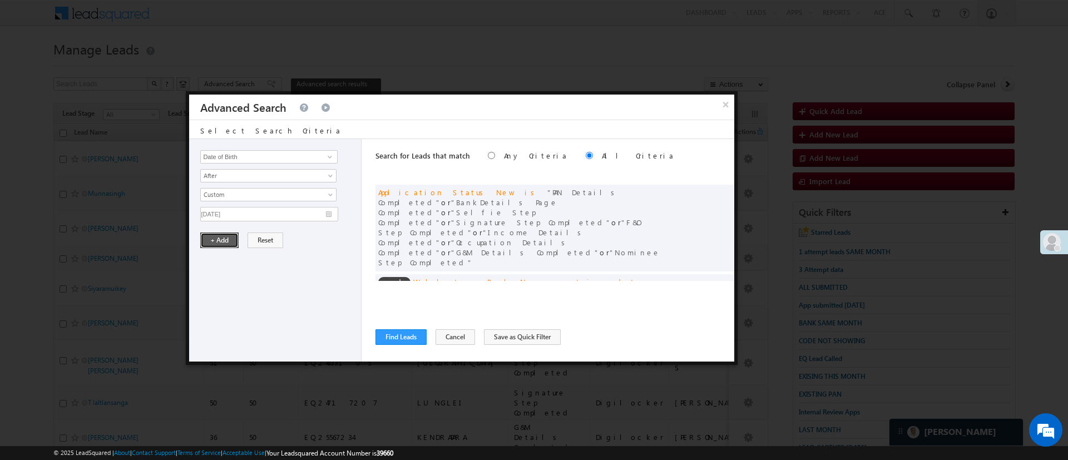
click at [227, 235] on button "+ Add" at bounding box center [219, 240] width 38 height 16
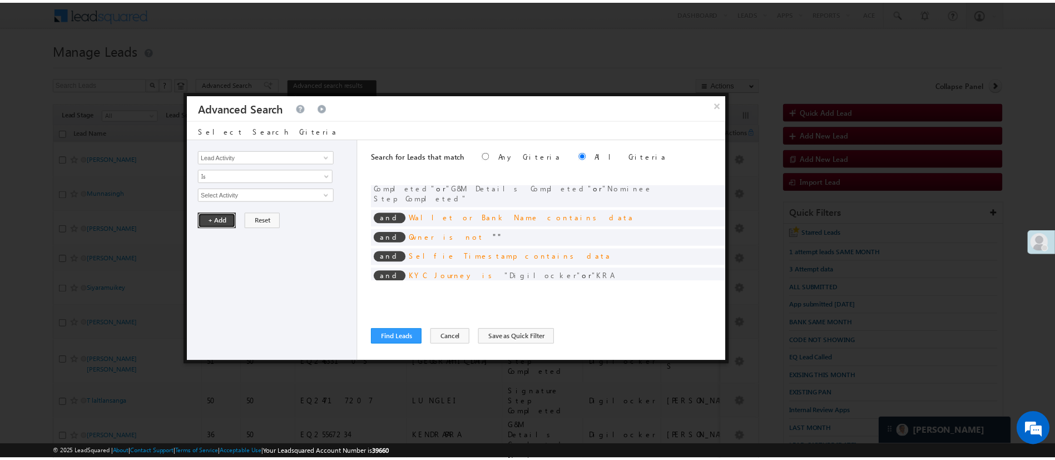
scroll to position [109, 0]
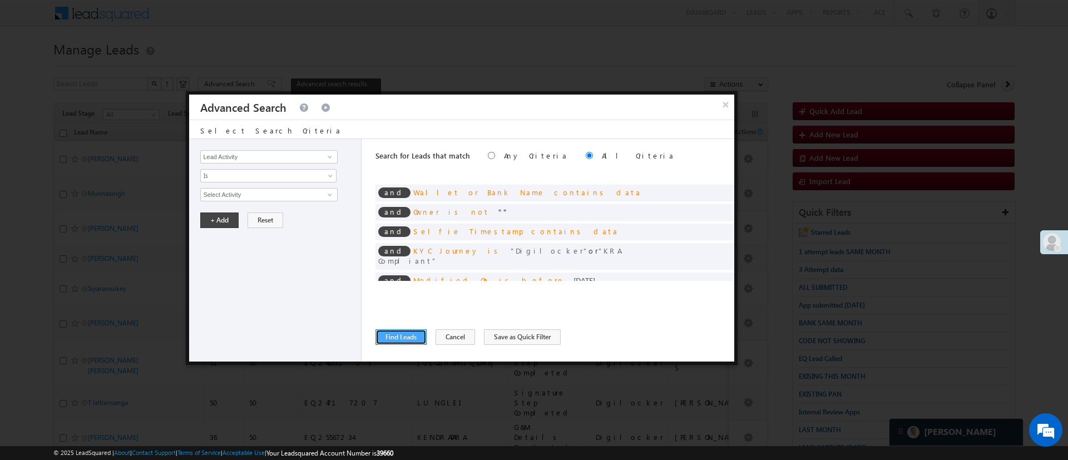
click at [413, 334] on button "Find Leads" at bounding box center [400, 337] width 51 height 16
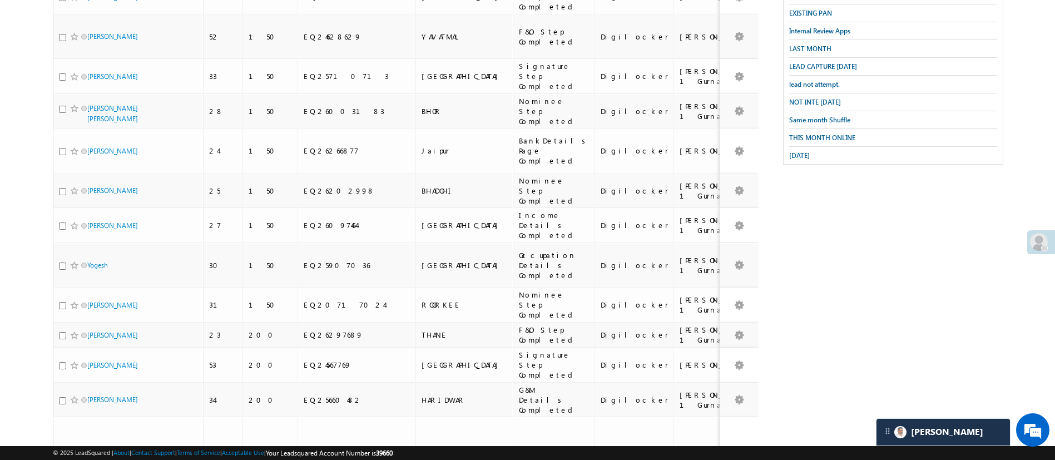
scroll to position [0, 0]
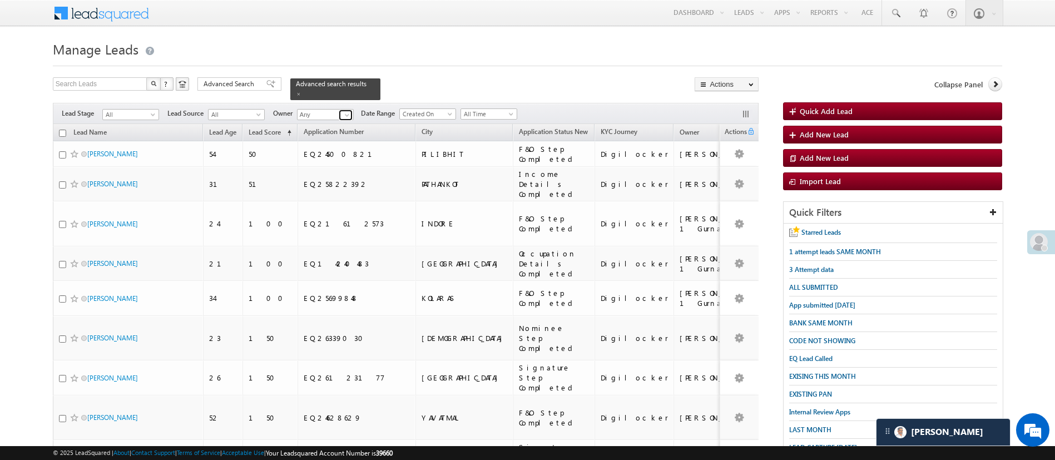
click at [341, 111] on link at bounding box center [346, 115] width 14 height 11
click at [340, 122] on link "Anuj Rajak Anuj.Rajak@angelbroking.com" at bounding box center [352, 130] width 111 height 21
type input "[PERSON_NAME]"
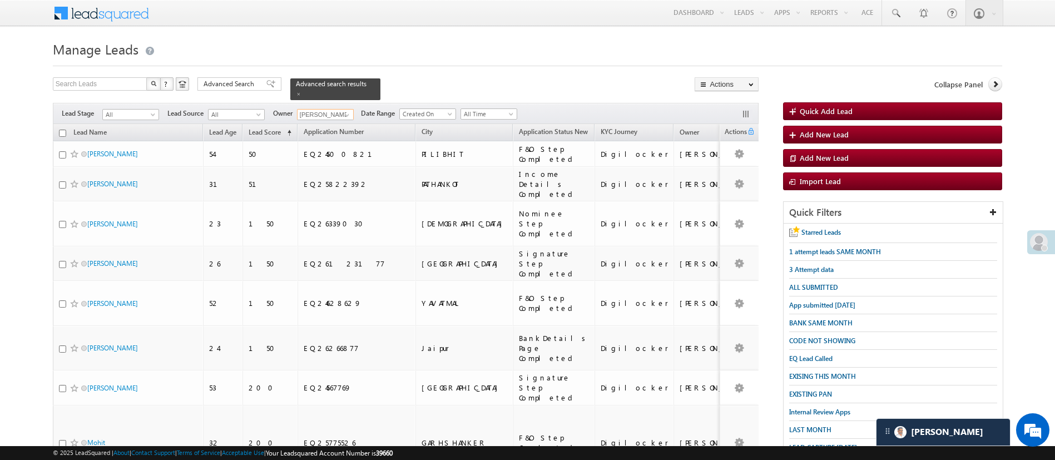
click at [65, 130] on input "checkbox" at bounding box center [62, 133] width 7 height 7
checkbox input "true"
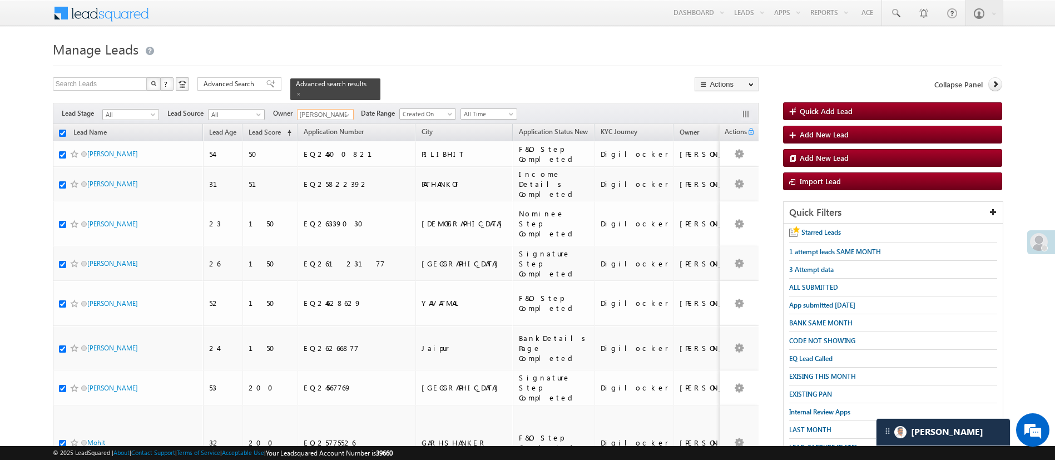
checkbox input "true"
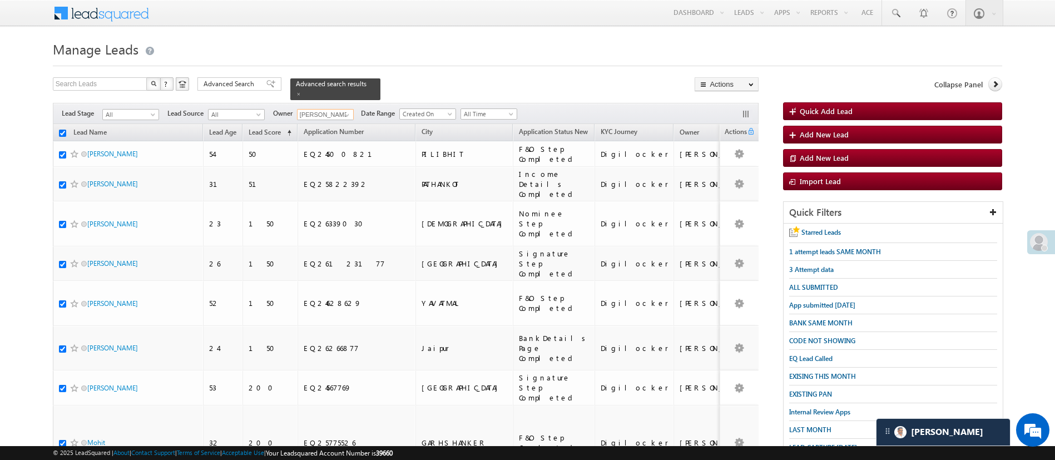
checkbox input "true"
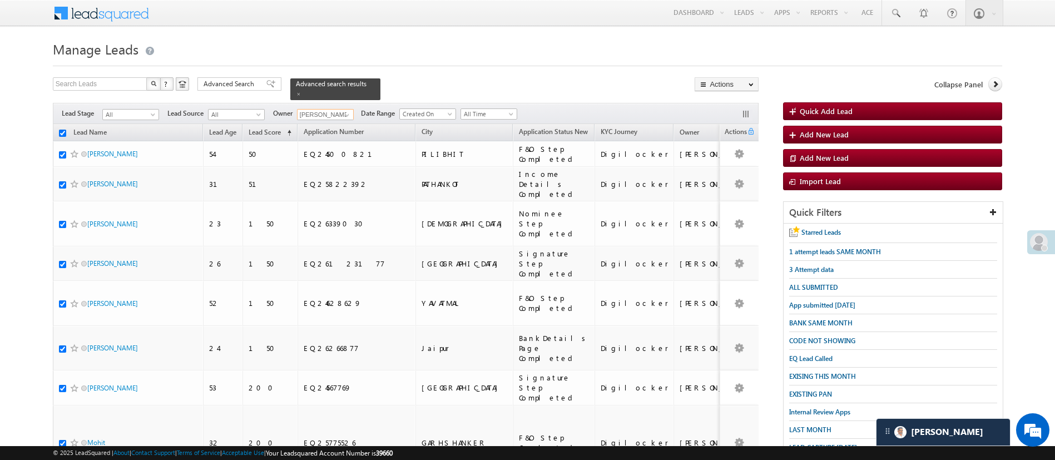
checkbox input "true"
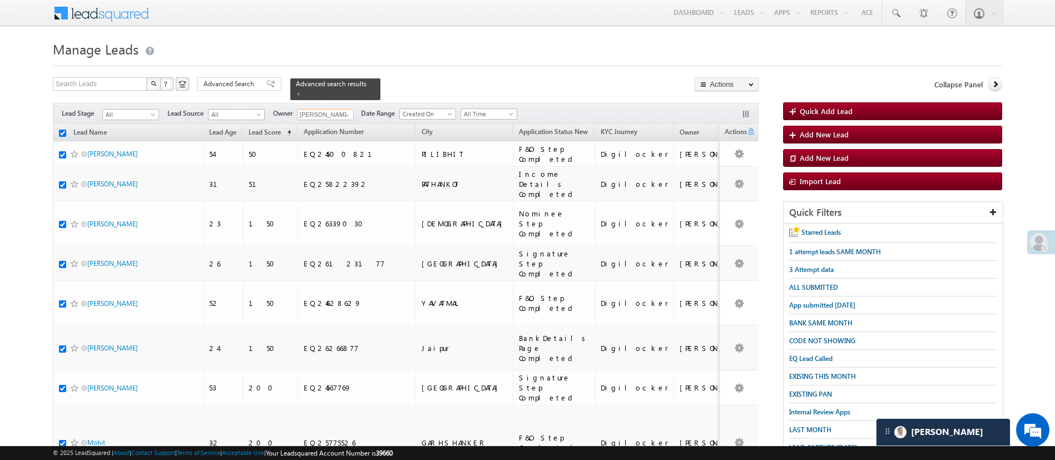
checkbox input "true"
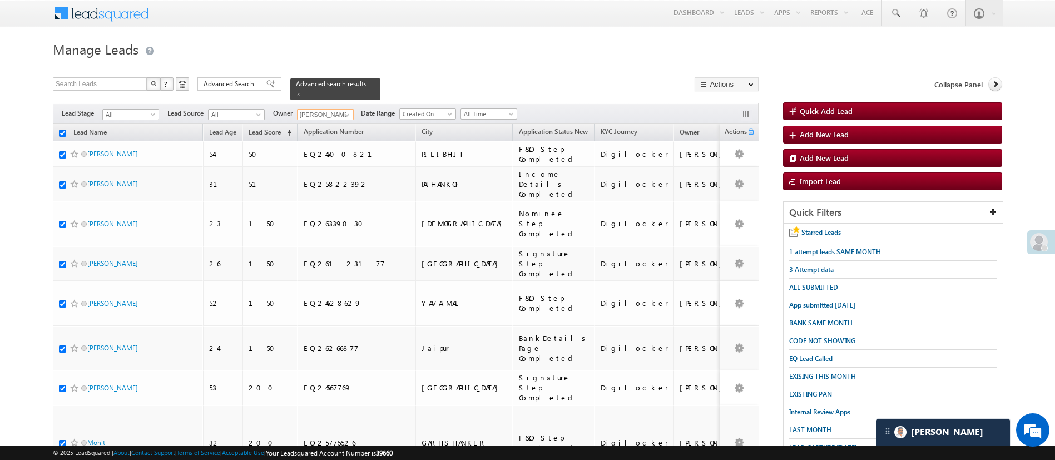
checkbox input "true"
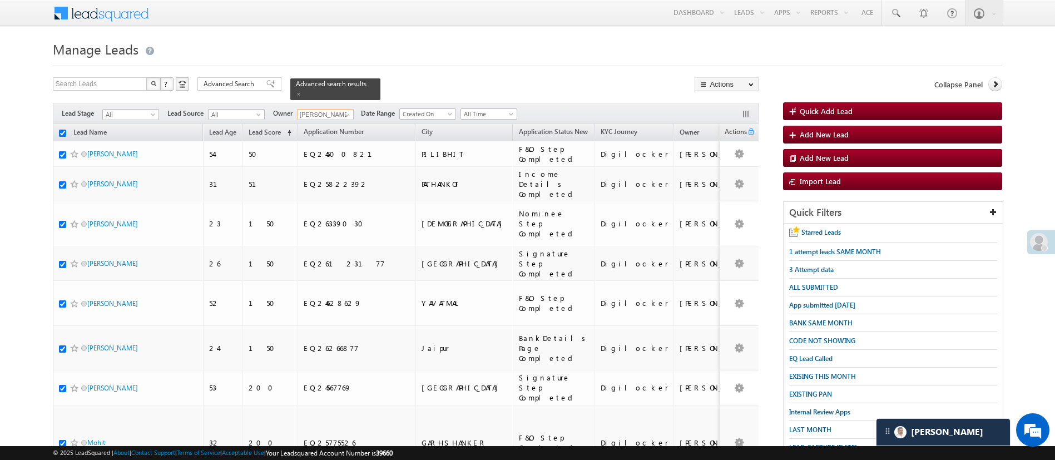
checkbox input "true"
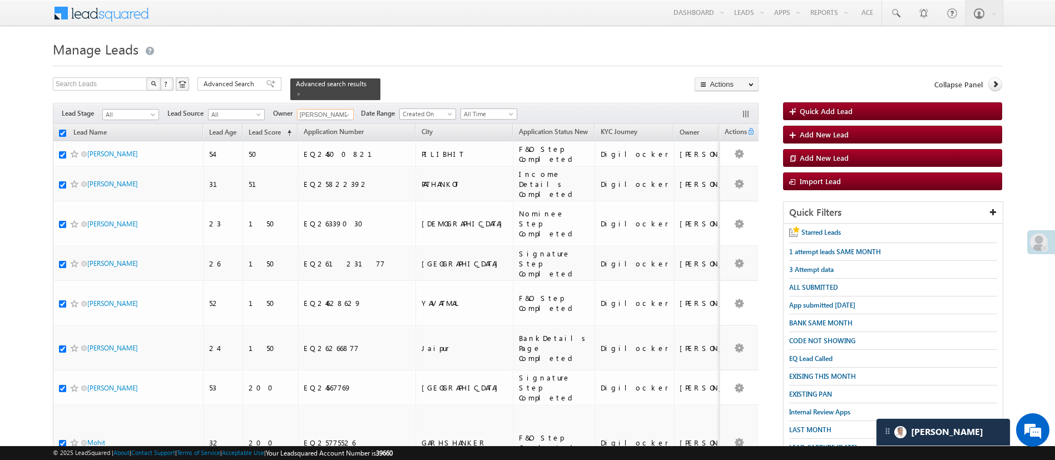
checkbox input "true"
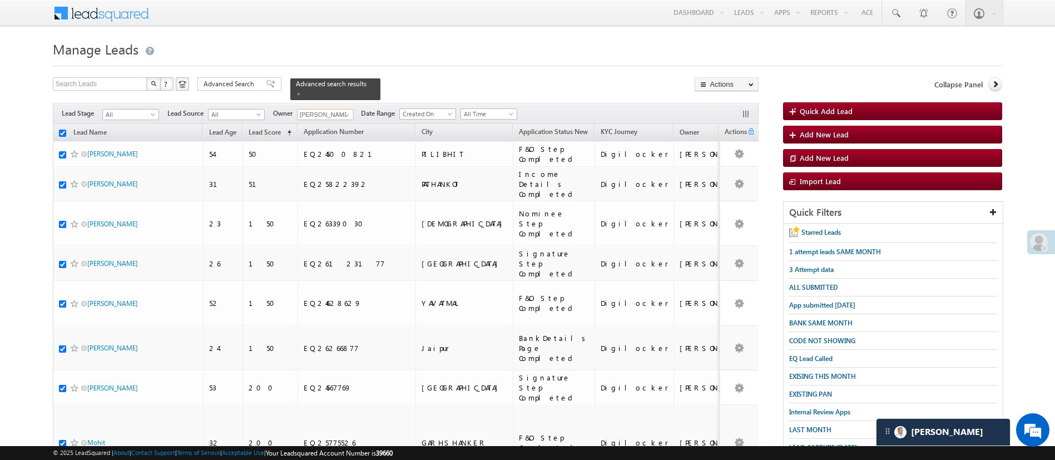
checkbox input "true"
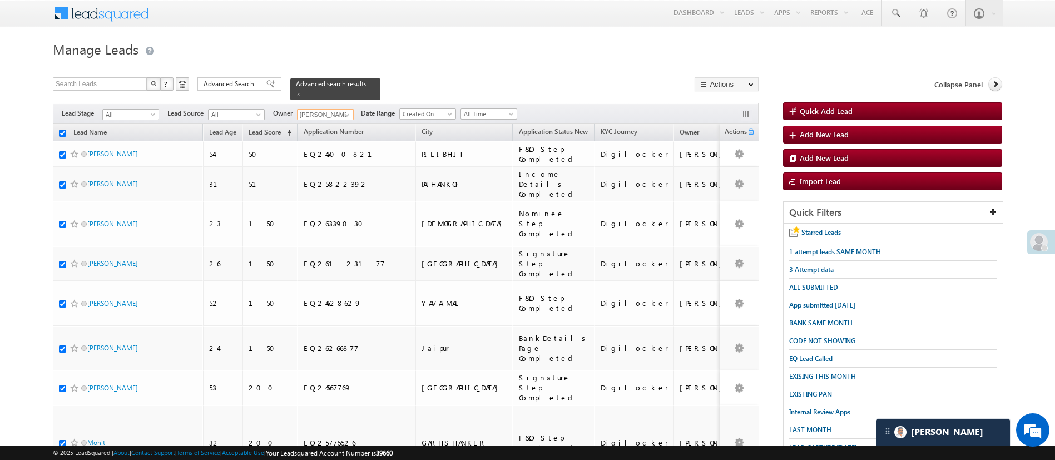
checkbox input "true"
type input "[PERSON_NAME]"
click at [728, 163] on link "Change Owner" at bounding box center [726, 166] width 63 height 13
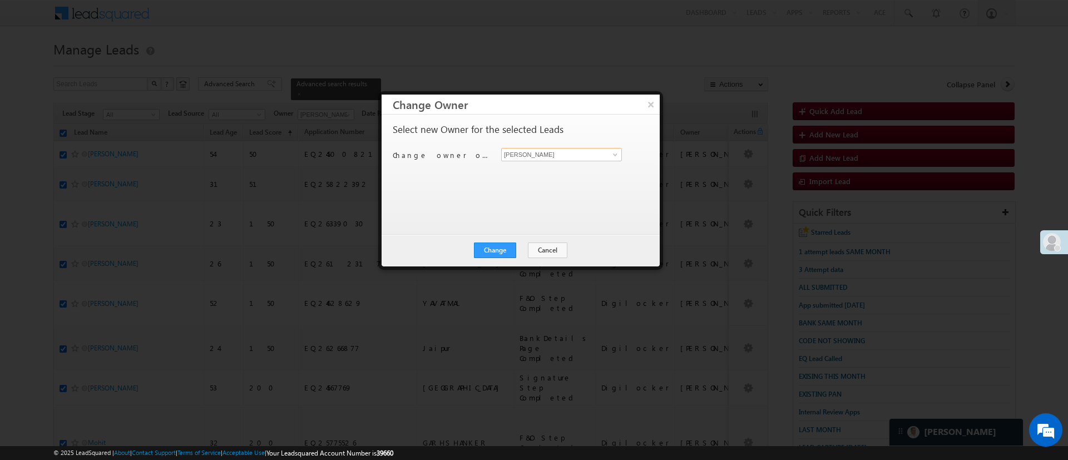
click at [602, 157] on input "[PERSON_NAME]" at bounding box center [561, 154] width 121 height 13
click at [581, 170] on link "Himanshu Sharma HIMANSHU.SHARMA@ANGELBROKING.COM" at bounding box center [561, 171] width 121 height 21
type input "[PERSON_NAME]"
click at [505, 238] on div "Change Cancel Close" at bounding box center [520, 250] width 278 height 32
click at [502, 245] on button "Change" at bounding box center [495, 250] width 42 height 16
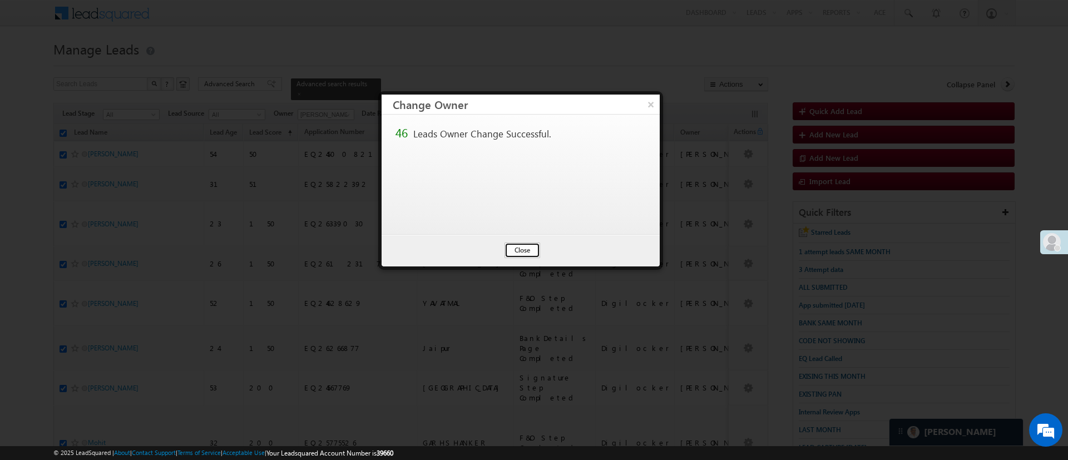
click at [517, 247] on button "Close" at bounding box center [522, 250] width 36 height 16
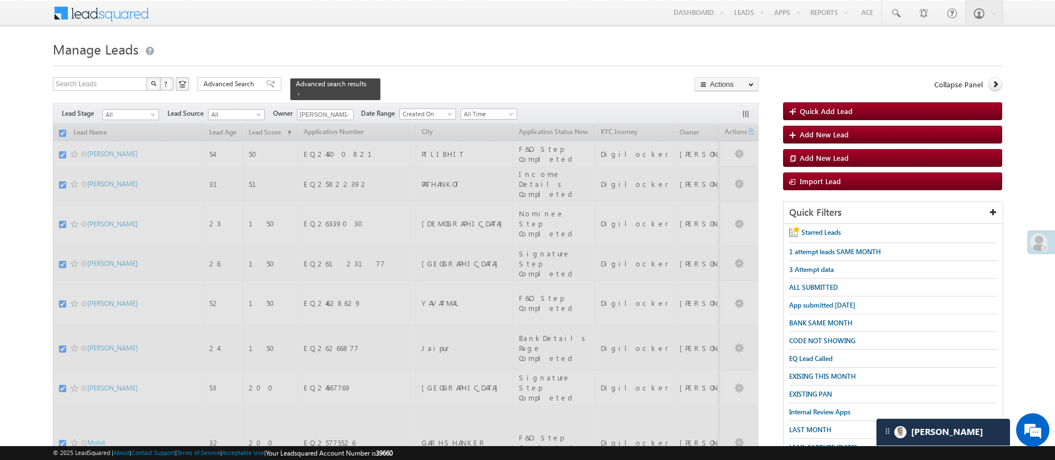
checkbox input "false"
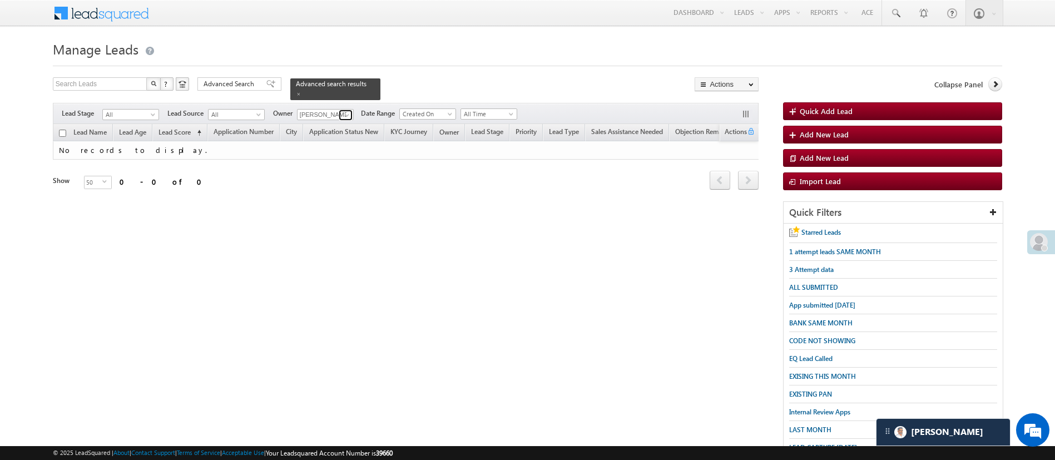
click at [351, 112] on span at bounding box center [346, 115] width 9 height 9
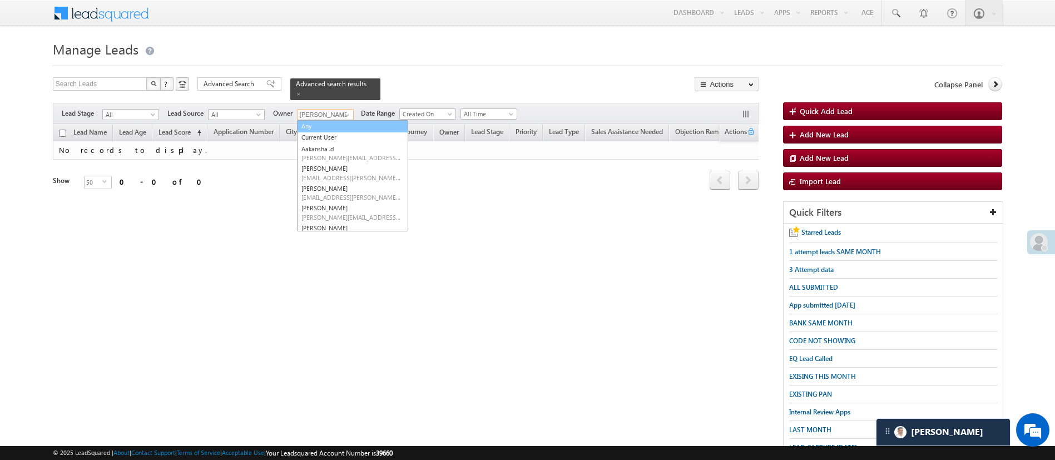
click at [337, 122] on link "Any" at bounding box center [352, 126] width 111 height 13
type input "Any"
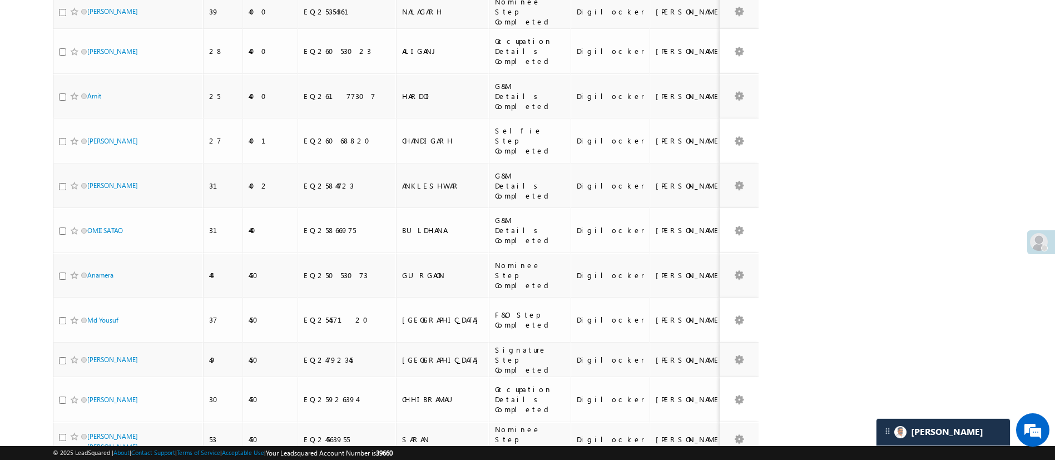
scroll to position [1535, 0]
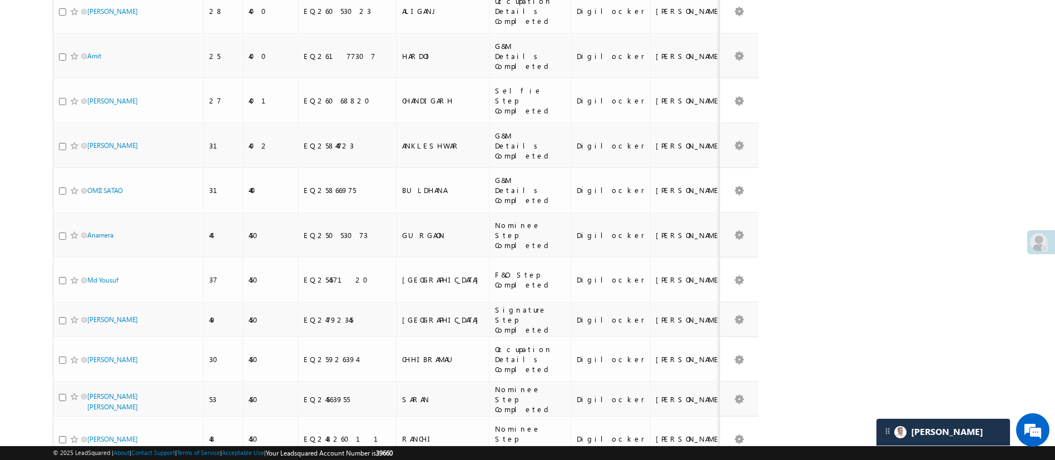
click at [89, 400] on li "25" at bounding box center [90, 404] width 27 height 11
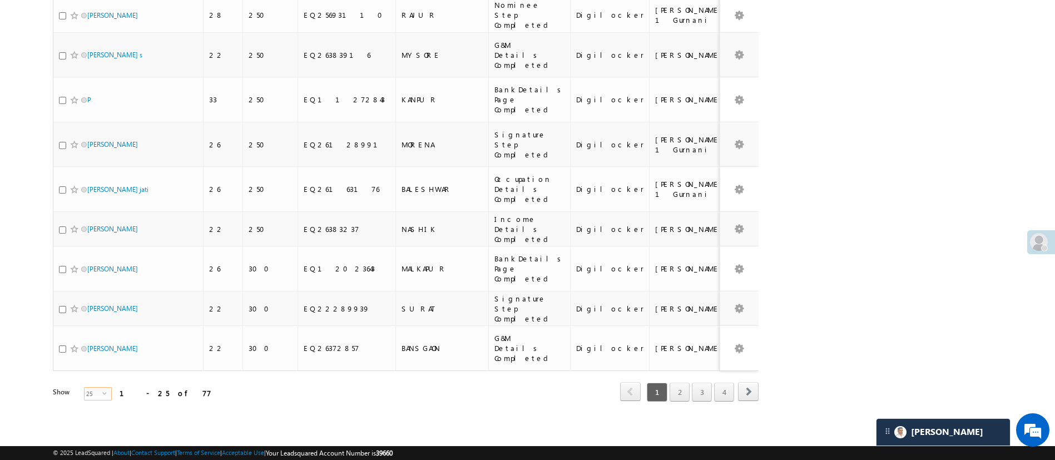
scroll to position [0, 0]
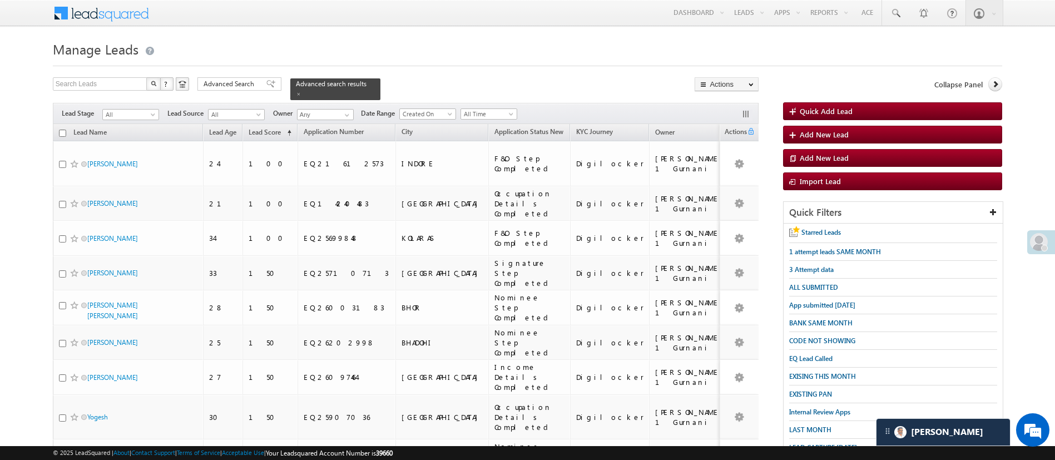
click at [64, 130] on input "checkbox" at bounding box center [62, 133] width 7 height 7
checkbox input "true"
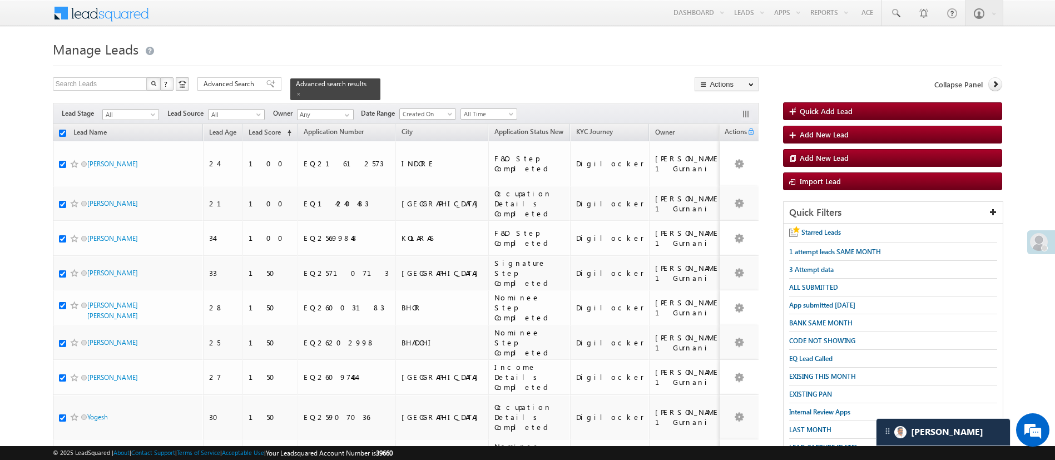
checkbox input "true"
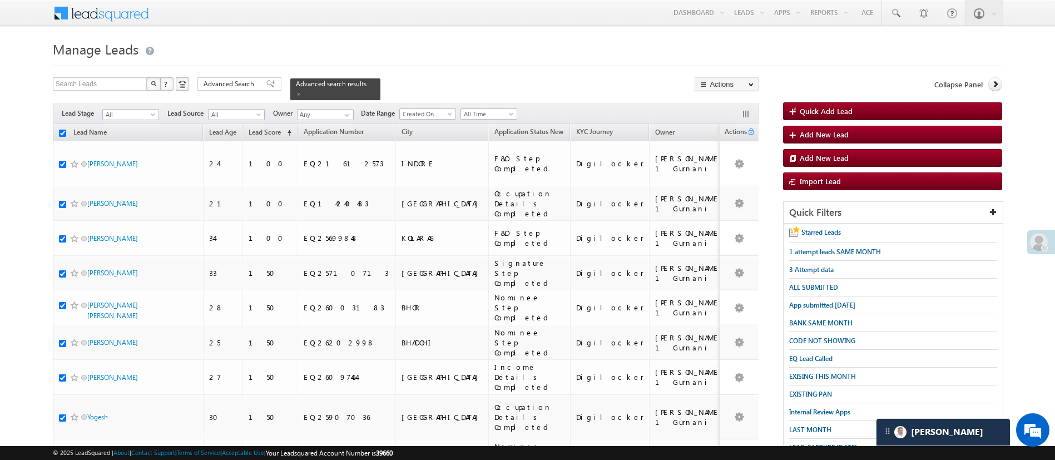
checkbox input "true"
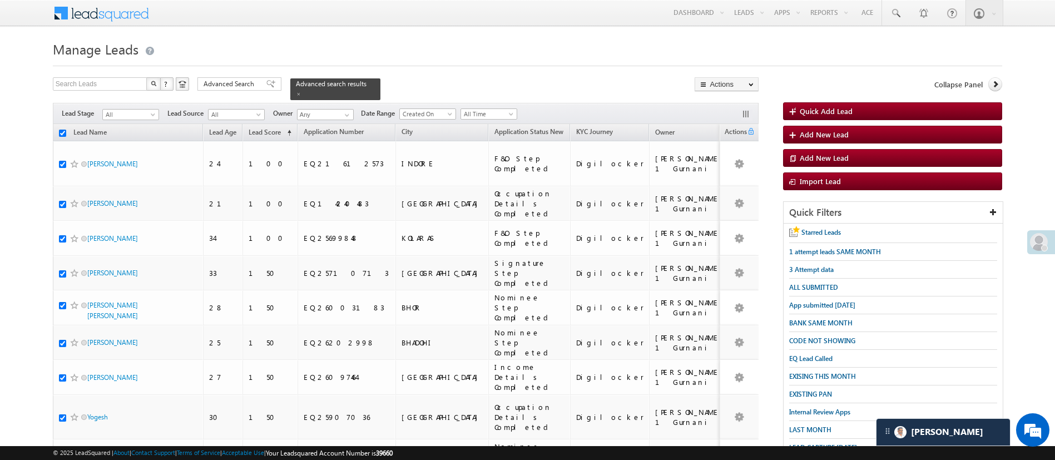
checkbox input "true"
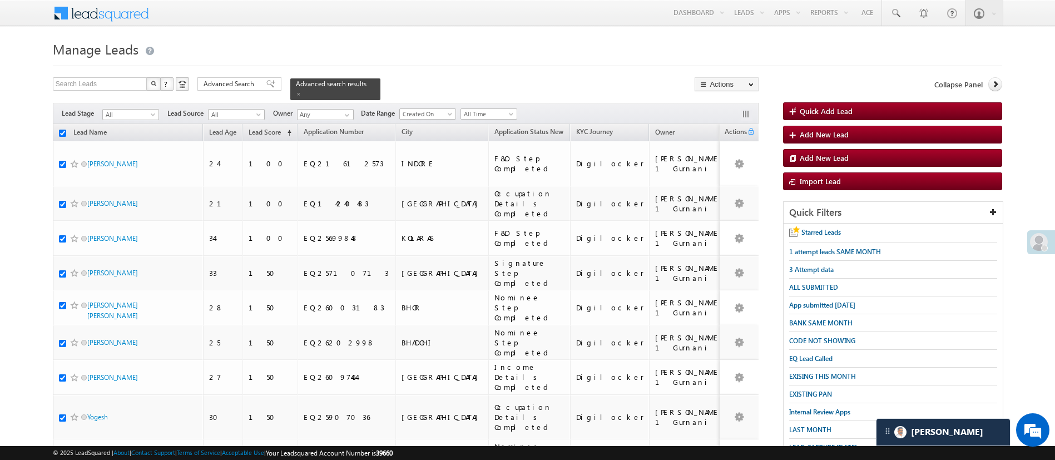
checkbox input "true"
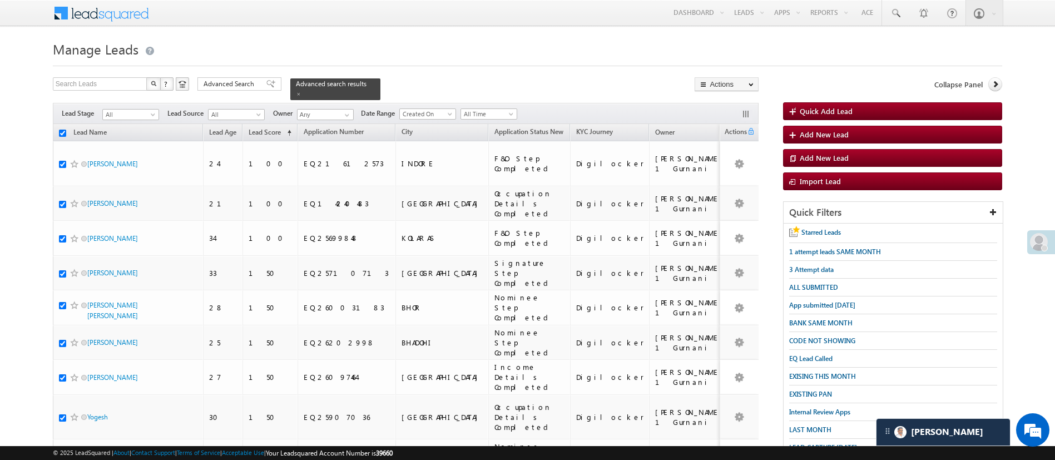
checkbox input "true"
click at [734, 165] on link "Change Owner" at bounding box center [726, 166] width 63 height 13
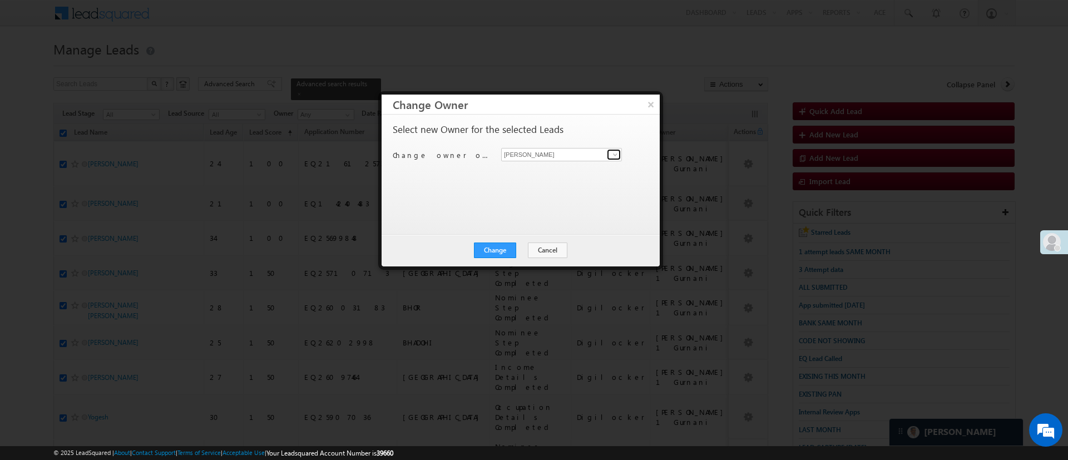
click at [617, 155] on span at bounding box center [614, 154] width 9 height 9
click at [582, 169] on link "Anuj Rajak Anuj.Rajak@angelbroking.com" at bounding box center [561, 171] width 121 height 21
type input "[PERSON_NAME]"
click at [485, 247] on button "Change" at bounding box center [495, 250] width 42 height 16
click at [528, 253] on button "Close" at bounding box center [522, 250] width 36 height 16
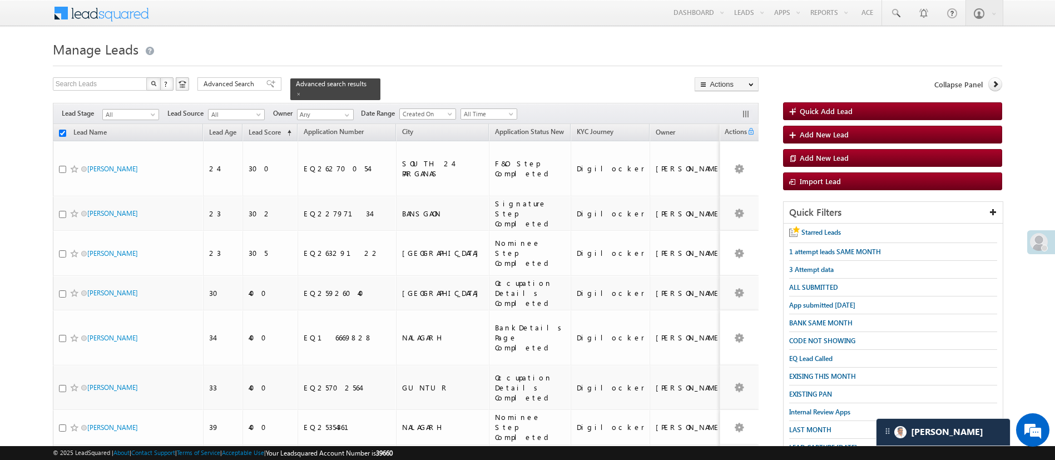
checkbox input "false"
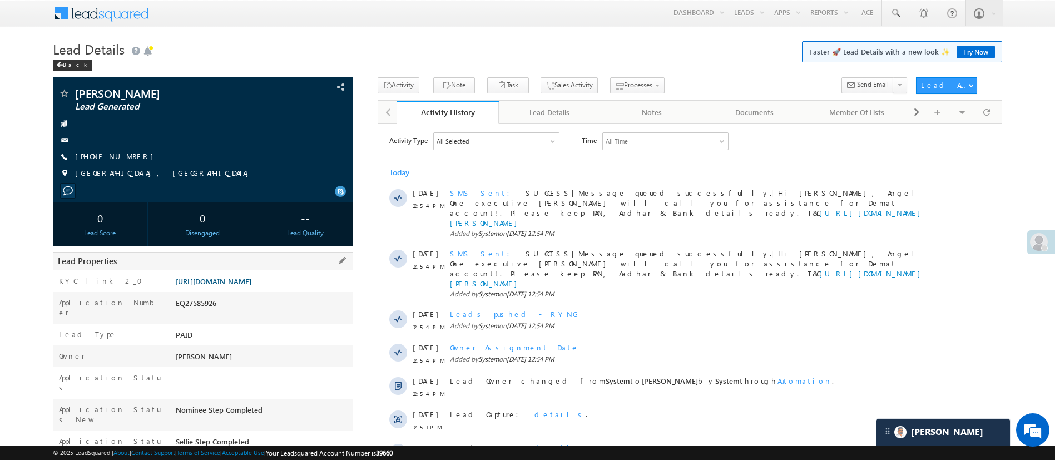
click at [240, 281] on link "[URL][DOMAIN_NAME]" at bounding box center [214, 280] width 76 height 9
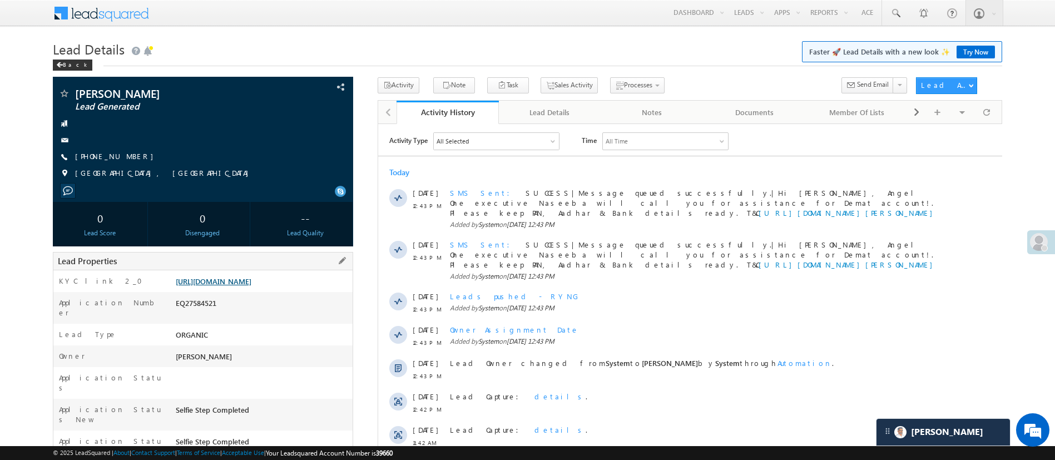
click at [251, 285] on link "https://angelbroking1-pk3em7sa.customui-test.leadsquared.com?leadId=b30221e9-cd…" at bounding box center [214, 280] width 76 height 9
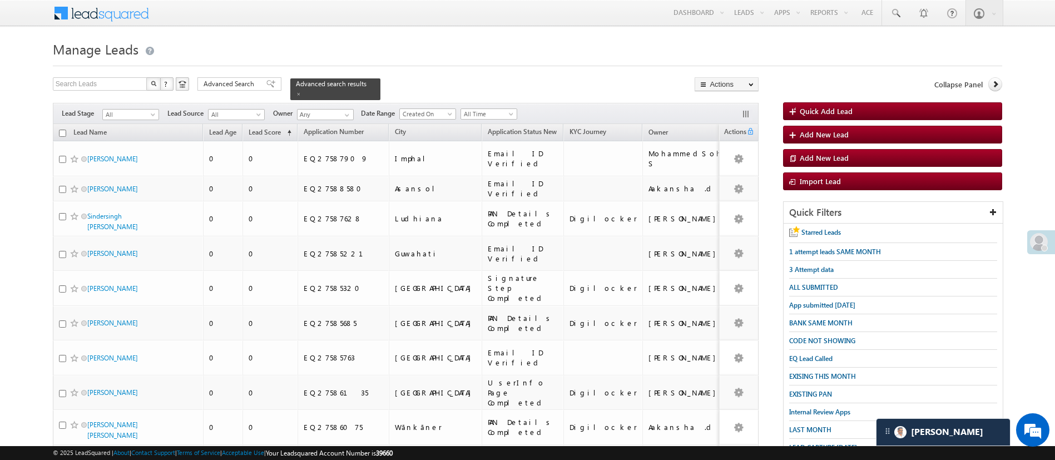
drag, startPoint x: 1067, startPoint y: 183, endPoint x: 739, endPoint y: 69, distance: 347.3
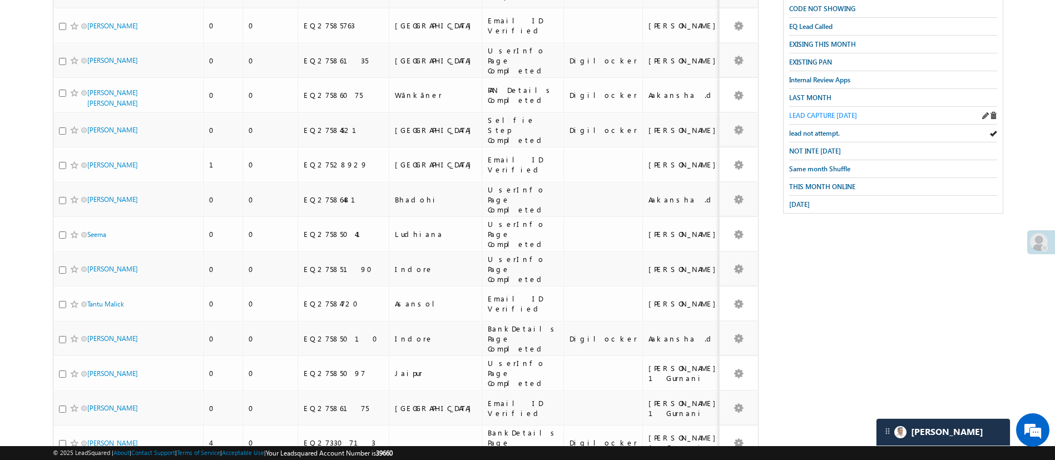
click at [823, 111] on span "LEAD CAPTURE TODAY" at bounding box center [823, 115] width 68 height 8
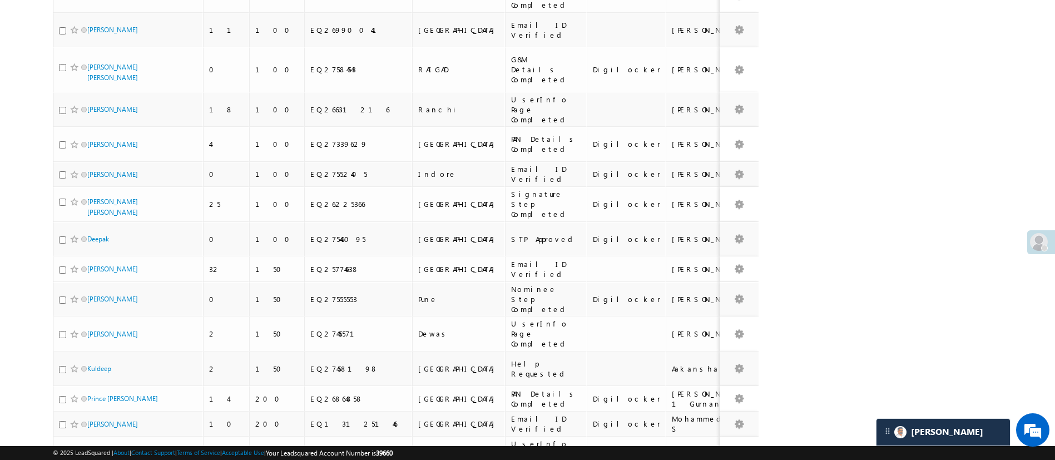
scroll to position [975, 0]
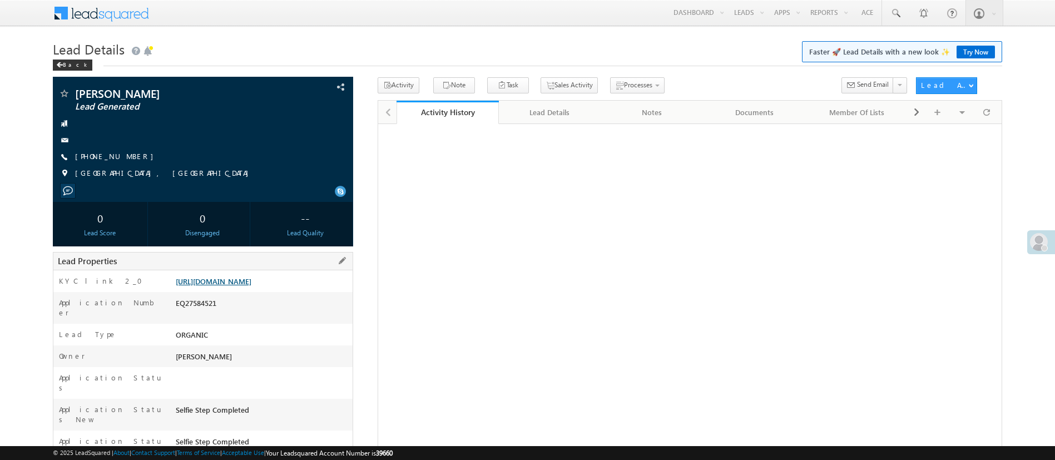
click at [251, 281] on link "https://angelbroking1-pk3em7sa.customui-test.leadsquared.com?leadId=b30221e9-cd…" at bounding box center [214, 280] width 76 height 9
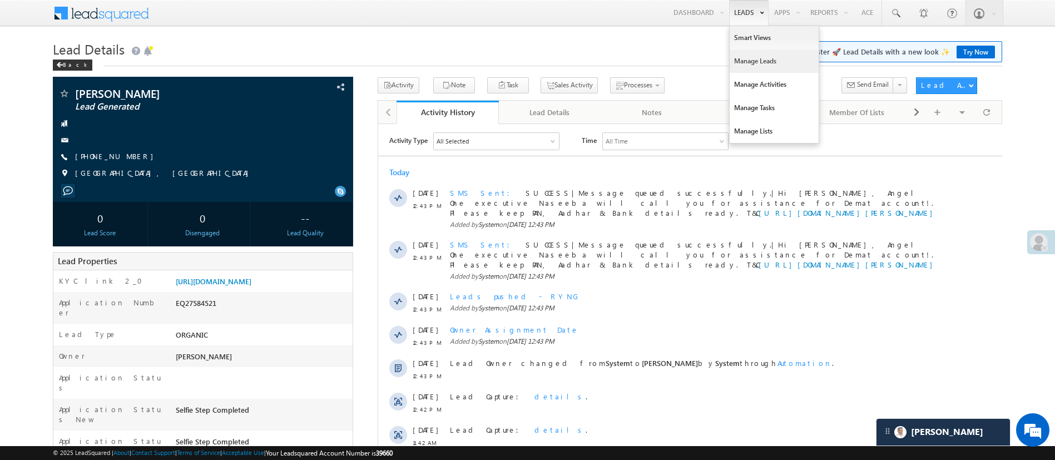
click at [757, 55] on link "Manage Leads" at bounding box center [773, 60] width 89 height 23
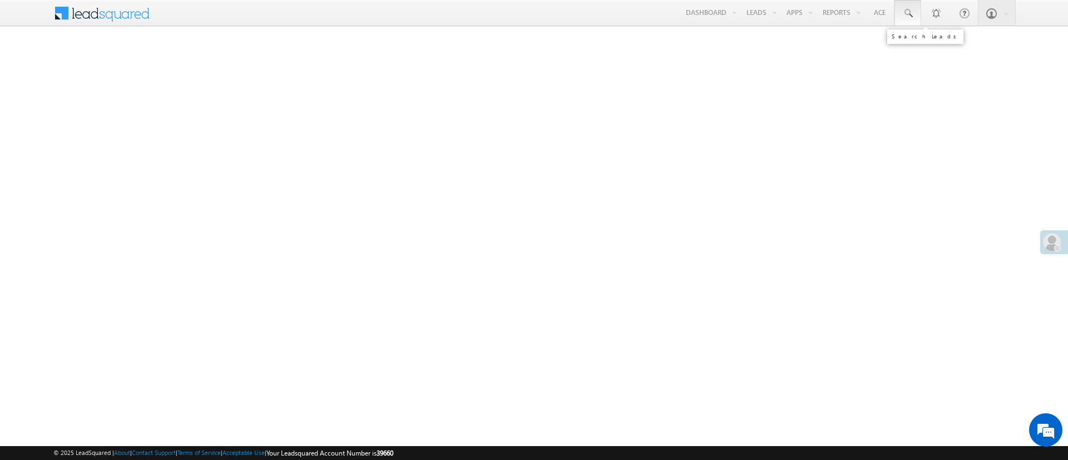
click at [912, 9] on span at bounding box center [907, 13] width 11 height 11
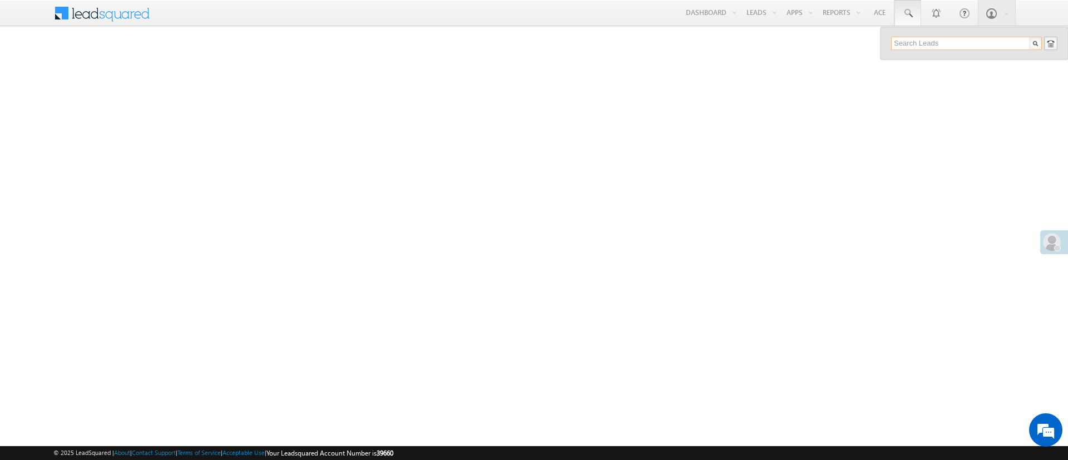
paste input "EQ26068591"
type input "EQ26068591"
click at [973, 67] on div "+91-7889107096" at bounding box center [970, 72] width 149 height 13
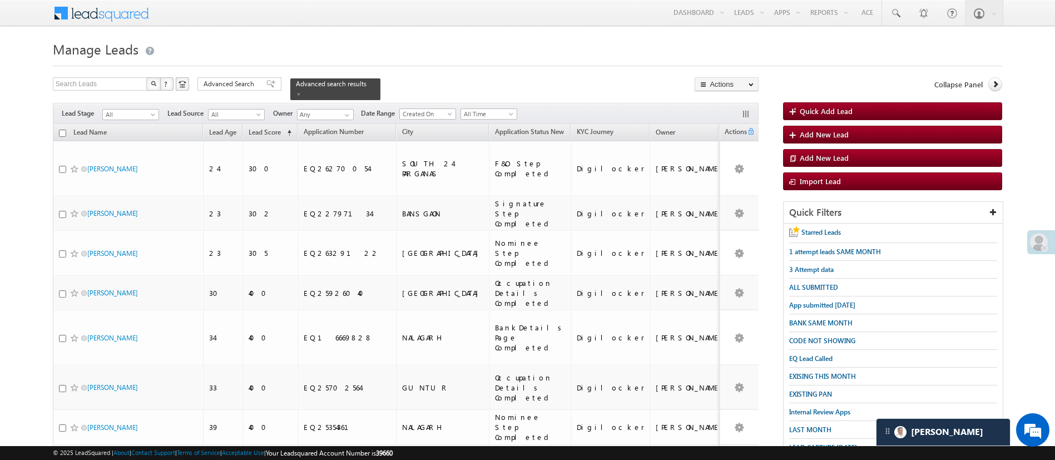
click at [59, 130] on input "checkbox" at bounding box center [62, 133] width 7 height 7
checkbox input "true"
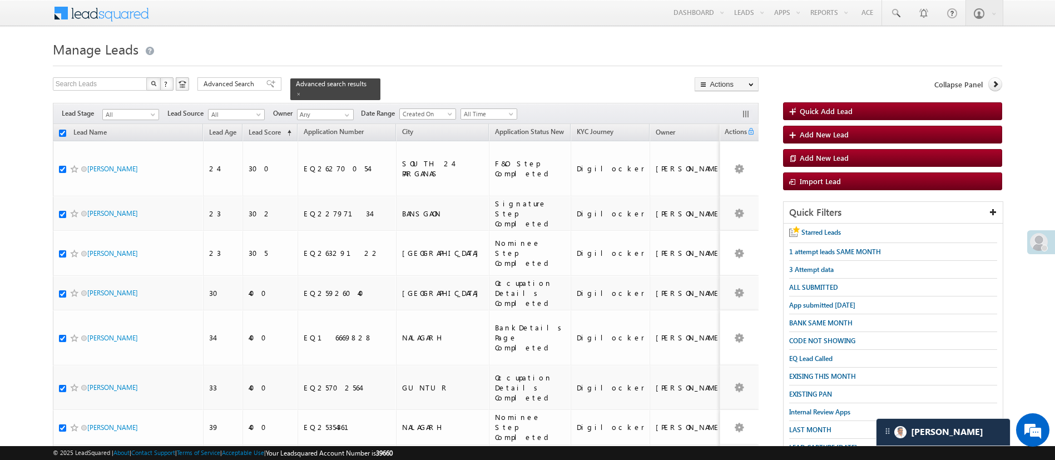
checkbox input "true"
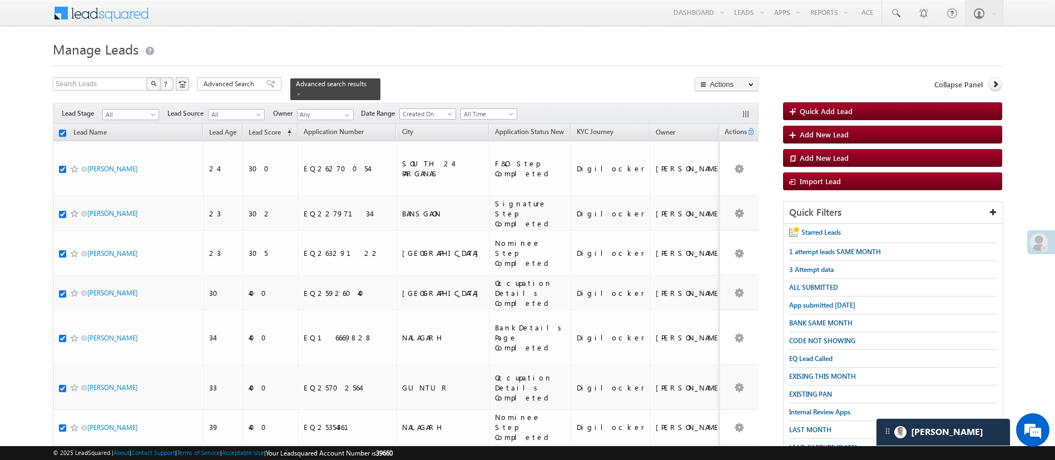
checkbox input "true"
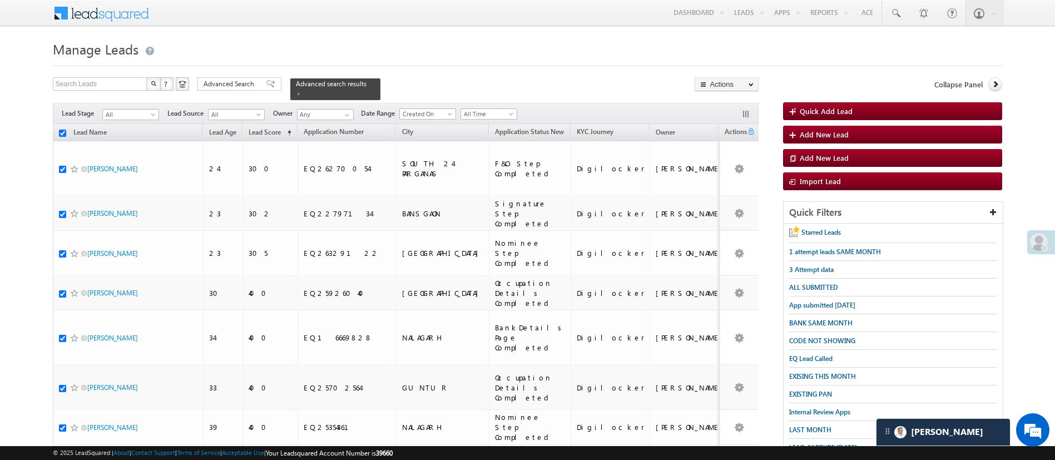
checkbox input "true"
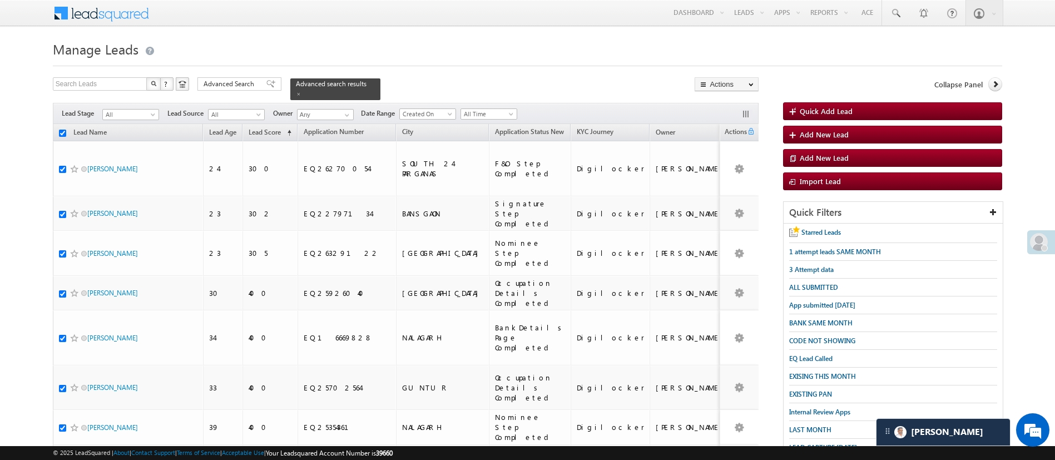
checkbox input "true"
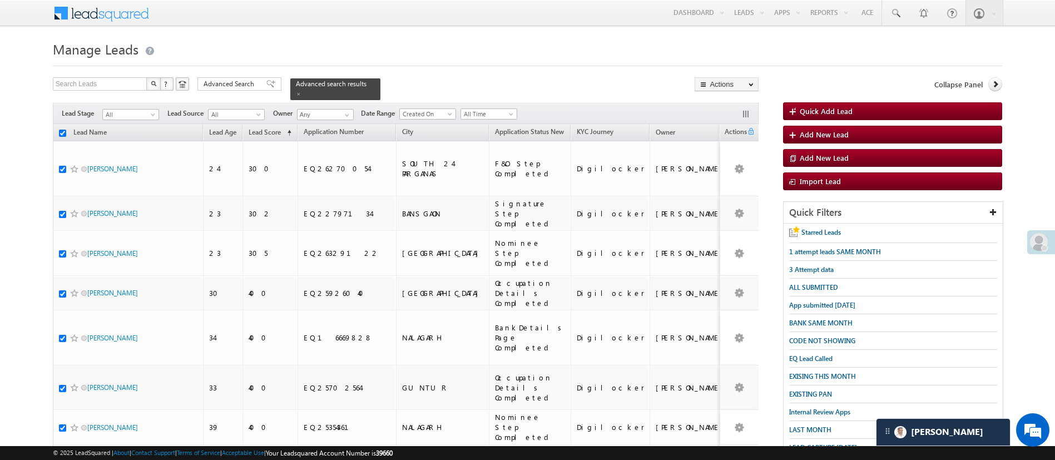
checkbox input "true"
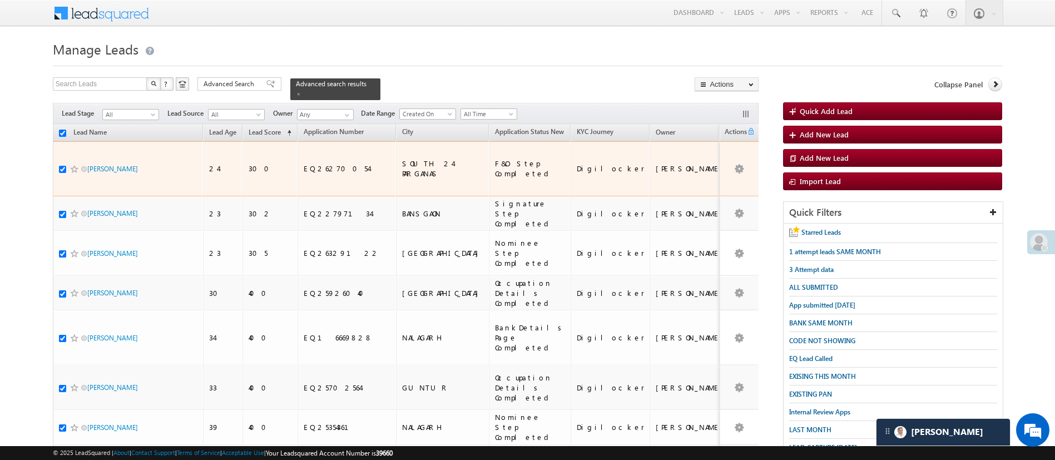
click at [61, 166] on input "checkbox" at bounding box center [62, 169] width 7 height 7
checkbox input "false"
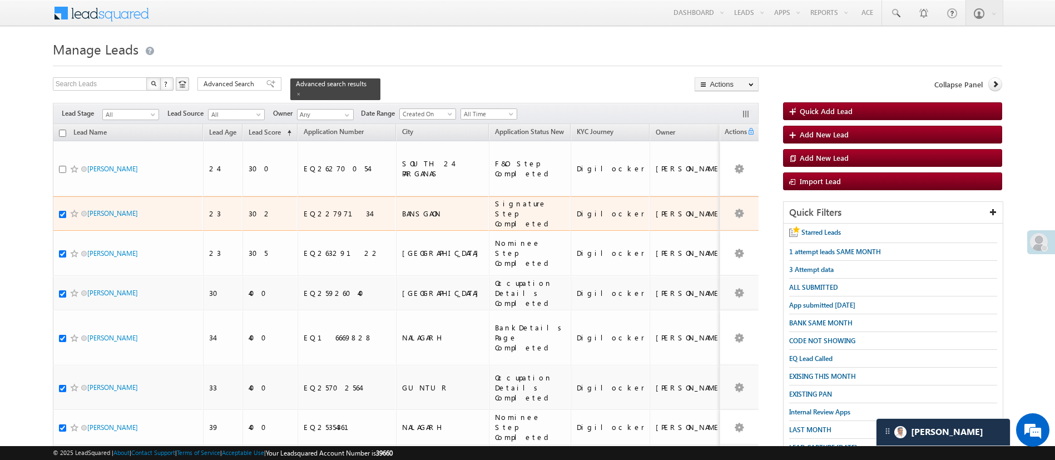
click at [63, 208] on div at bounding box center [76, 213] width 34 height 11
click at [63, 211] on input "checkbox" at bounding box center [62, 214] width 7 height 7
checkbox input "false"
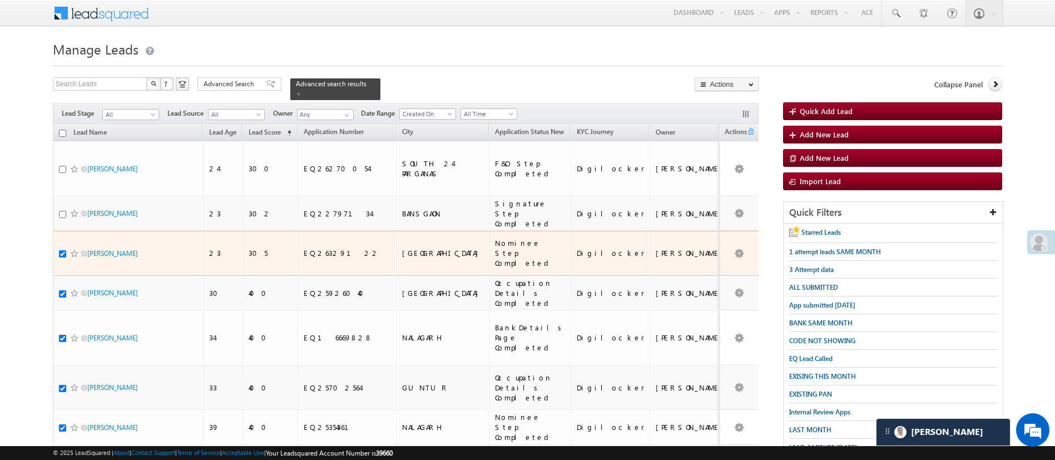
click at [63, 250] on input "checkbox" at bounding box center [62, 253] width 7 height 7
checkbox input "false"
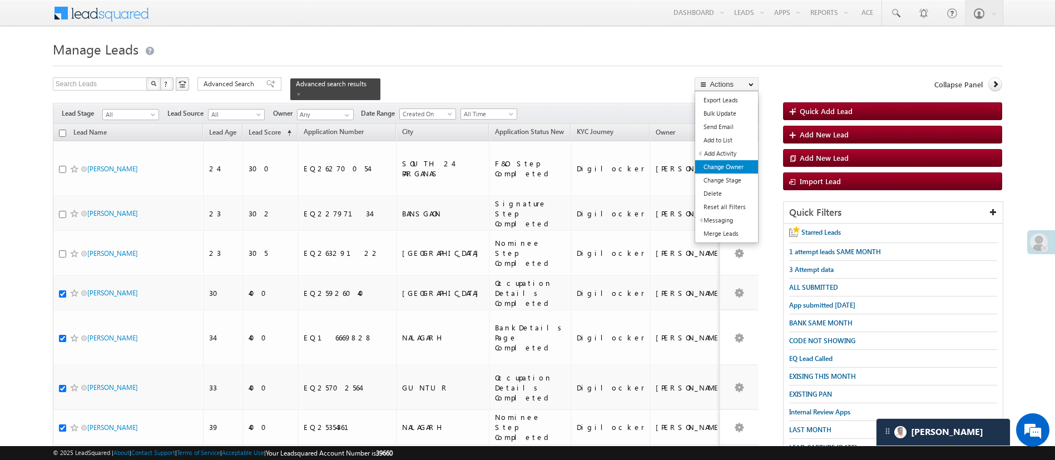
click at [718, 160] on link "Change Owner" at bounding box center [726, 166] width 63 height 13
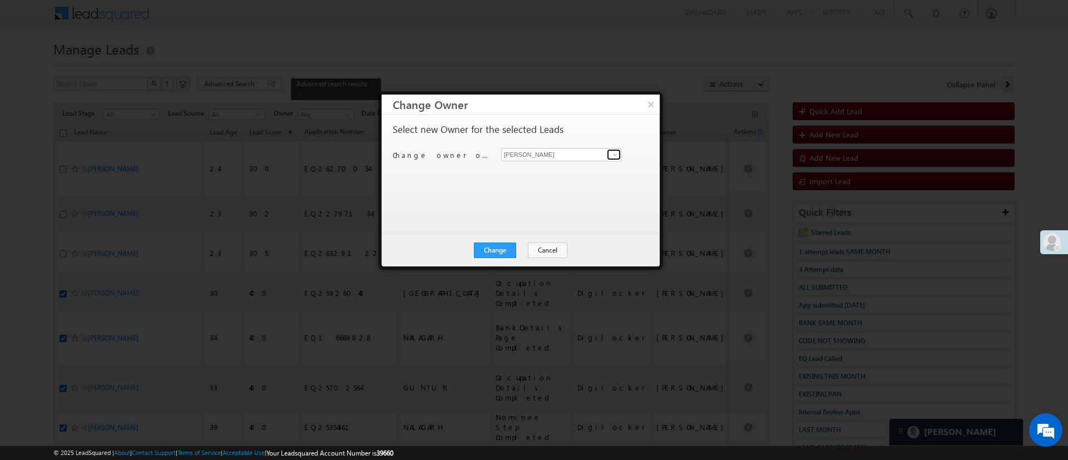
click at [619, 154] on span at bounding box center [614, 154] width 9 height 9
click at [563, 173] on span "[PERSON_NAME][EMAIL_ADDRESS][DOMAIN_NAME]" at bounding box center [555, 176] width 100 height 8
type input "[PERSON_NAME]"
click at [504, 251] on button "Change" at bounding box center [495, 250] width 42 height 16
click at [518, 247] on button "Close" at bounding box center [522, 250] width 36 height 16
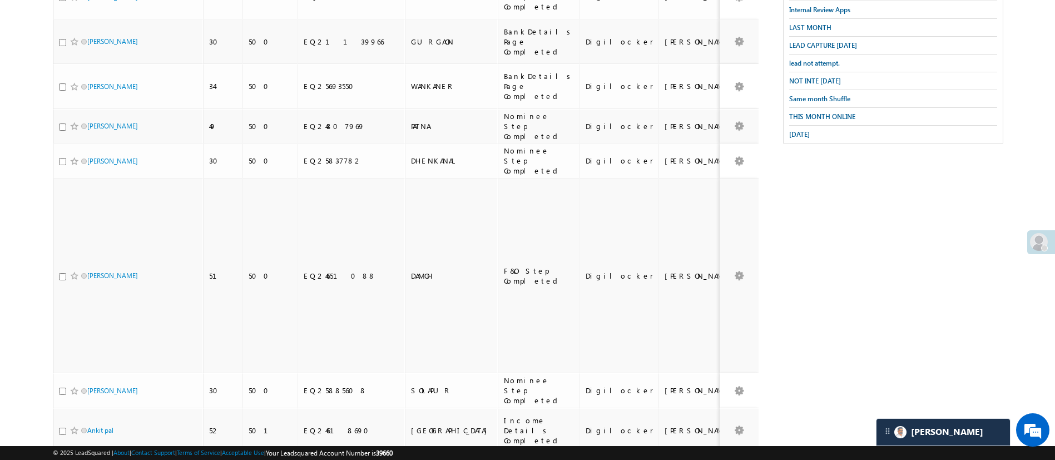
scroll to position [804, 0]
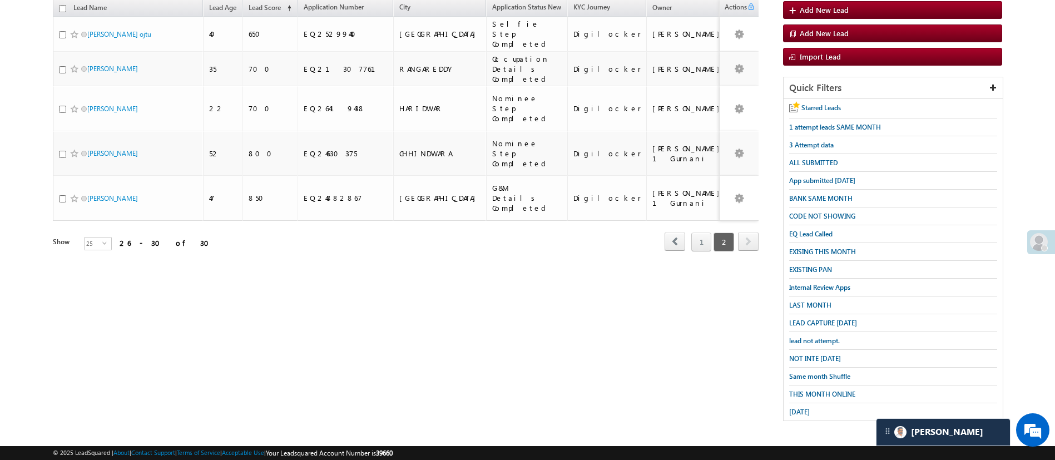
scroll to position [0, 0]
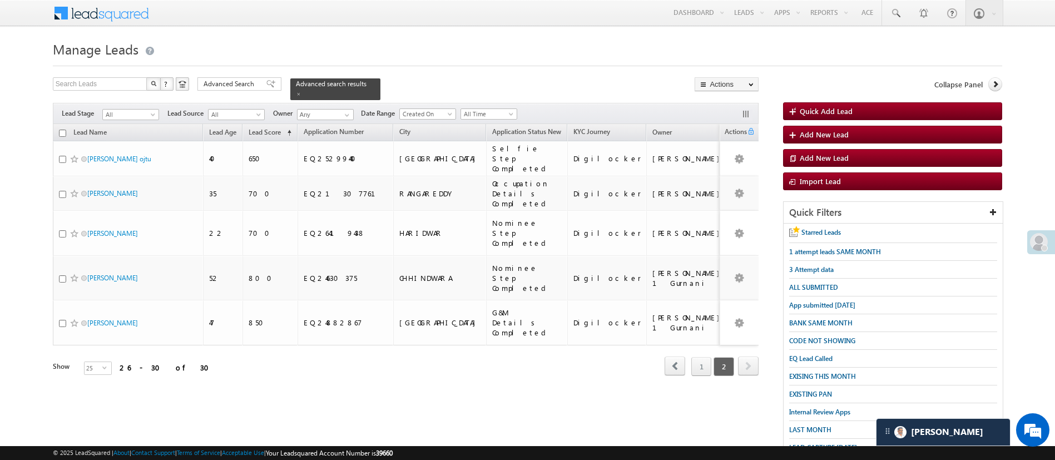
click at [65, 130] on input "checkbox" at bounding box center [62, 133] width 7 height 7
checkbox input "true"
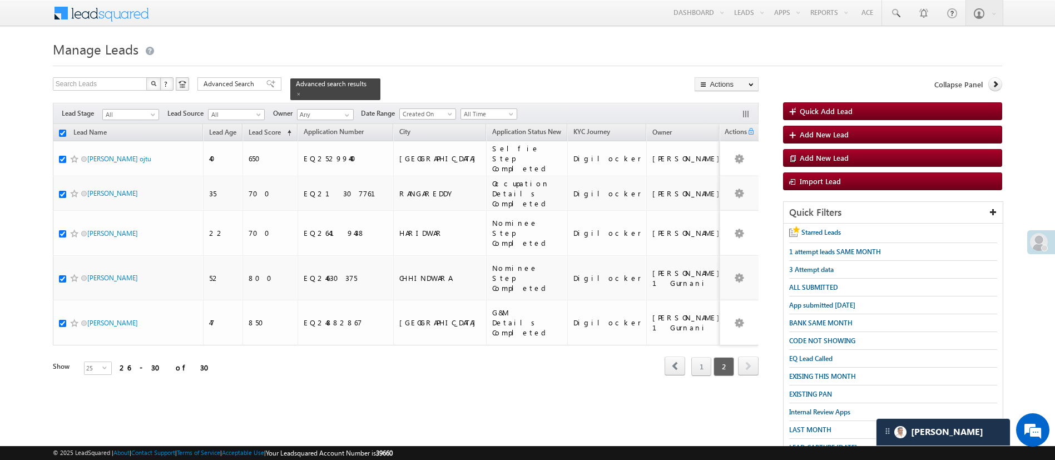
checkbox input "true"
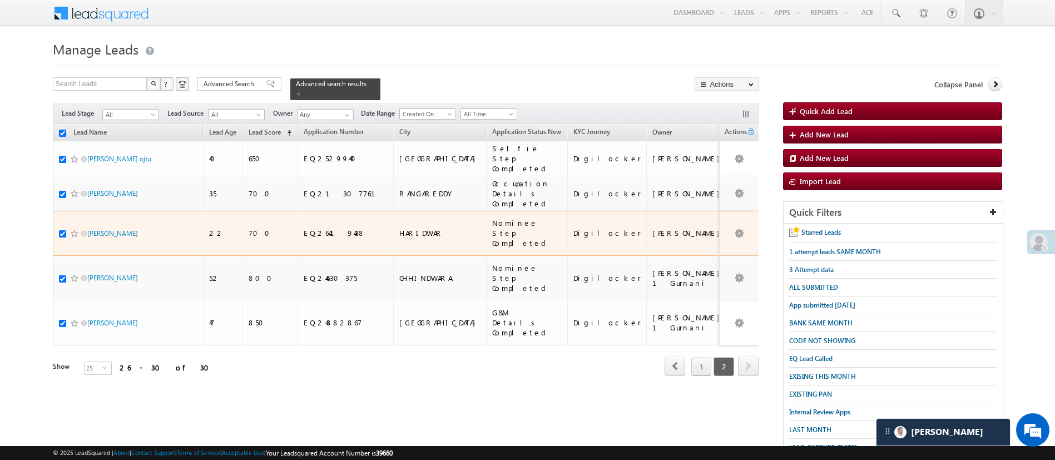
click at [63, 230] on input "checkbox" at bounding box center [62, 233] width 7 height 7
checkbox input "false"
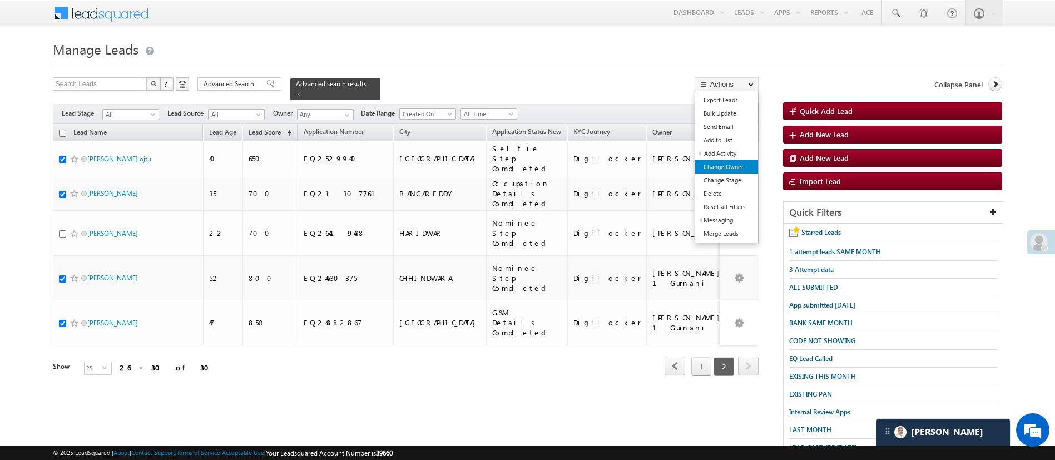
click at [740, 167] on link "Change Owner" at bounding box center [726, 166] width 63 height 13
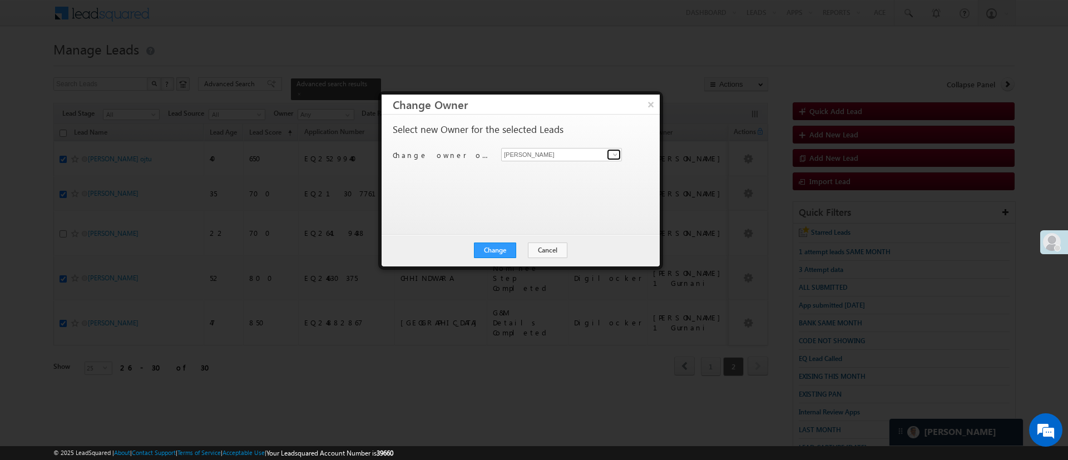
click at [610, 154] on span at bounding box center [614, 154] width 9 height 9
click at [582, 165] on link "Monika Jain Monika.Jain@angelbroking.com" at bounding box center [561, 171] width 121 height 21
type input "[PERSON_NAME]"
click at [504, 246] on button "Change" at bounding box center [495, 250] width 42 height 16
click at [521, 247] on button "Close" at bounding box center [522, 250] width 36 height 16
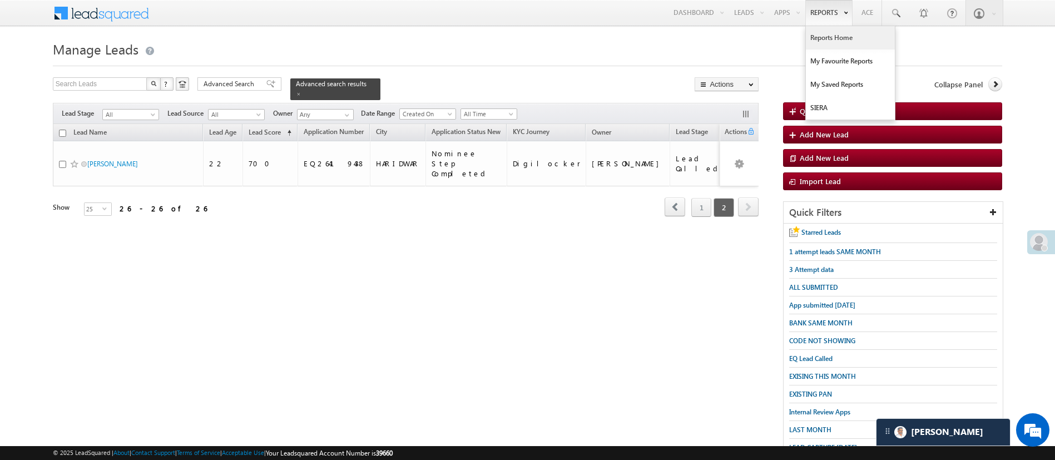
click at [838, 27] on link "Reports Home" at bounding box center [850, 37] width 89 height 23
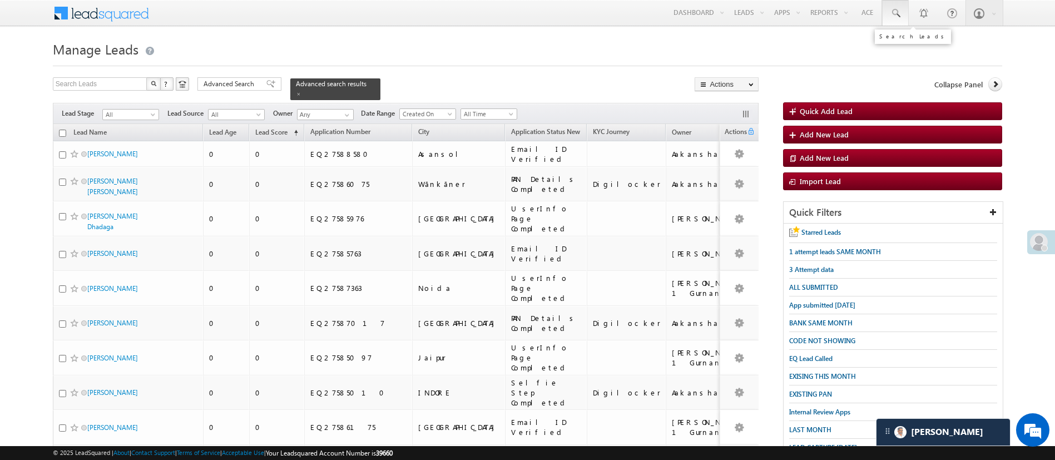
click at [885, 17] on link at bounding box center [895, 13] width 27 height 26
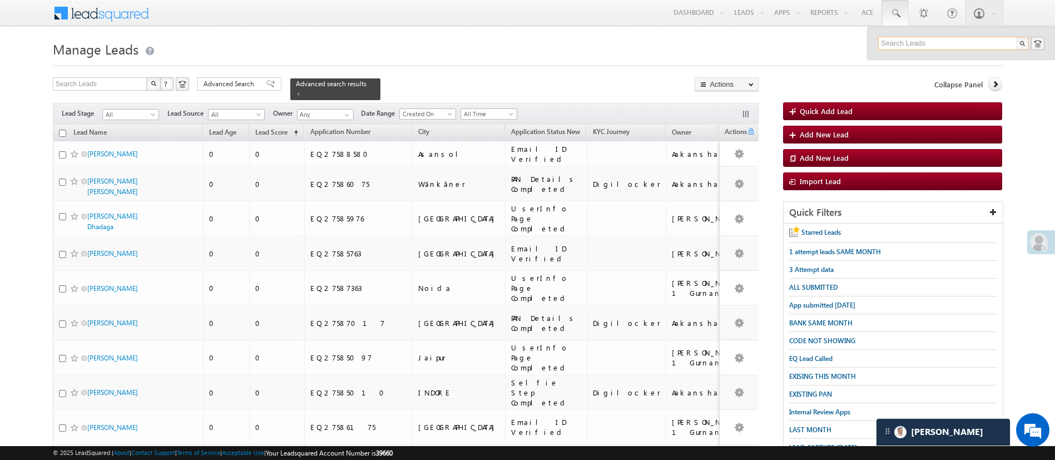
paste input "EQ27571116"
type input "EQ27571116"
click at [931, 69] on div "[PHONE_NUMBER]" at bounding box center [957, 72] width 149 height 13
